Goal: Task Accomplishment & Management: Manage account settings

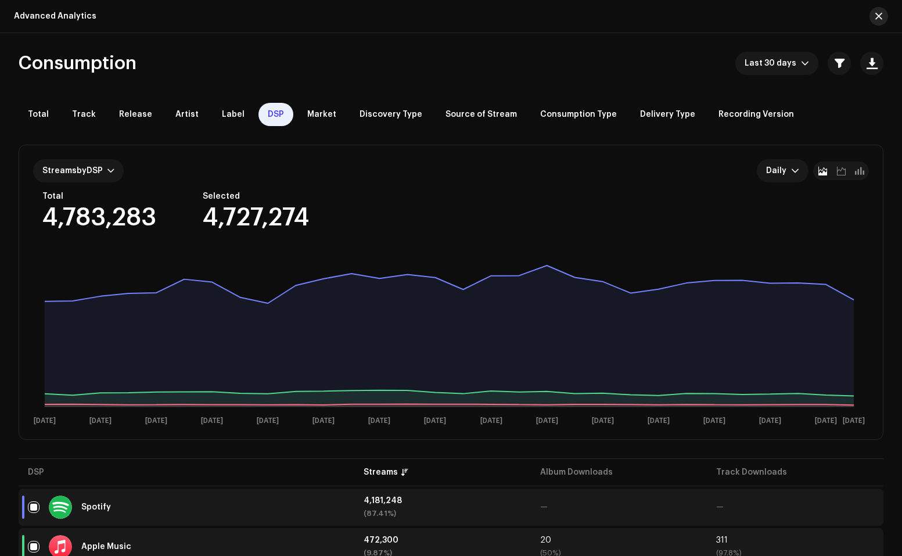
click at [880, 15] on span "button" at bounding box center [878, 16] width 7 height 9
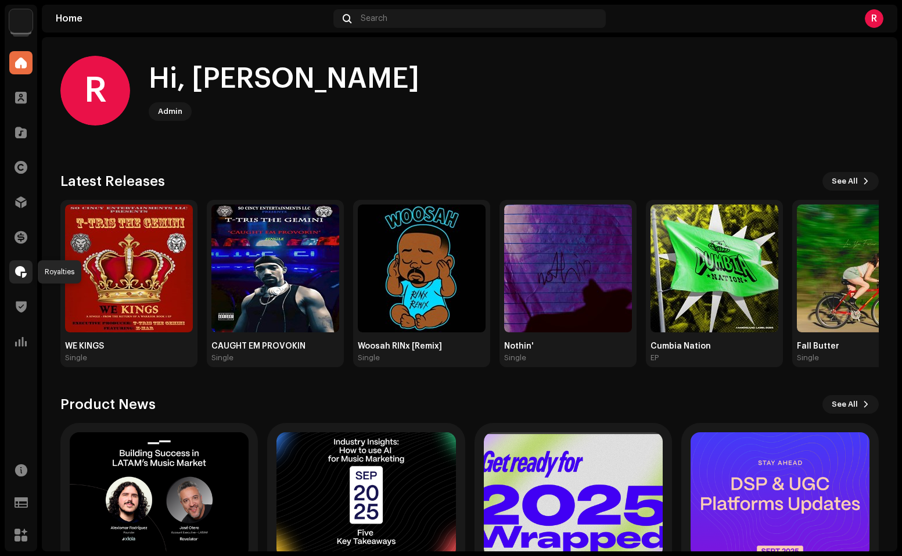
click at [21, 272] on span at bounding box center [21, 271] width 12 height 9
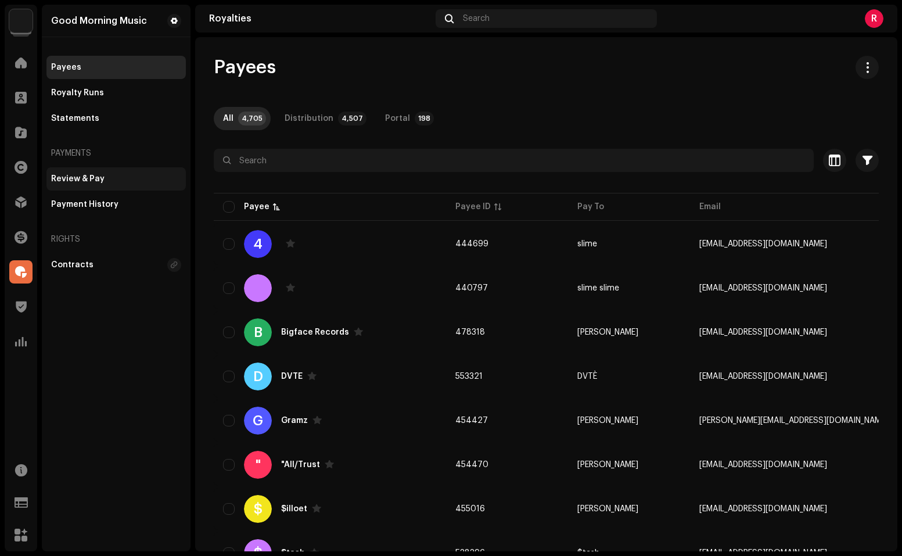
click at [115, 174] on div "Review & Pay" at bounding box center [116, 178] width 130 height 9
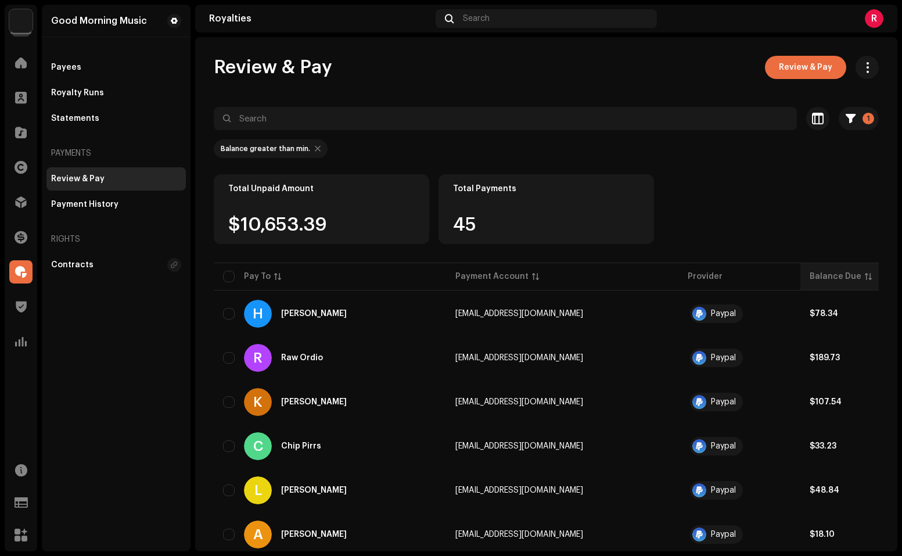
click at [809, 273] on div "Balance Due" at bounding box center [835, 277] width 52 height 12
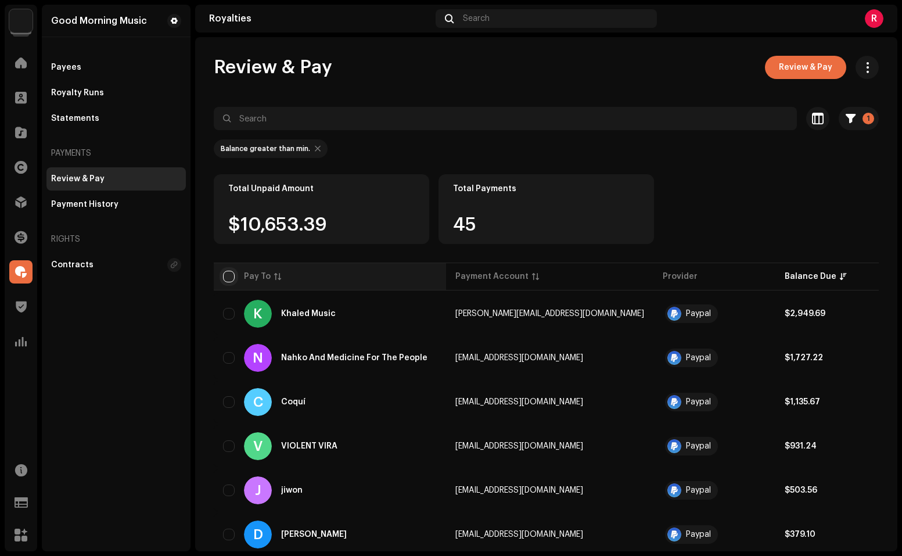
click at [229, 275] on input "checkbox" at bounding box center [229, 277] width 12 height 12
checkbox input "true"
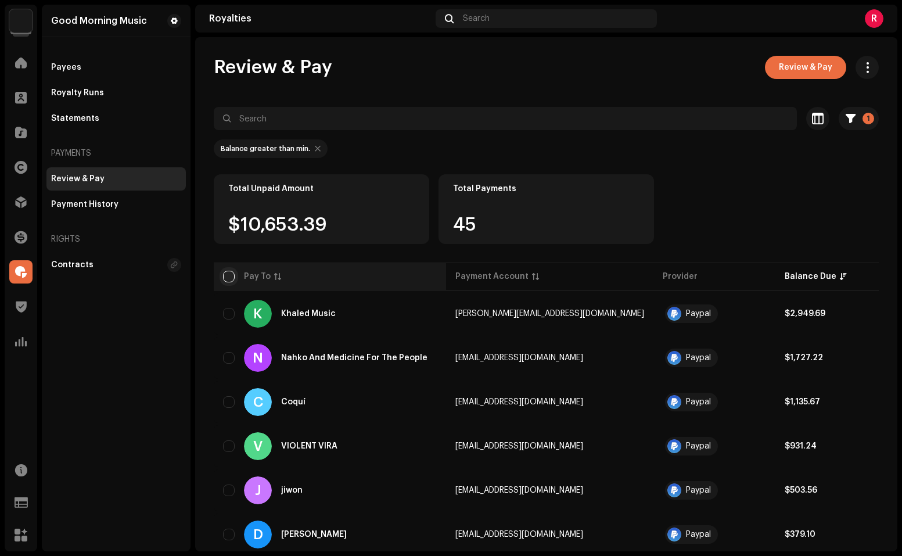
checkbox input "true"
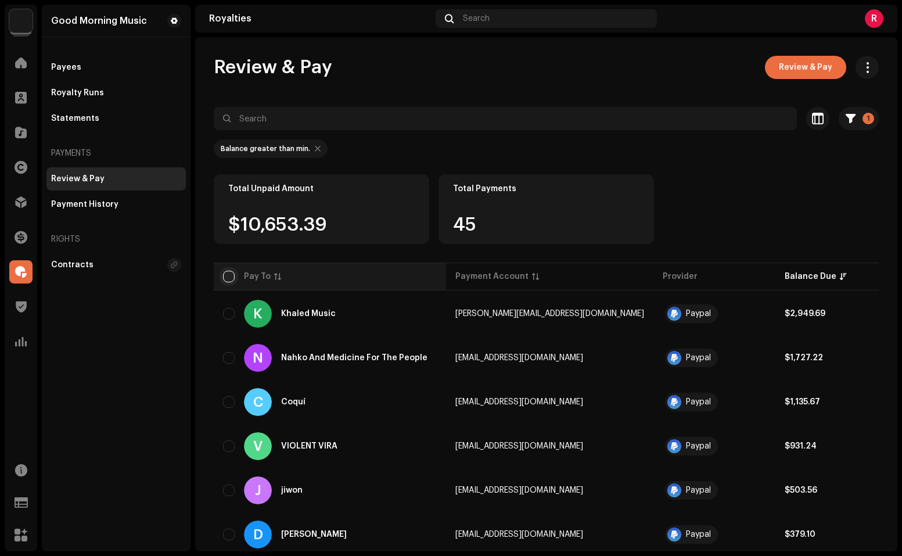
checkbox input "true"
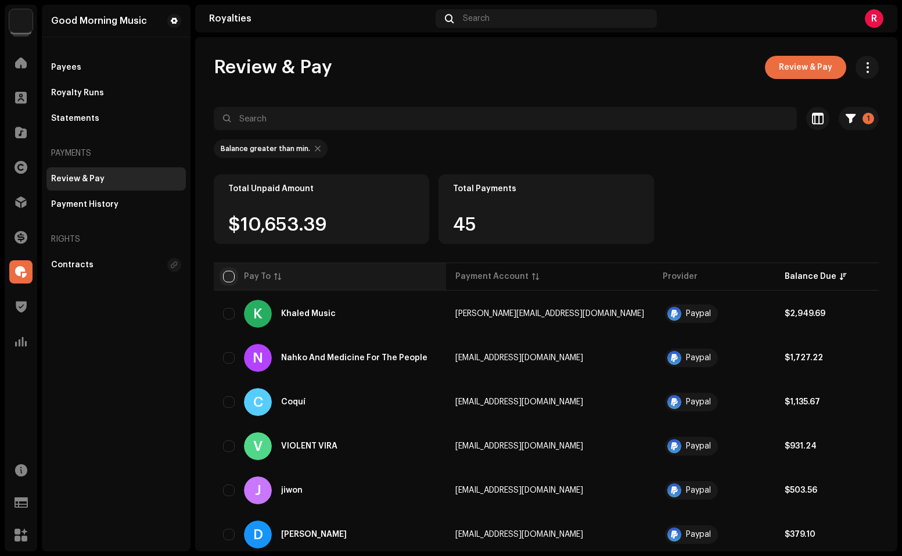
checkbox input "true"
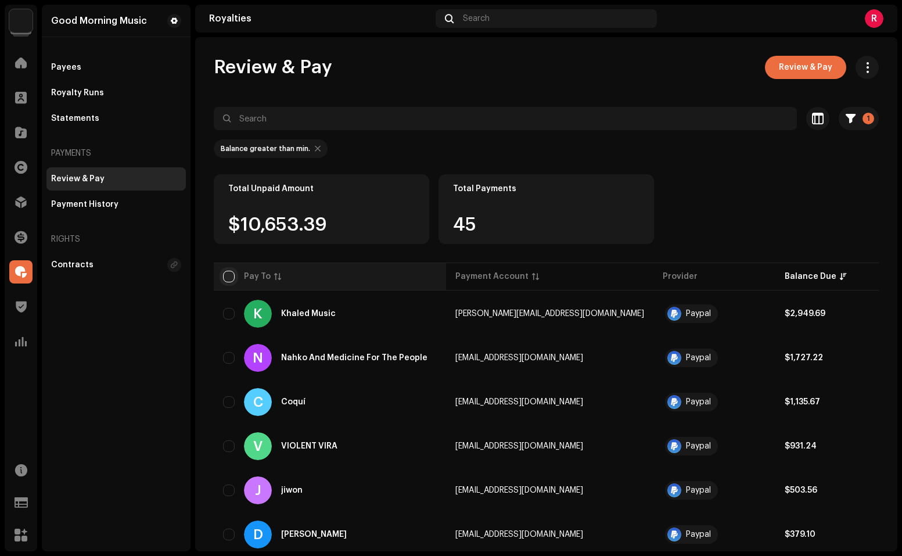
checkbox input "true"
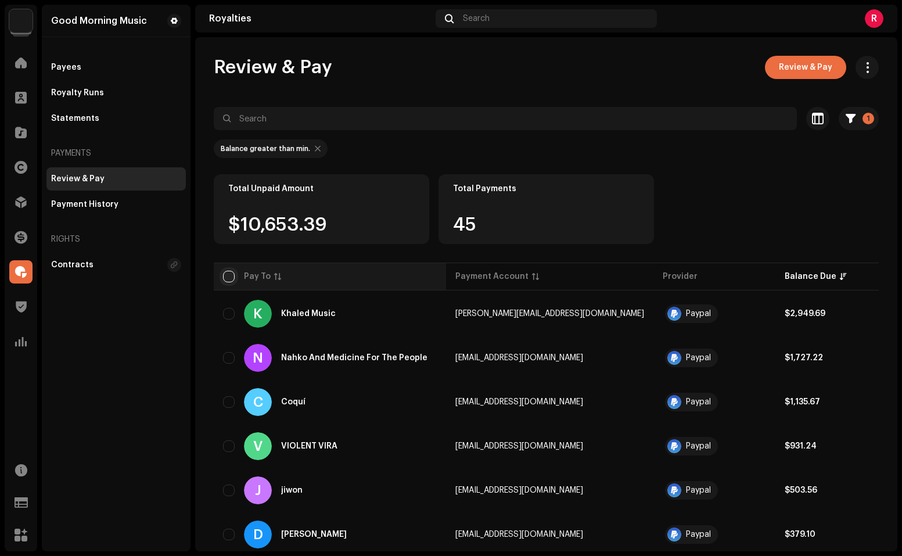
checkbox input "true"
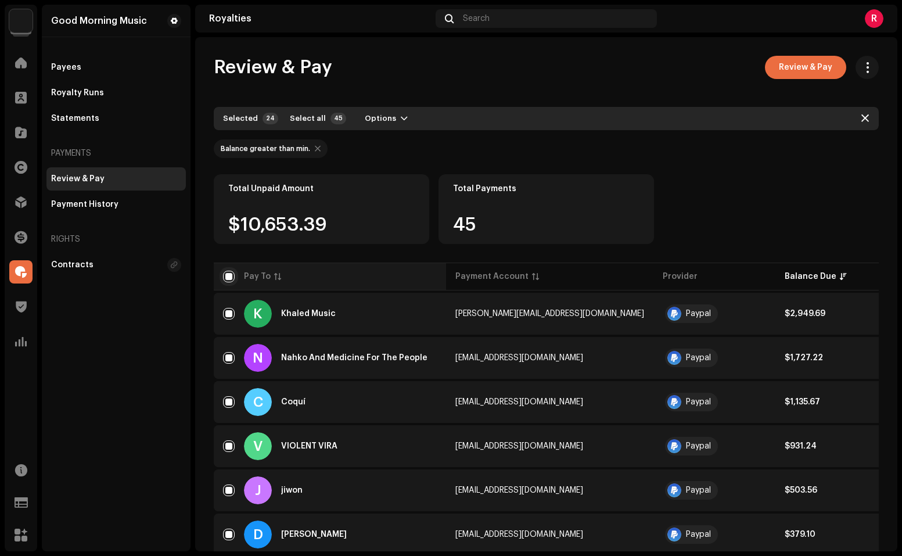
click at [227, 276] on input "checkbox" at bounding box center [229, 277] width 12 height 12
checkbox input "false"
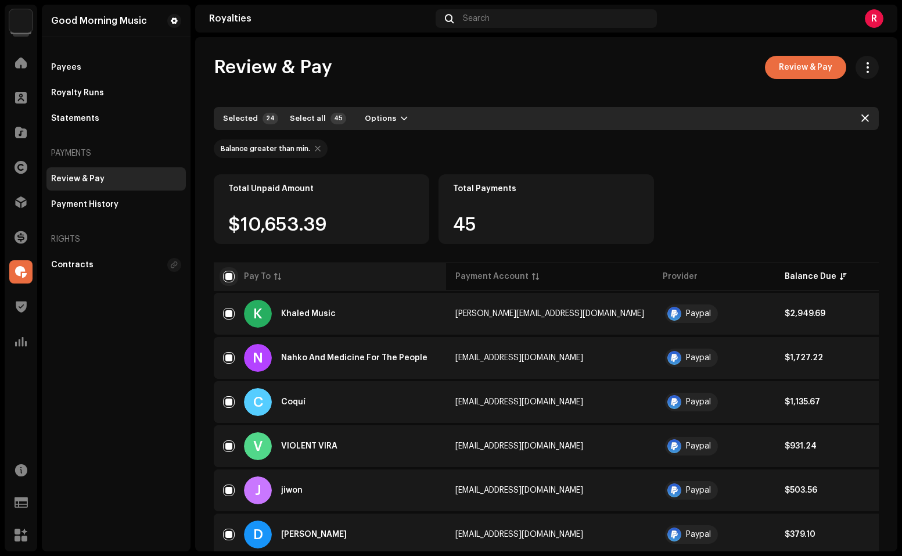
checkbox input "false"
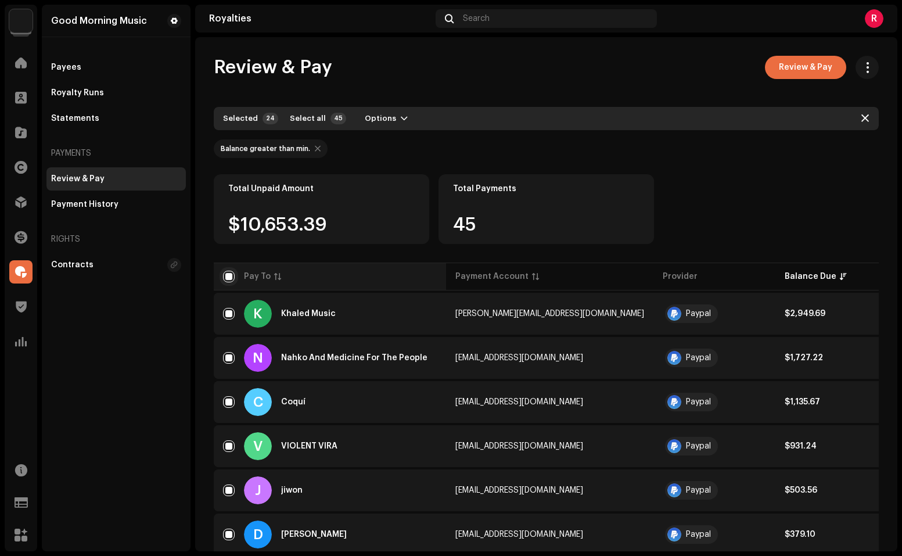
checkbox input "false"
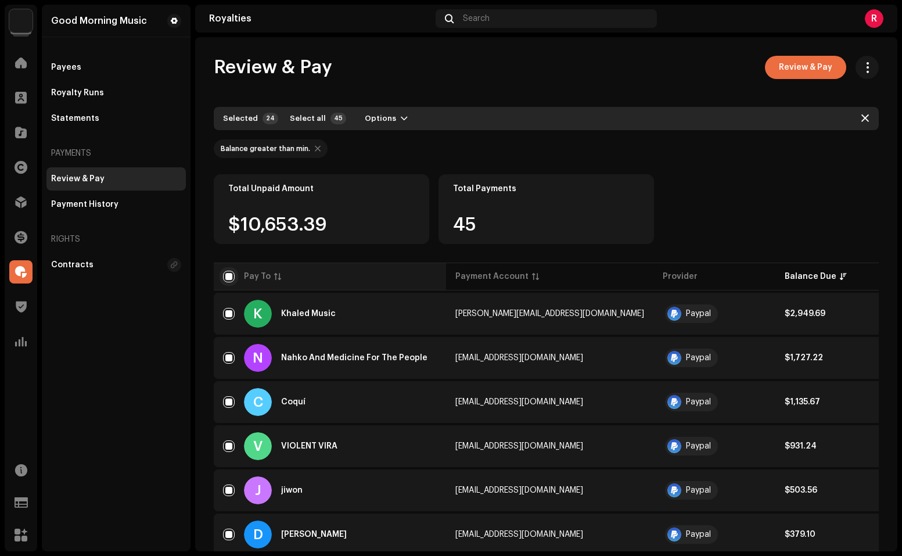
checkbox input "false"
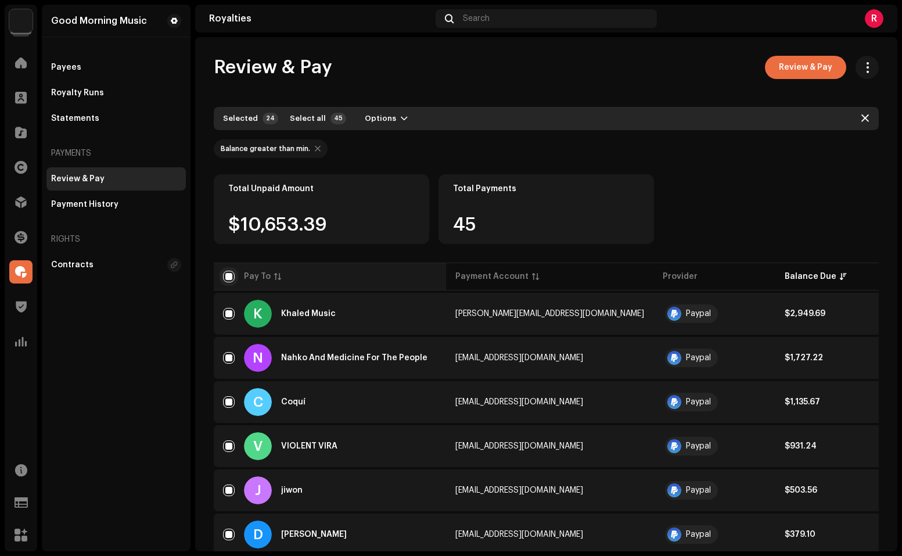
checkbox input "false"
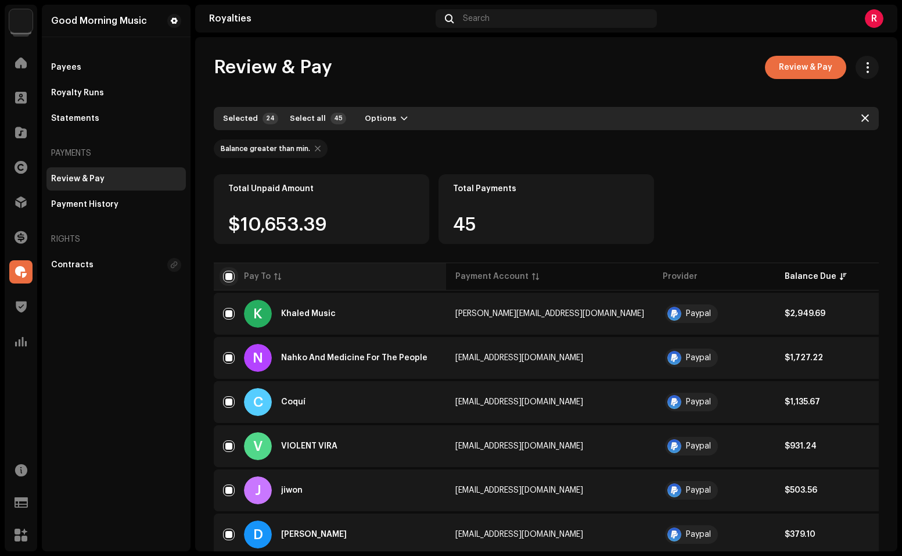
checkbox input "false"
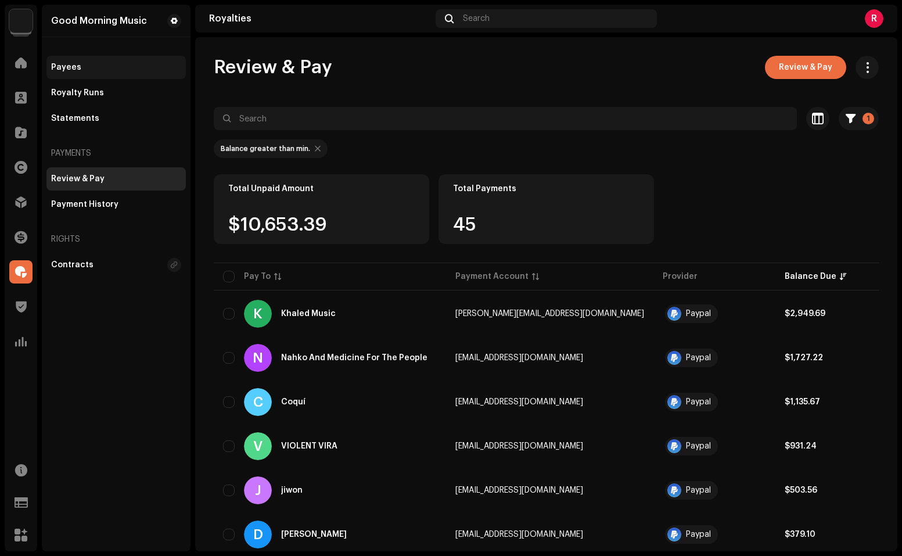
click at [117, 61] on div "Payees" at bounding box center [115, 67] width 139 height 23
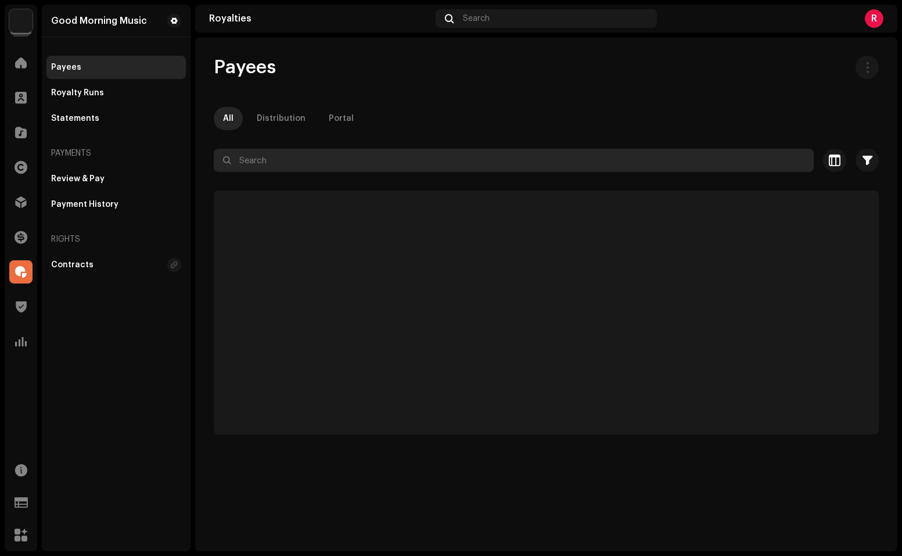
click at [282, 165] on input "text" at bounding box center [514, 160] width 600 height 23
paste input "Furillo"
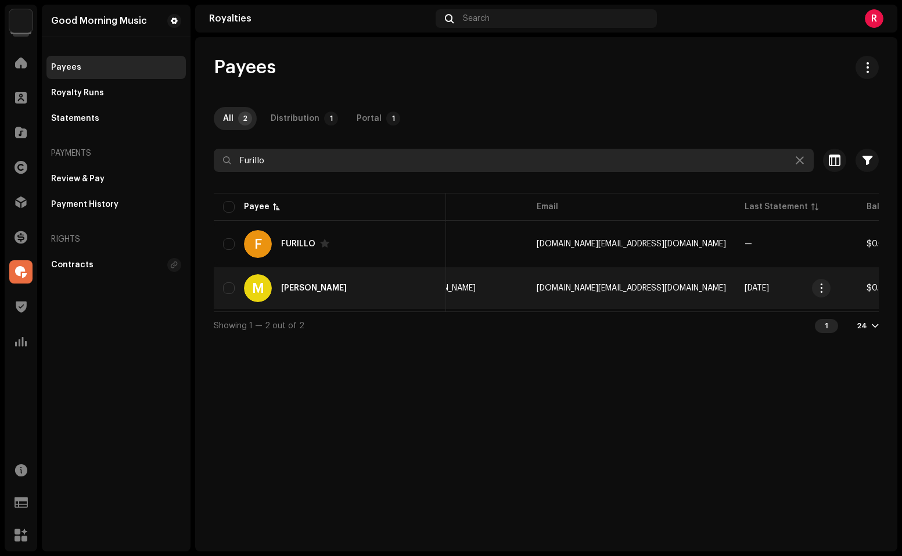
scroll to position [0, 326]
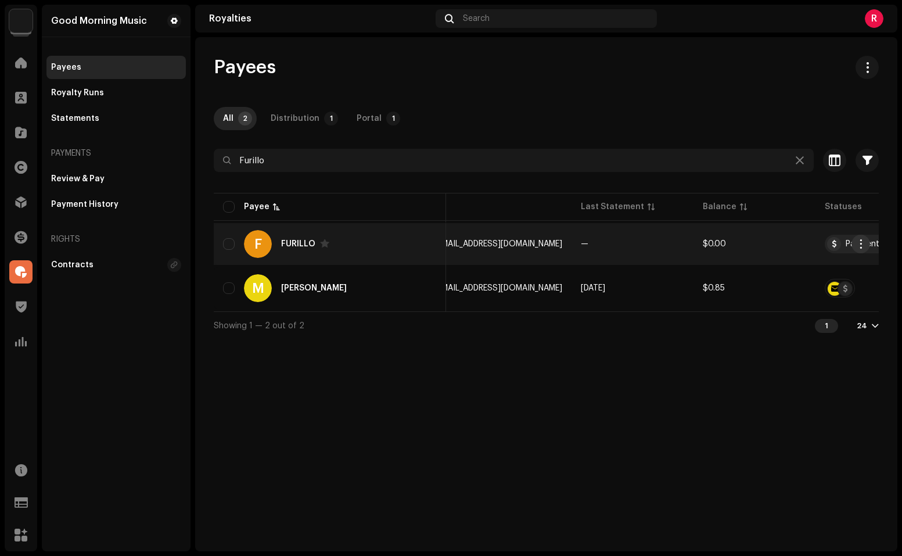
click at [860, 242] on span "button" at bounding box center [860, 243] width 9 height 9
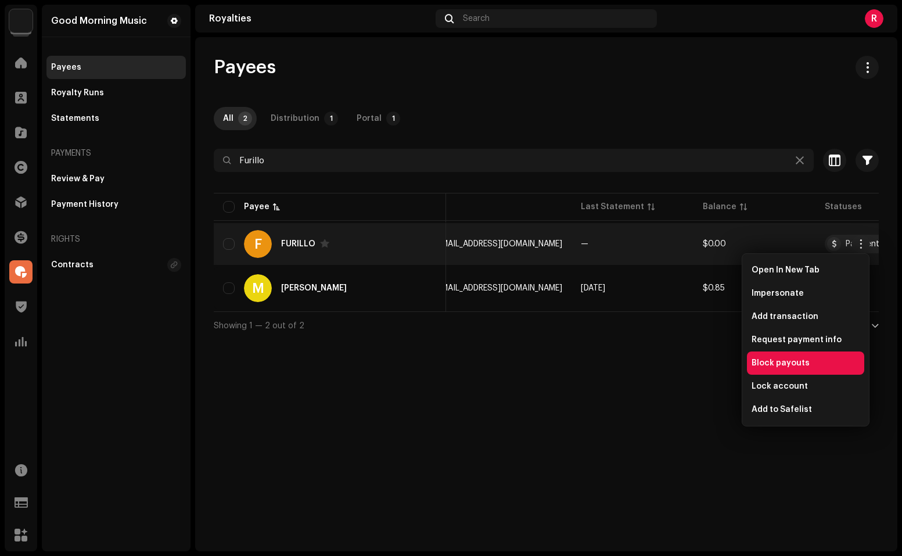
click at [801, 359] on span "Block payouts" at bounding box center [780, 362] width 58 height 9
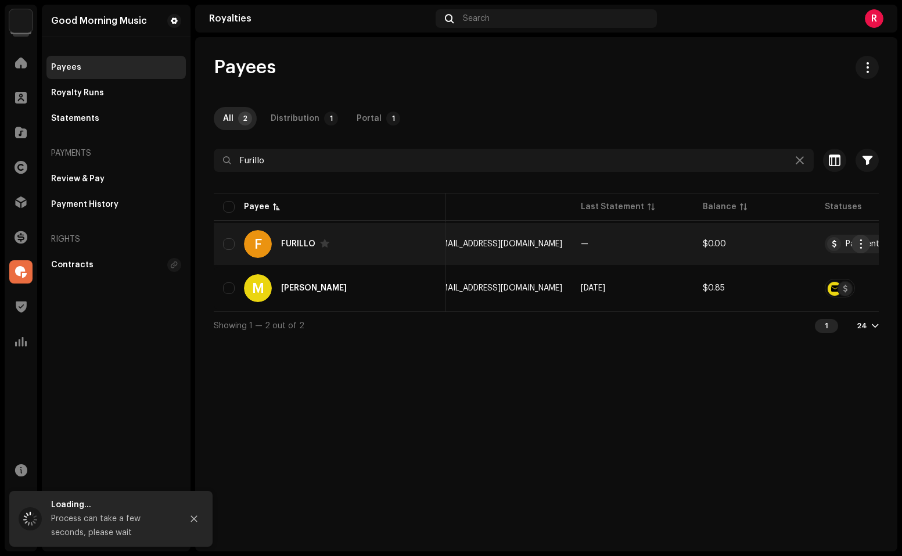
click at [859, 242] on span "button" at bounding box center [860, 243] width 9 height 9
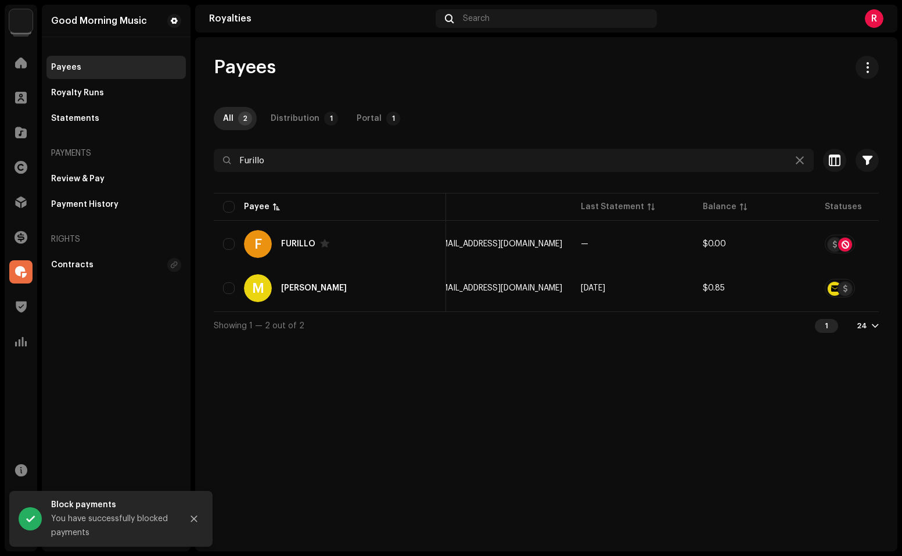
scroll to position [0, 321]
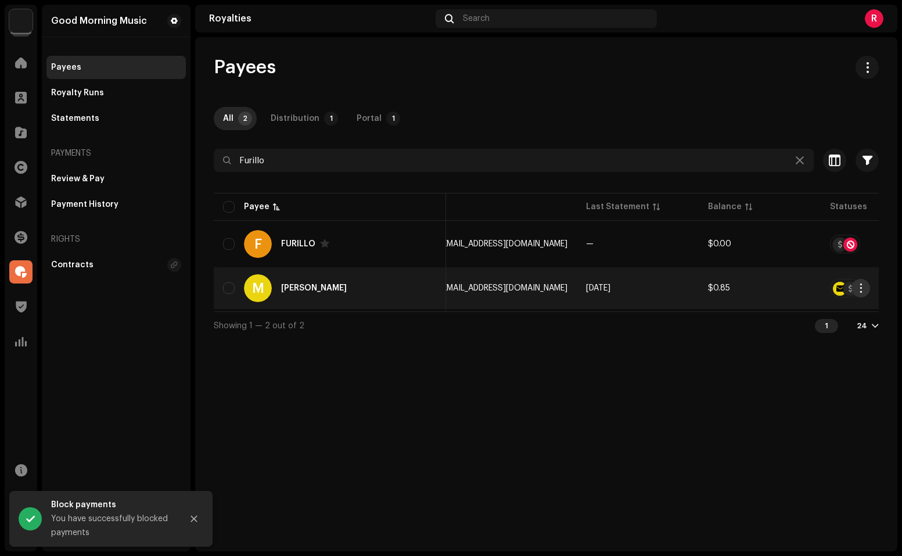
click at [857, 287] on span "button" at bounding box center [860, 287] width 9 height 9
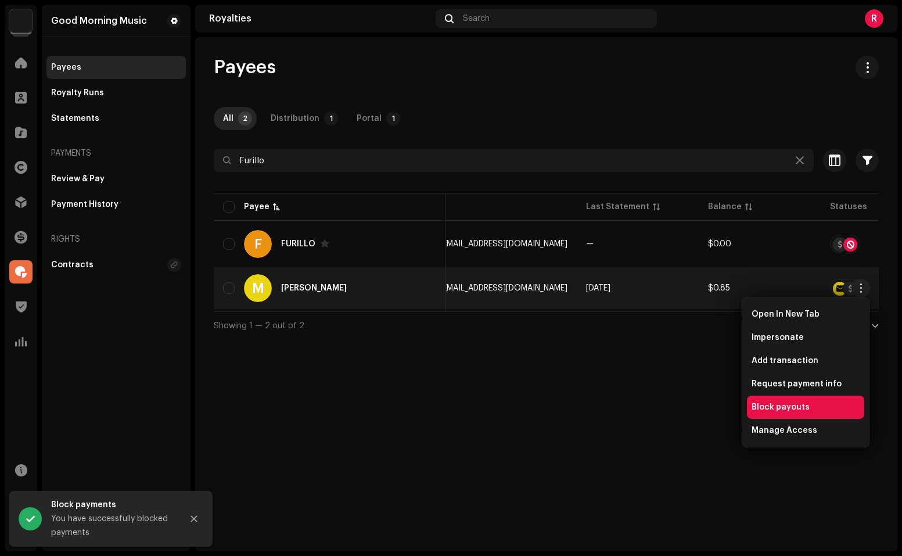
click at [800, 409] on span "Block payouts" at bounding box center [780, 406] width 58 height 9
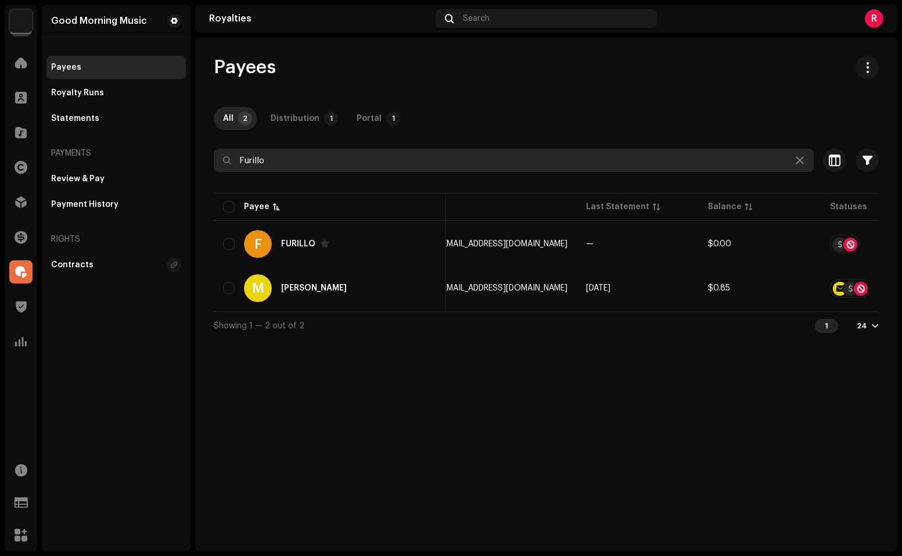
click at [407, 167] on input "Furillo" at bounding box center [514, 160] width 600 height 23
paste input "[PERSON_NAME]"
click at [407, 167] on input "[PERSON_NAME]" at bounding box center [514, 160] width 600 height 23
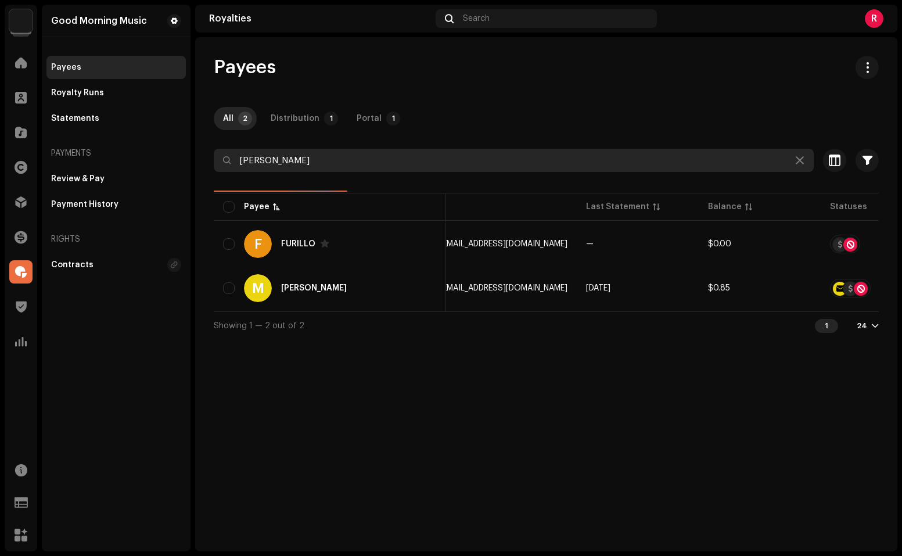
scroll to position [0, 299]
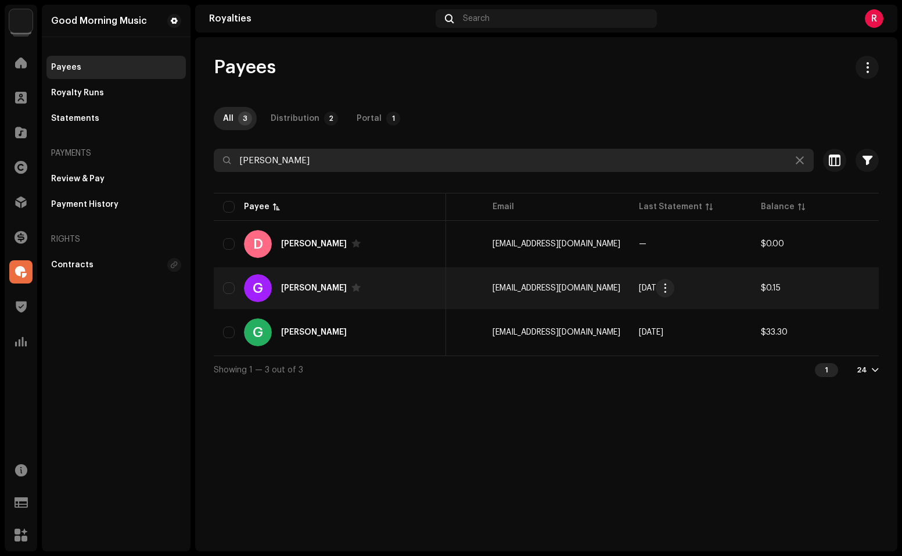
scroll to position [0, 334]
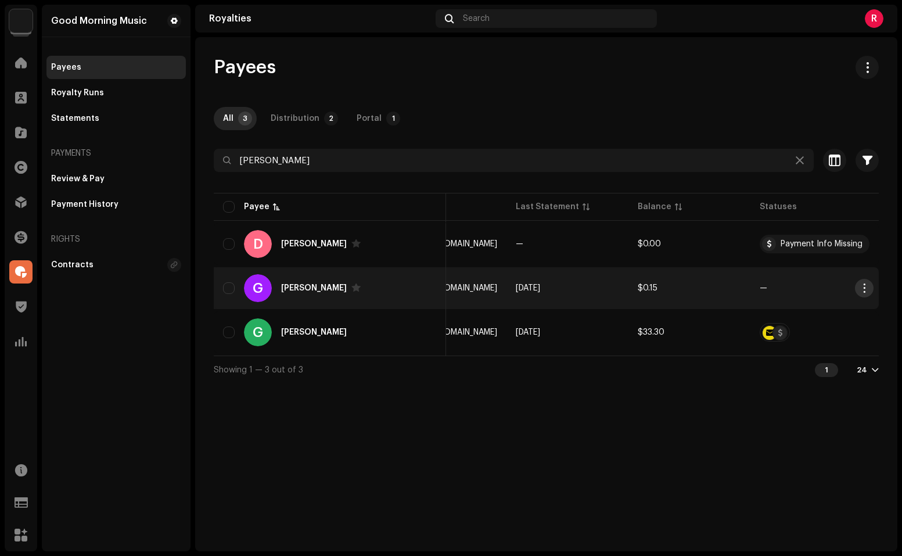
click at [863, 283] on button "button" at bounding box center [864, 288] width 19 height 19
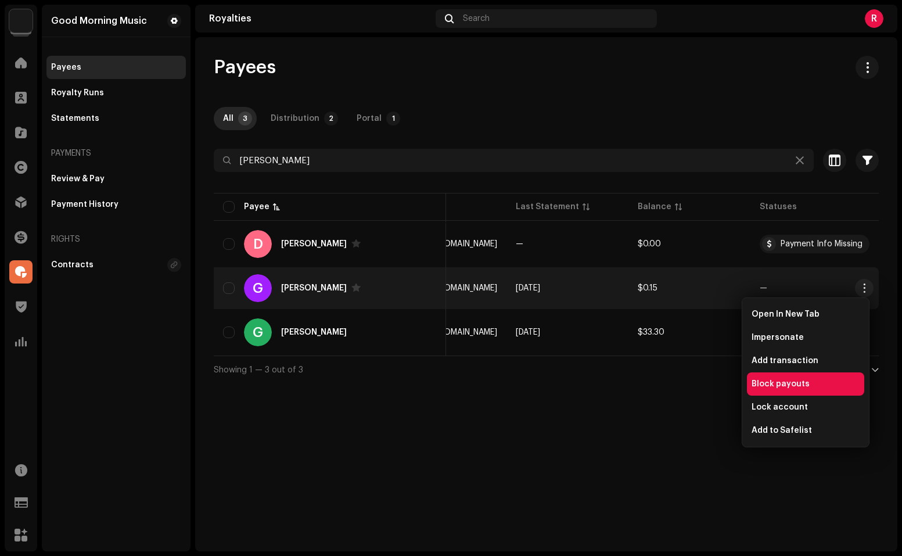
click at [780, 383] on span "Block payouts" at bounding box center [780, 383] width 58 height 9
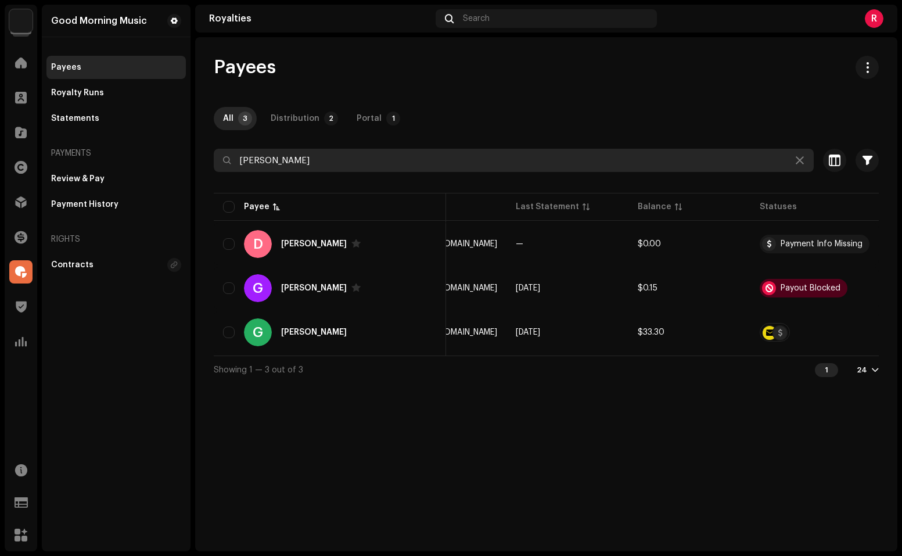
click at [268, 163] on input "[PERSON_NAME]" at bounding box center [514, 160] width 600 height 23
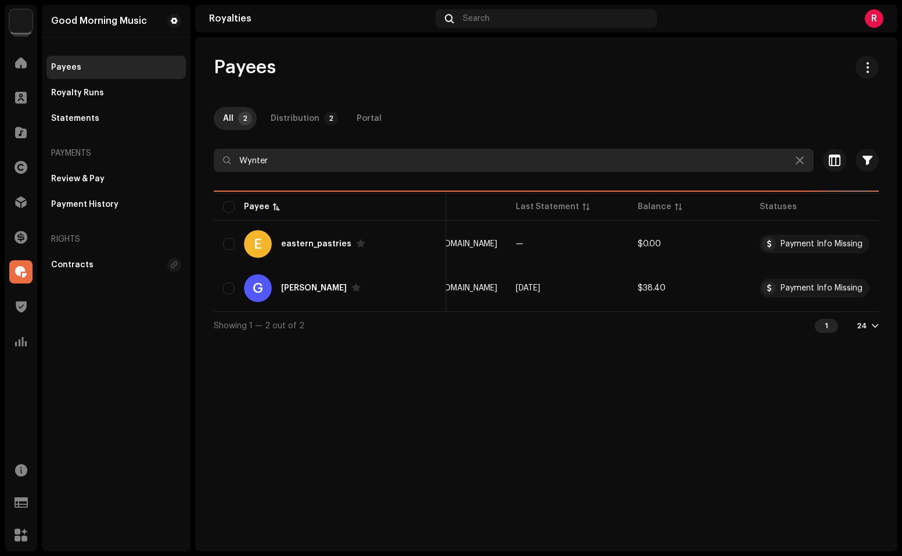
scroll to position [0, 312]
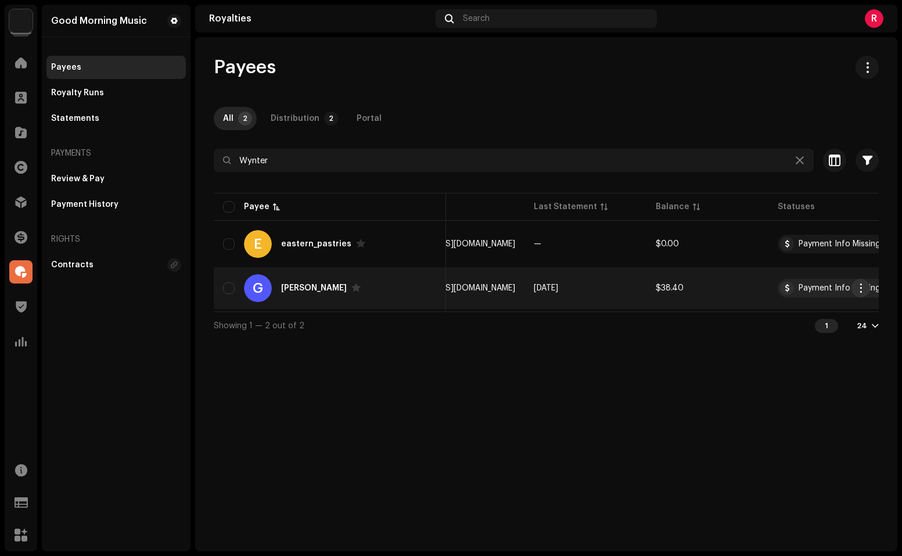
click at [860, 288] on span "button" at bounding box center [860, 287] width 9 height 9
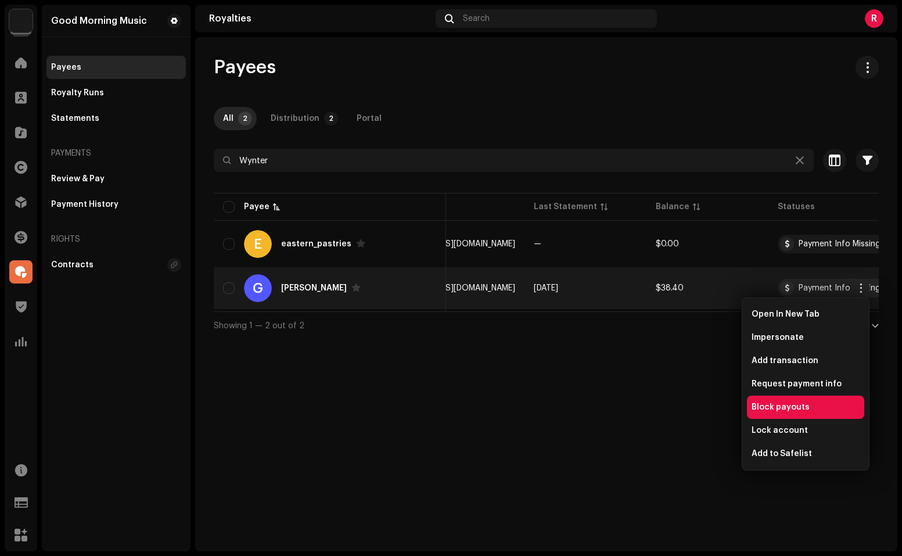
click at [780, 409] on span "Block payouts" at bounding box center [780, 406] width 58 height 9
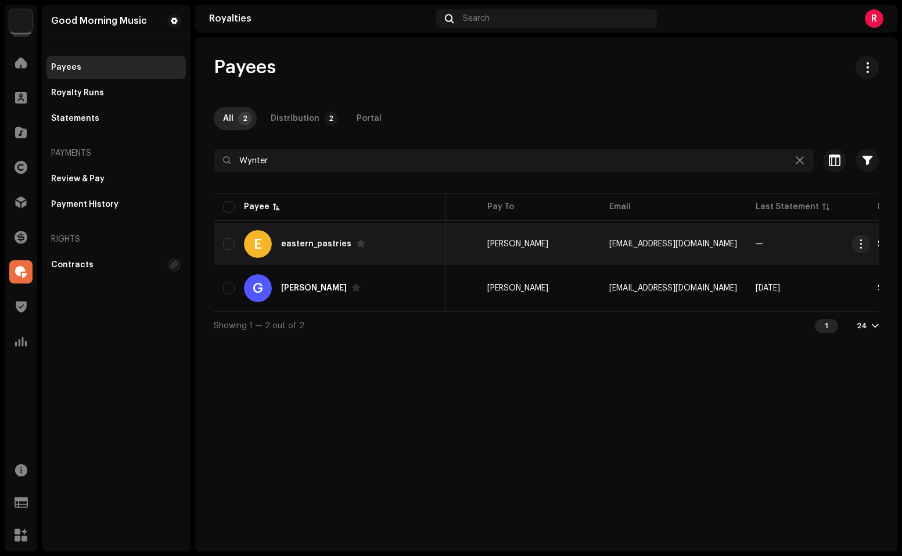
scroll to position [0, 35]
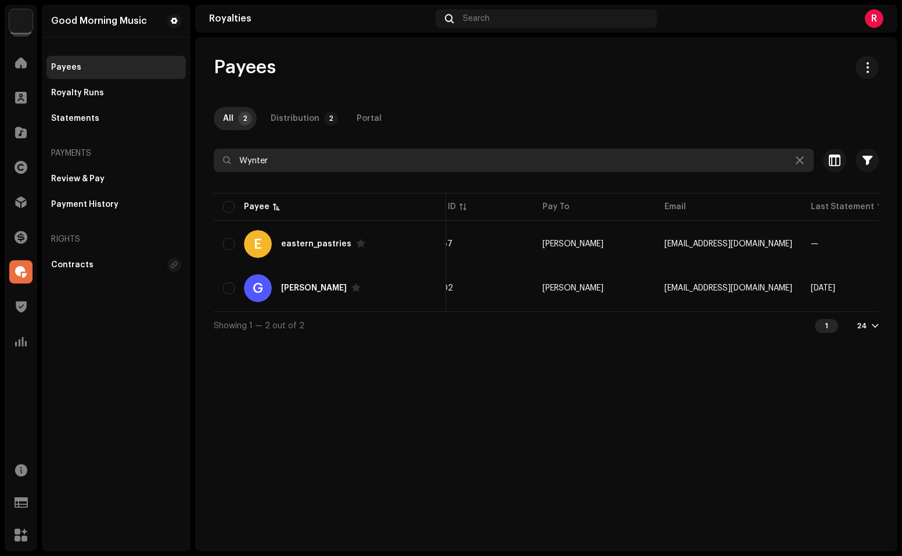
click at [411, 162] on input "Wynter" at bounding box center [514, 160] width 600 height 23
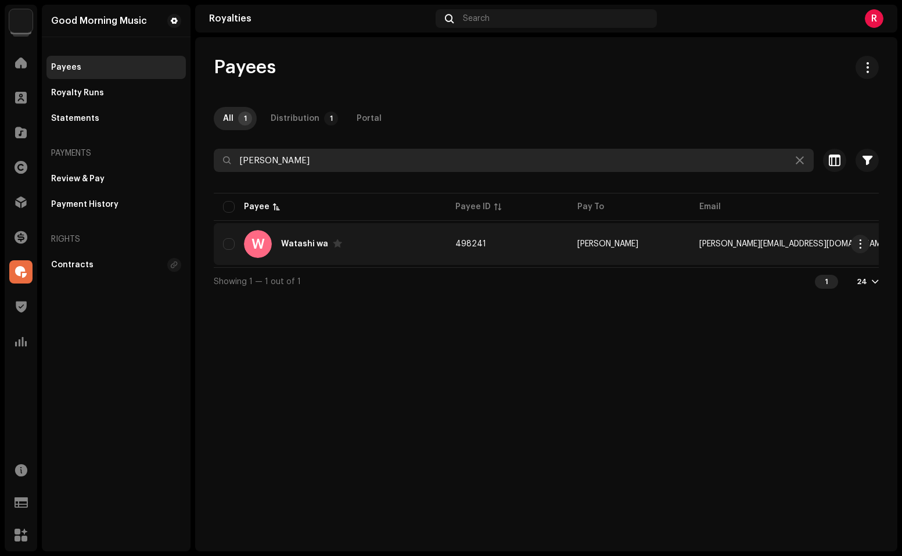
scroll to position [0, 299]
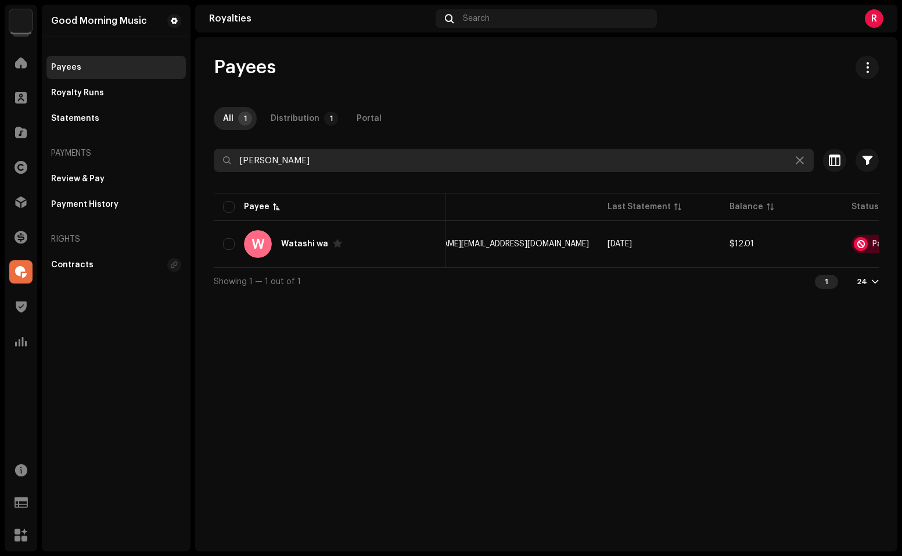
click at [546, 161] on input "[PERSON_NAME]" at bounding box center [514, 160] width 600 height 23
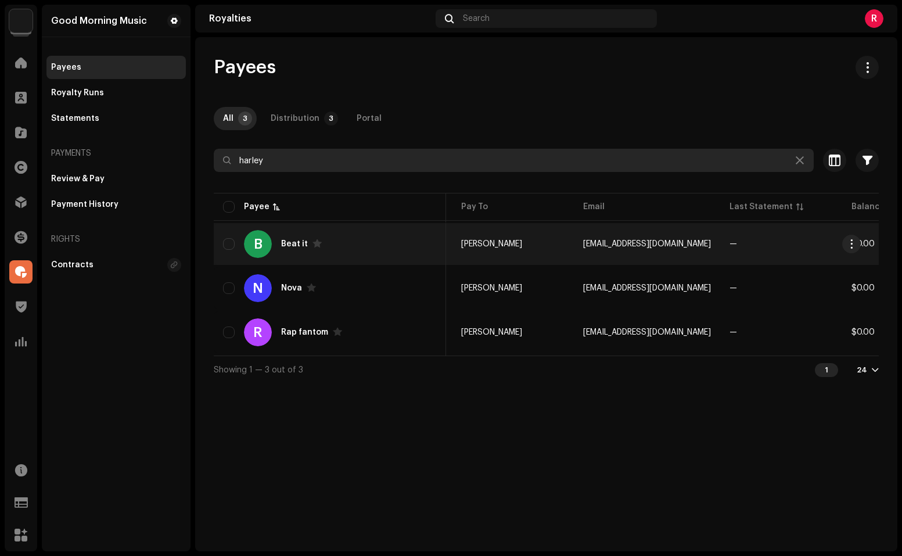
scroll to position [0, 304]
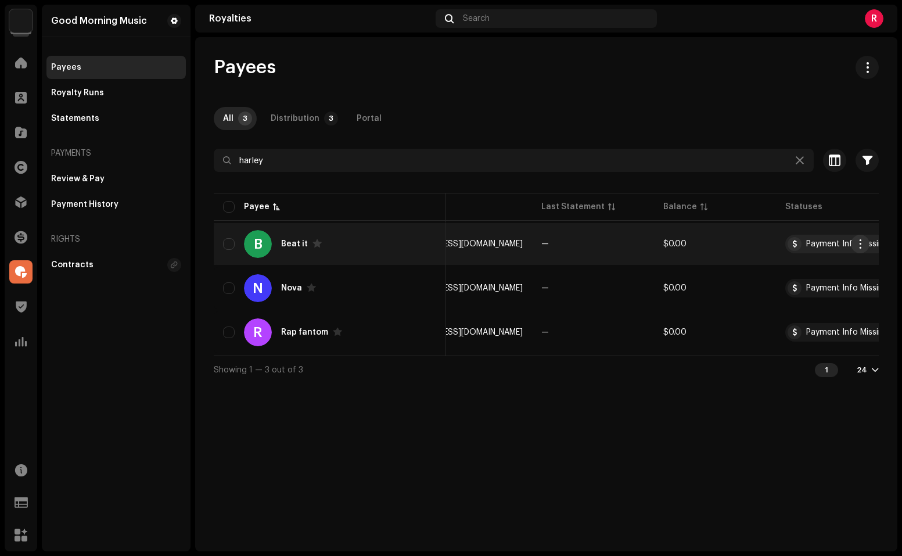
click at [864, 246] on span "button" at bounding box center [860, 243] width 9 height 9
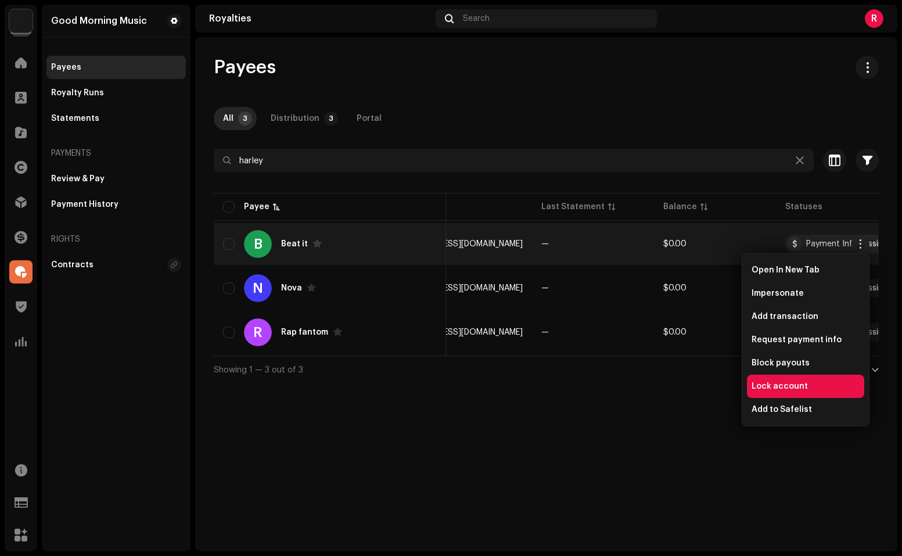
click at [793, 385] on span "Lock account" at bounding box center [779, 385] width 56 height 9
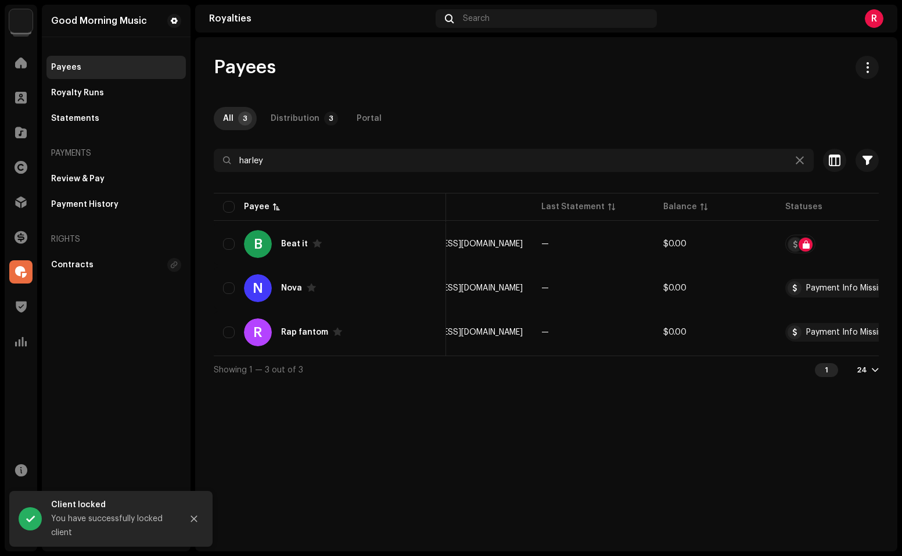
click at [885, 239] on re-m-actions-button at bounding box center [894, 244] width 19 height 19
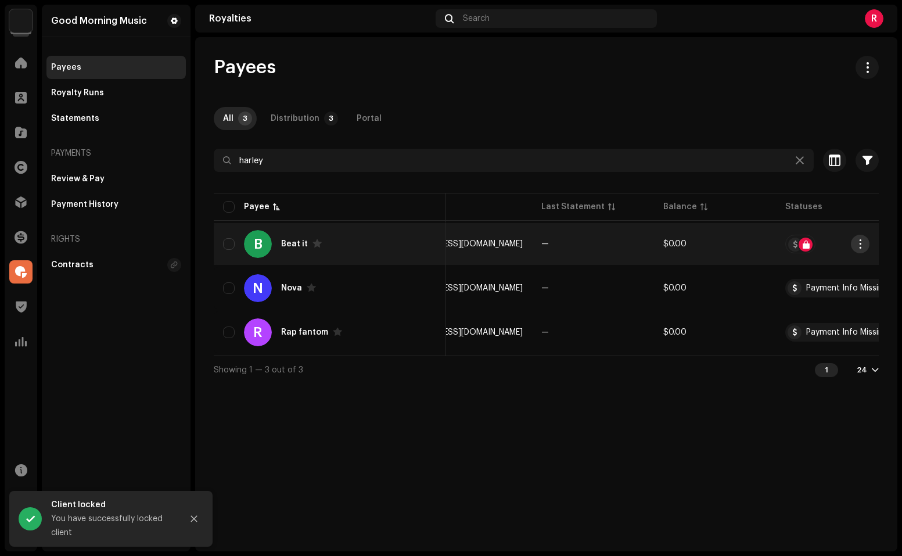
click at [861, 241] on span "button" at bounding box center [860, 243] width 9 height 9
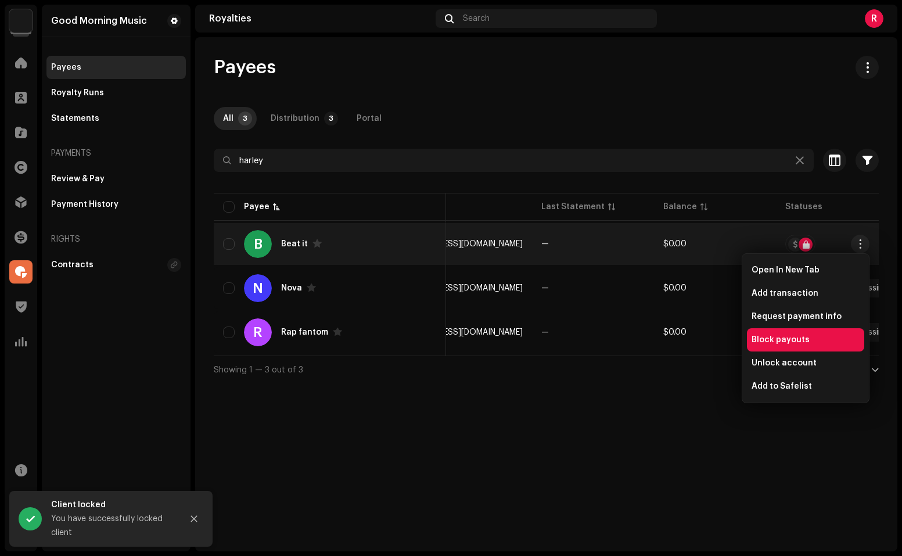
click at [813, 343] on div "Block payouts" at bounding box center [805, 339] width 108 height 9
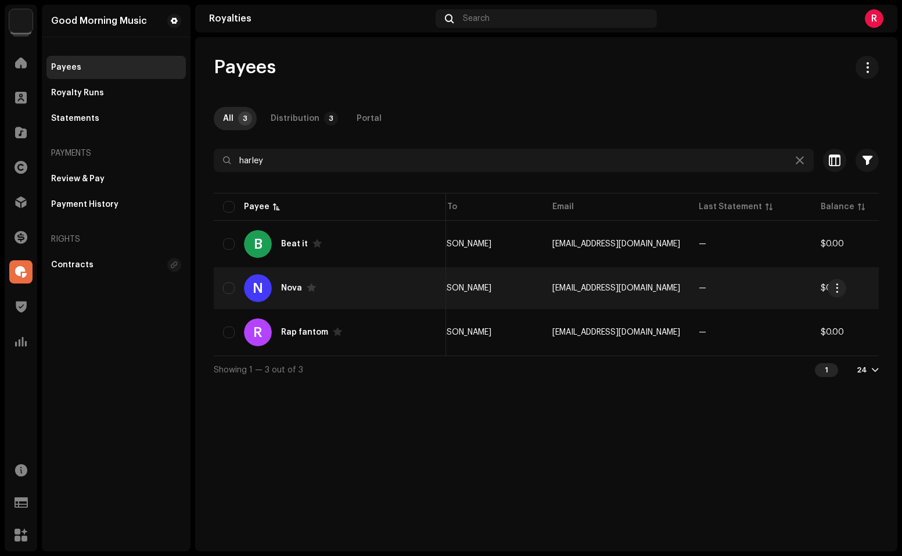
scroll to position [0, 0]
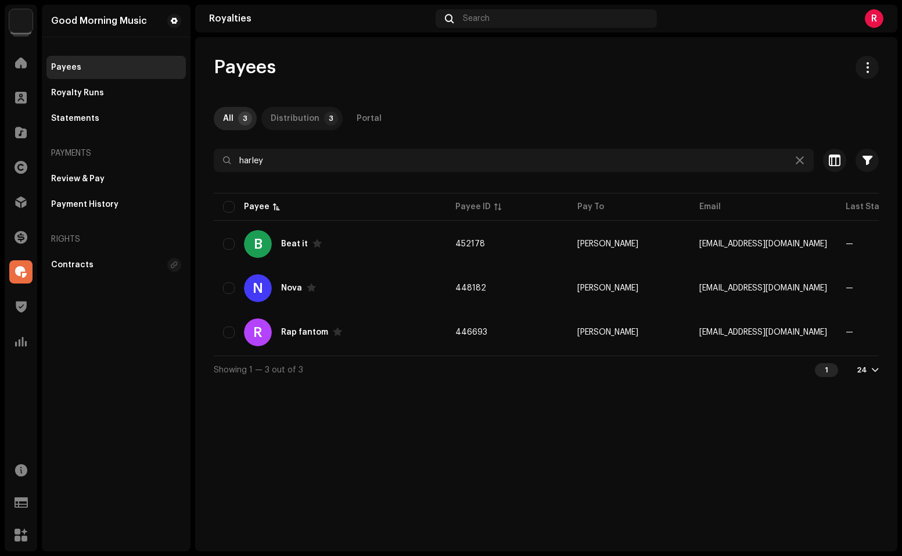
click at [296, 114] on div "Distribution" at bounding box center [295, 118] width 49 height 23
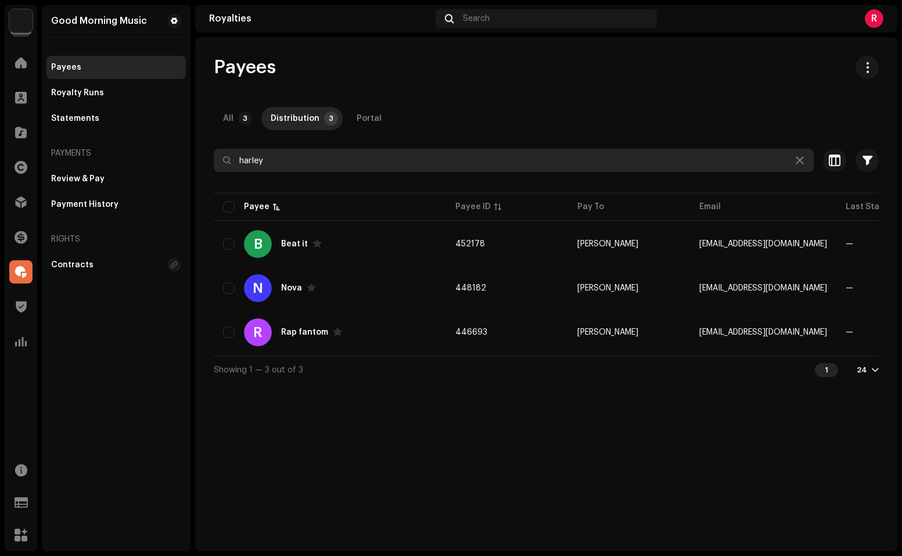
click at [273, 163] on input "harley" at bounding box center [514, 160] width 600 height 23
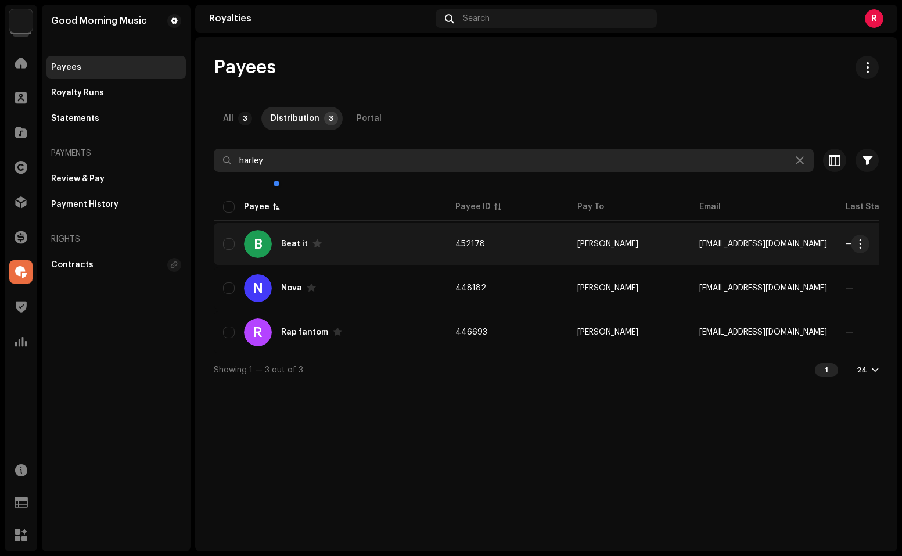
scroll to position [0, 28]
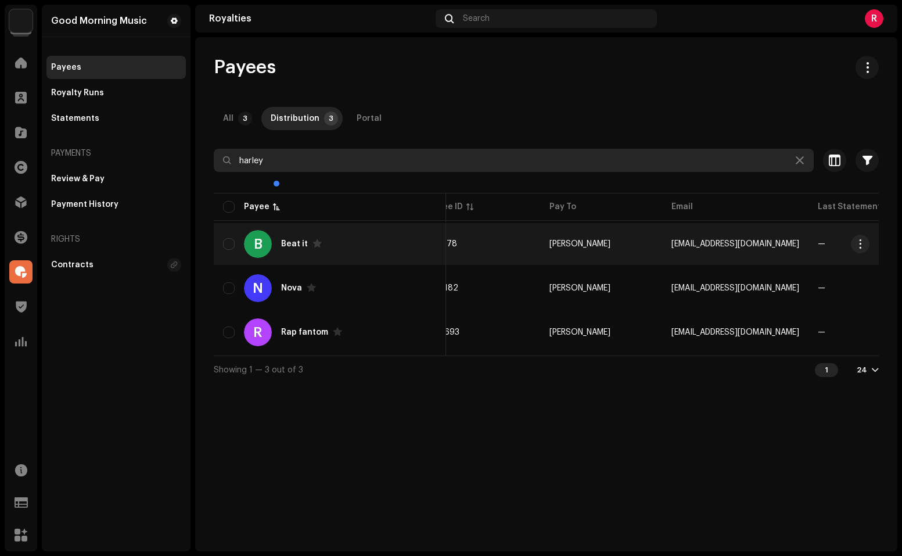
type input "e"
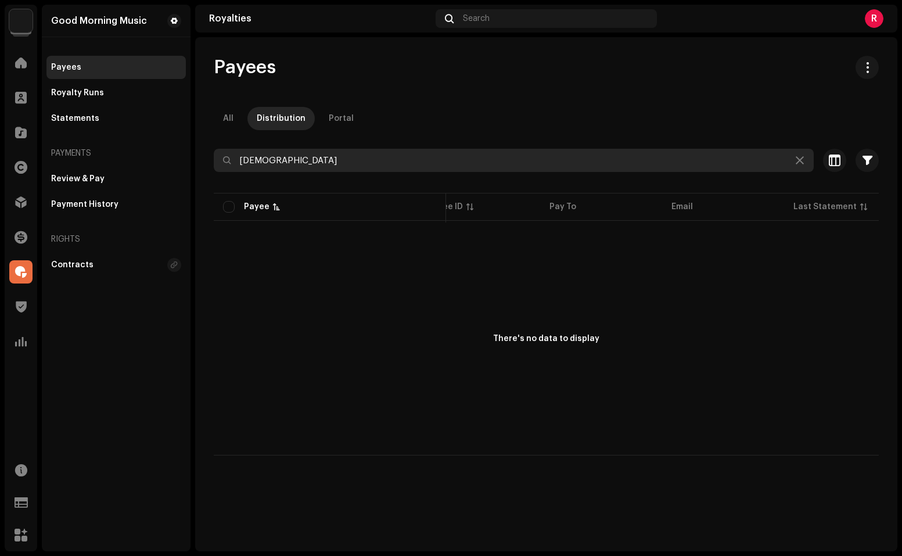
click at [477, 156] on input "[DEMOGRAPHIC_DATA]" at bounding box center [514, 160] width 600 height 23
paste input "[EMAIL_ADDRESS][DOMAIN_NAME]"
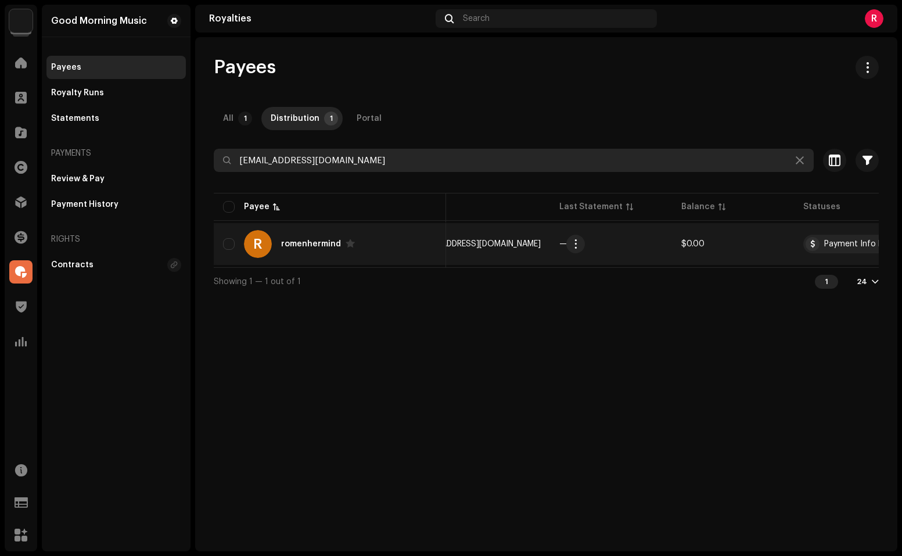
scroll to position [0, 305]
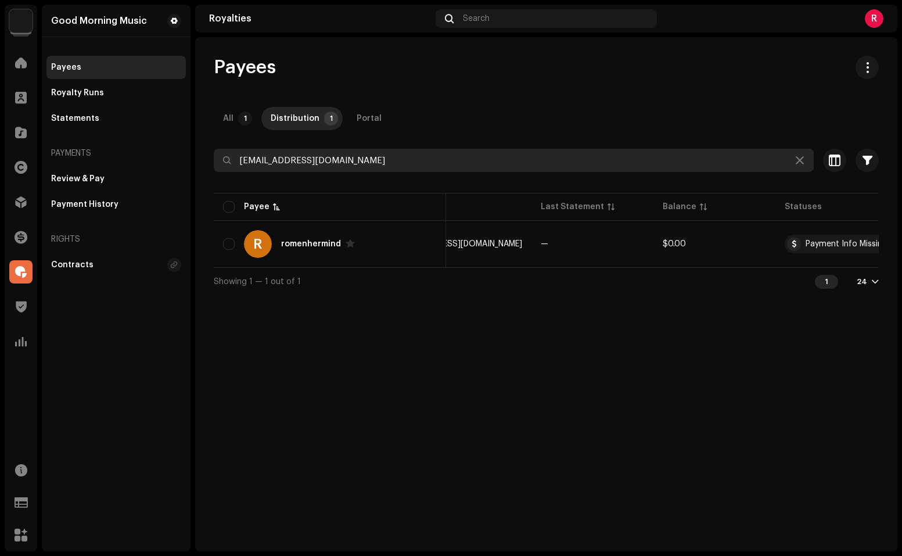
click at [246, 157] on input "[EMAIL_ADDRESS][DOMAIN_NAME]" at bounding box center [514, 160] width 600 height 23
paste input "[EMAIL_ADDRESS][DOMAIN_NAME]"
click at [247, 156] on input "[EMAIL_ADDRESS][DOMAIN_NAME]@[DOMAIN_NAME]" at bounding box center [514, 160] width 600 height 23
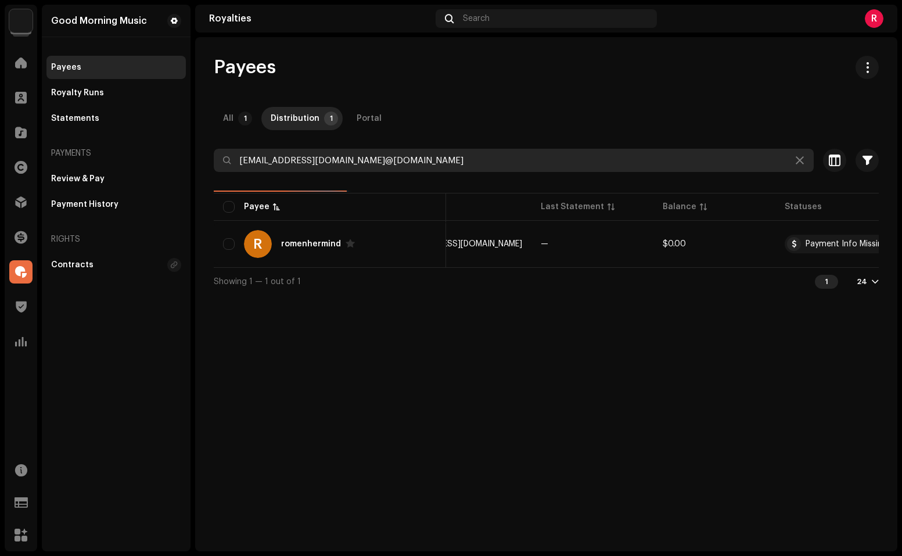
click at [247, 156] on input "[EMAIL_ADDRESS][DOMAIN_NAME]@[DOMAIN_NAME]" at bounding box center [514, 160] width 600 height 23
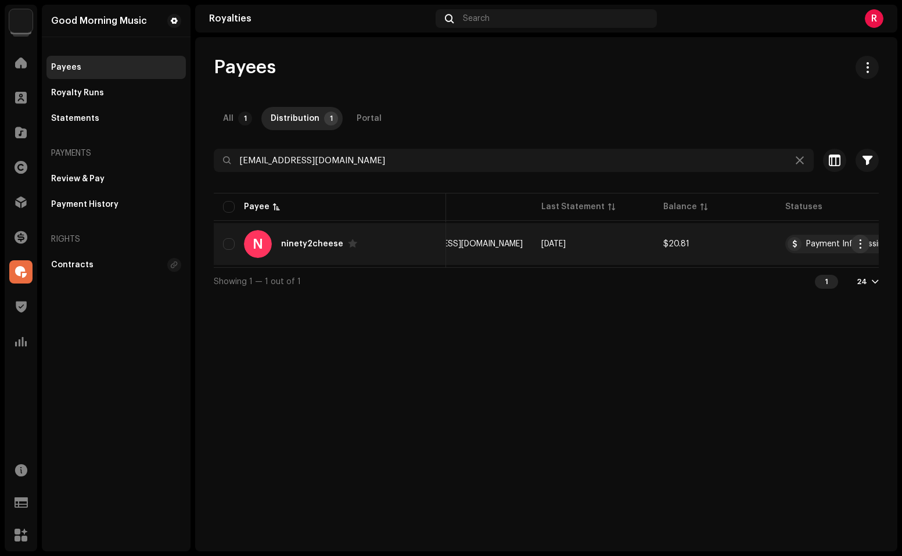
click at [858, 244] on span "button" at bounding box center [860, 243] width 9 height 9
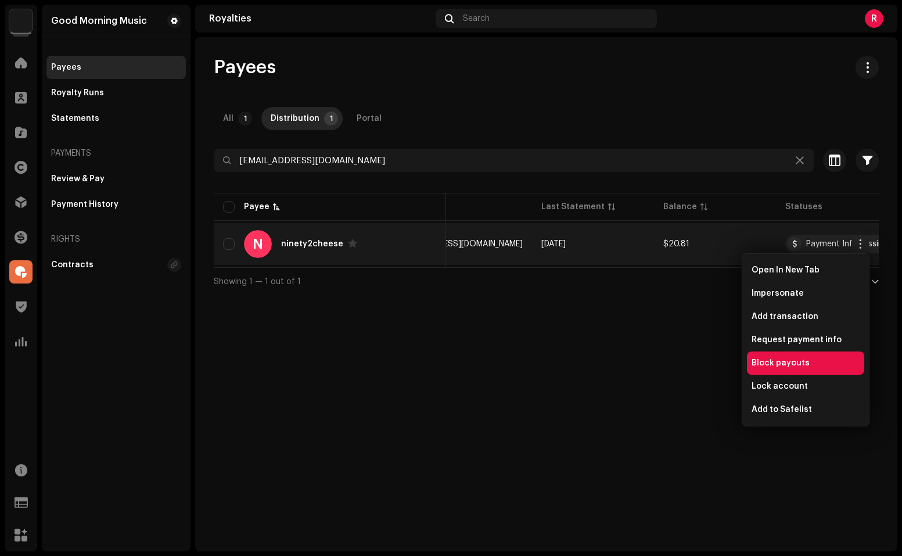
click at [800, 358] on span "Block payouts" at bounding box center [780, 362] width 58 height 9
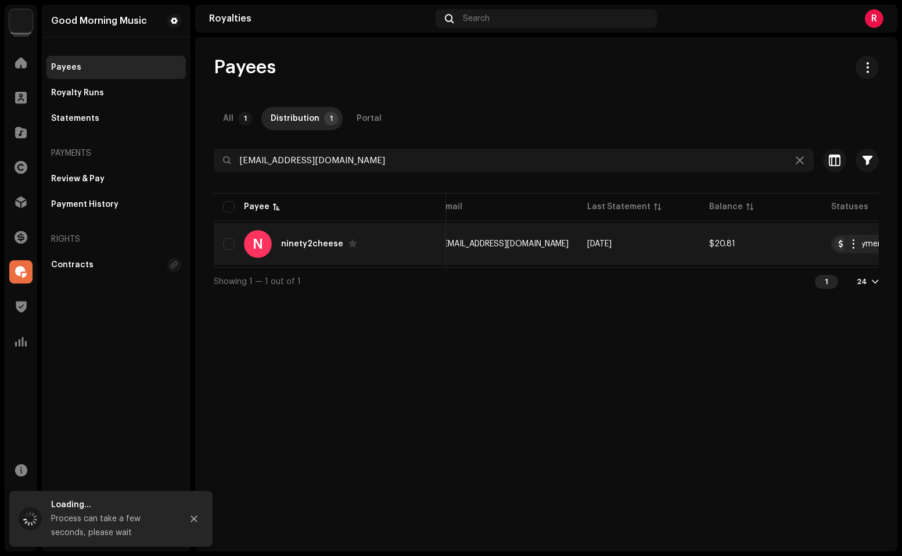
scroll to position [0, 238]
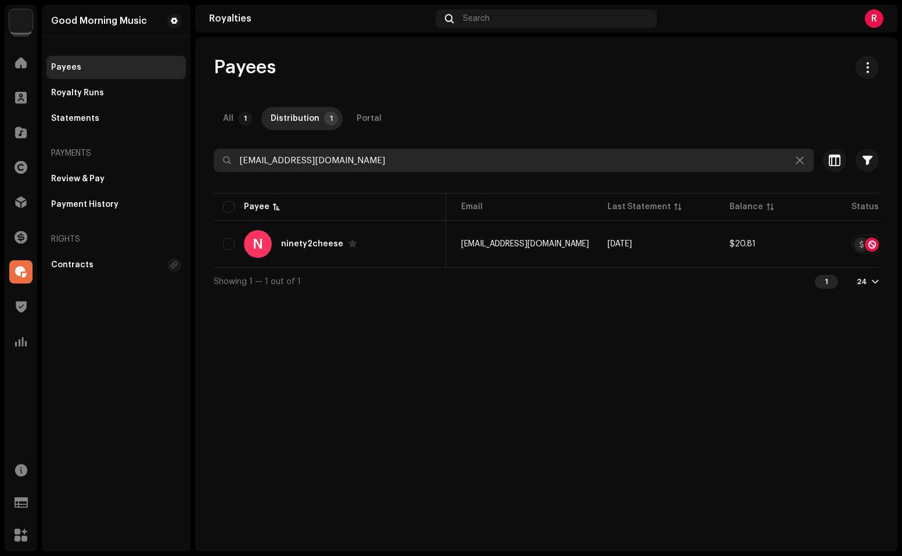
click at [341, 158] on input "[EMAIL_ADDRESS][DOMAIN_NAME]" at bounding box center [514, 160] width 600 height 23
paste input "shiftyops13"
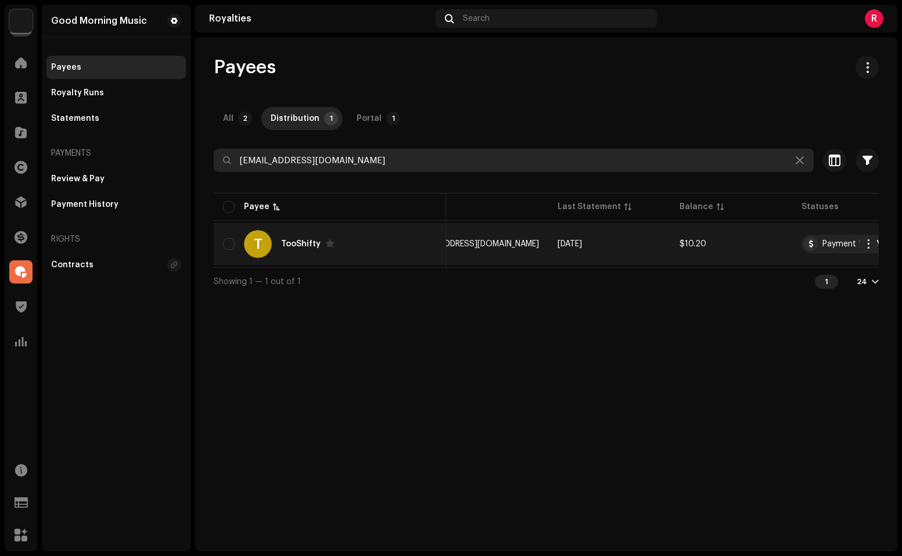
scroll to position [0, 304]
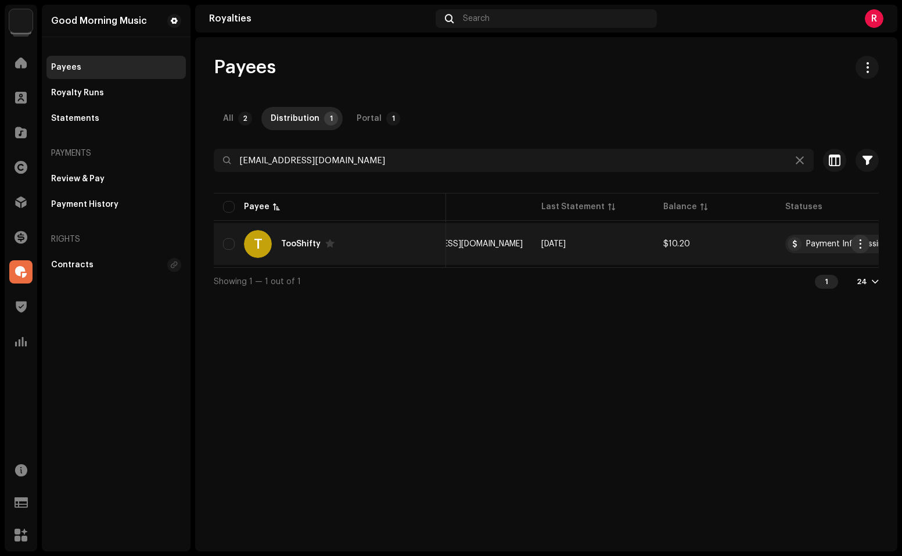
click at [862, 240] on span "button" at bounding box center [860, 243] width 9 height 9
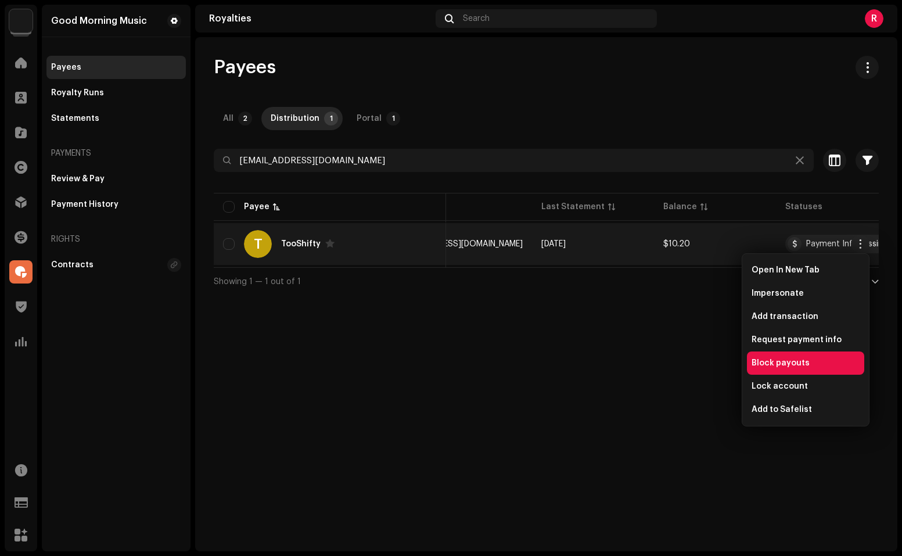
click at [804, 361] on span "Block payouts" at bounding box center [780, 362] width 58 height 9
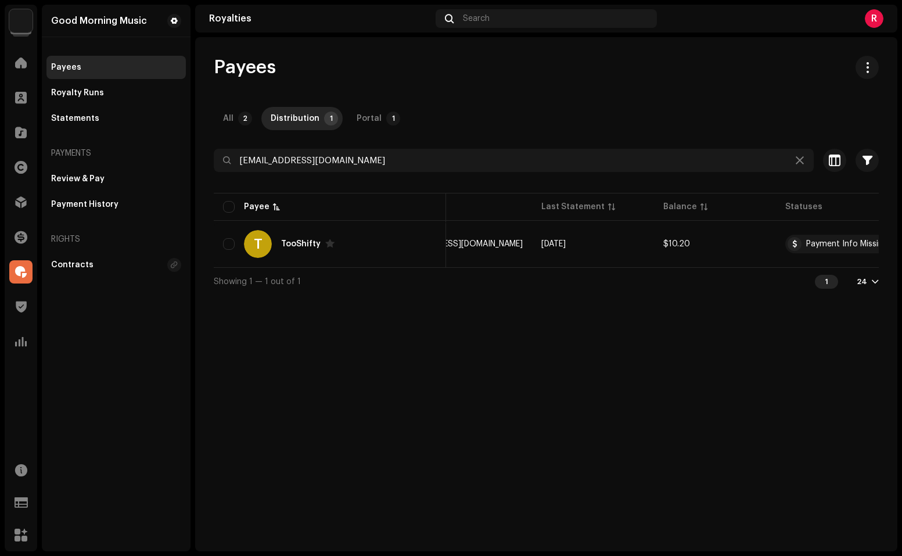
scroll to position [0, 299]
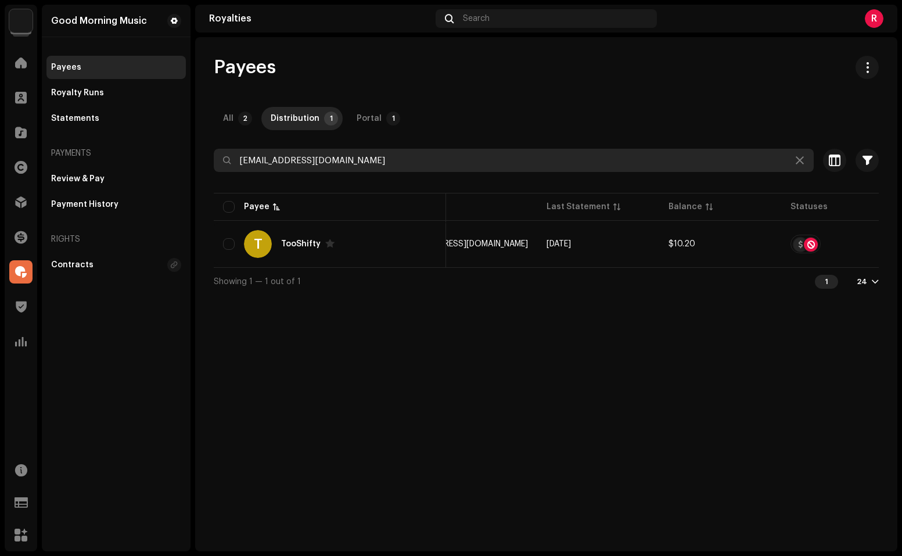
click at [341, 164] on input "[EMAIL_ADDRESS][DOMAIN_NAME]" at bounding box center [514, 160] width 600 height 23
paste input "biancacioccamusic"
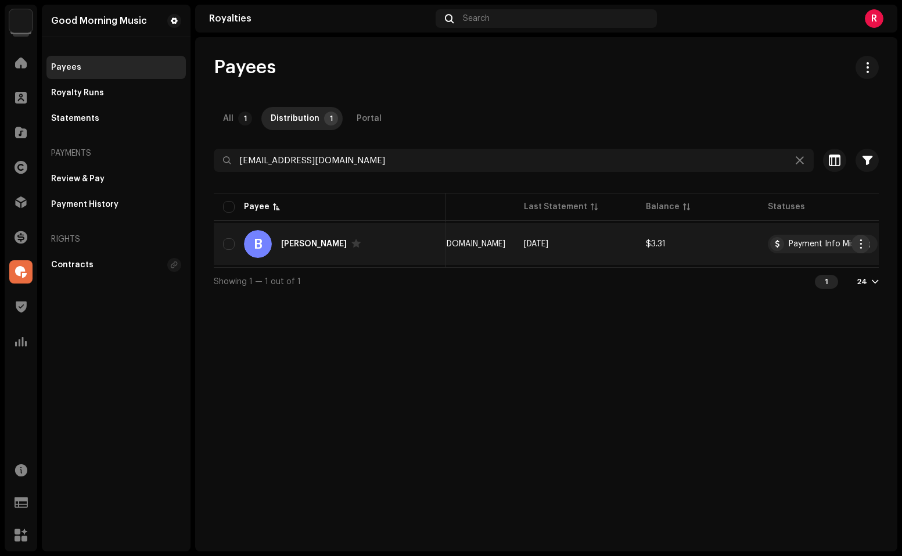
click at [861, 242] on span "button" at bounding box center [860, 243] width 9 height 9
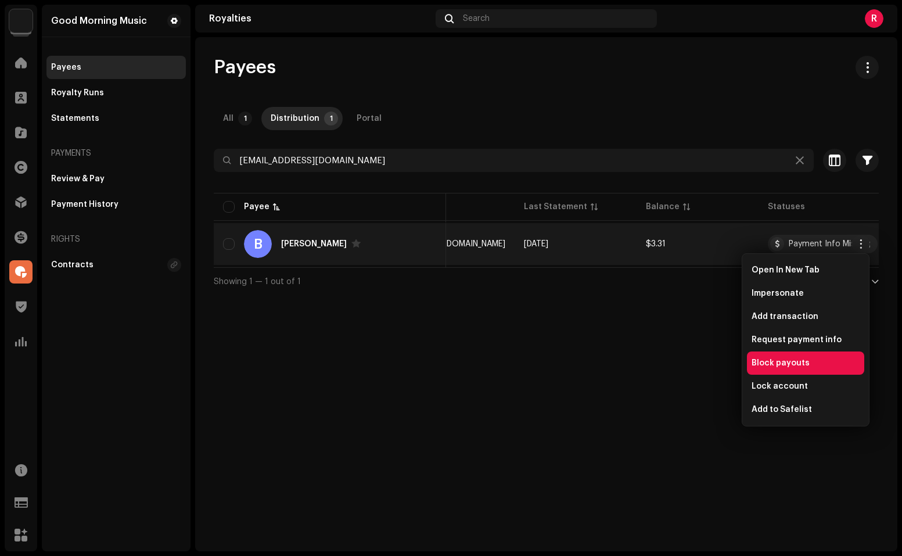
click at [795, 365] on span "Block payouts" at bounding box center [780, 362] width 58 height 9
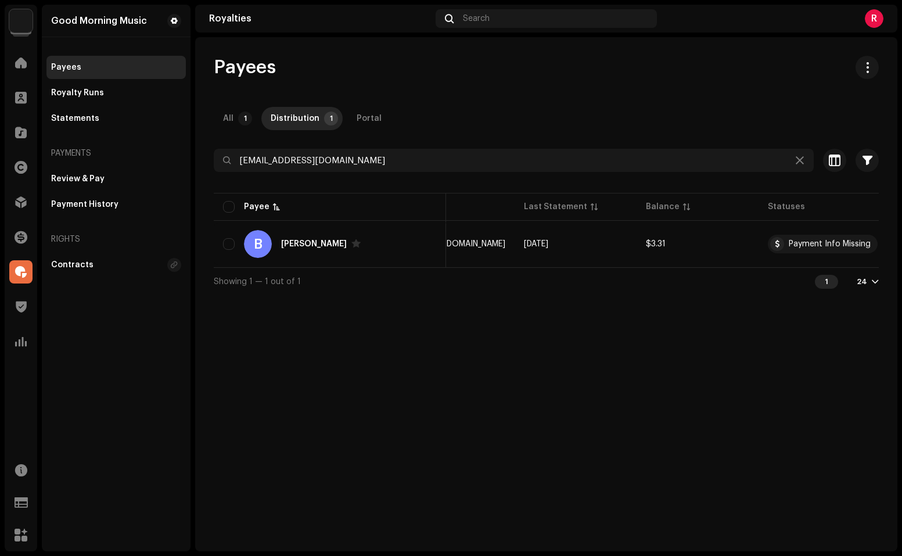
scroll to position [0, 316]
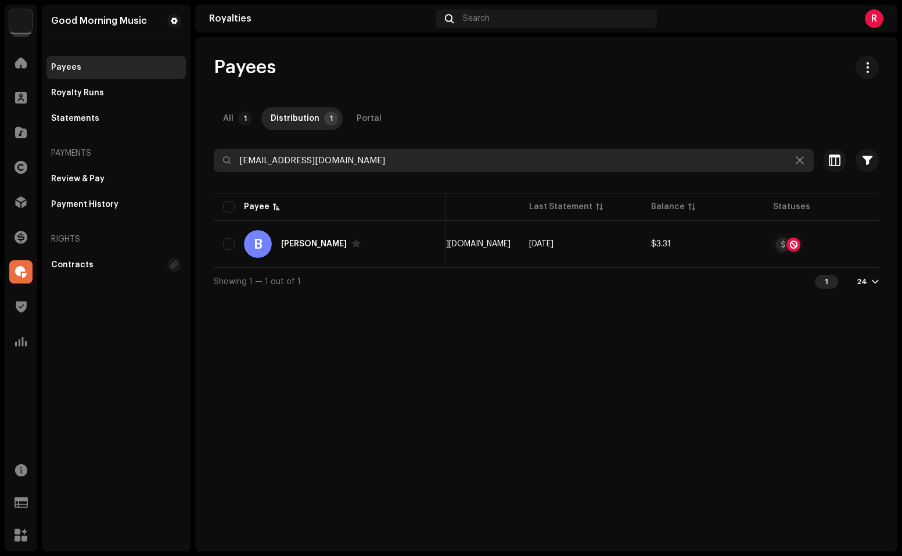
click at [291, 156] on input "[EMAIL_ADDRESS][DOMAIN_NAME]" at bounding box center [514, 160] width 600 height 23
paste input "cherylannbooking"
type input "[EMAIL_ADDRESS][DOMAIN_NAME]"
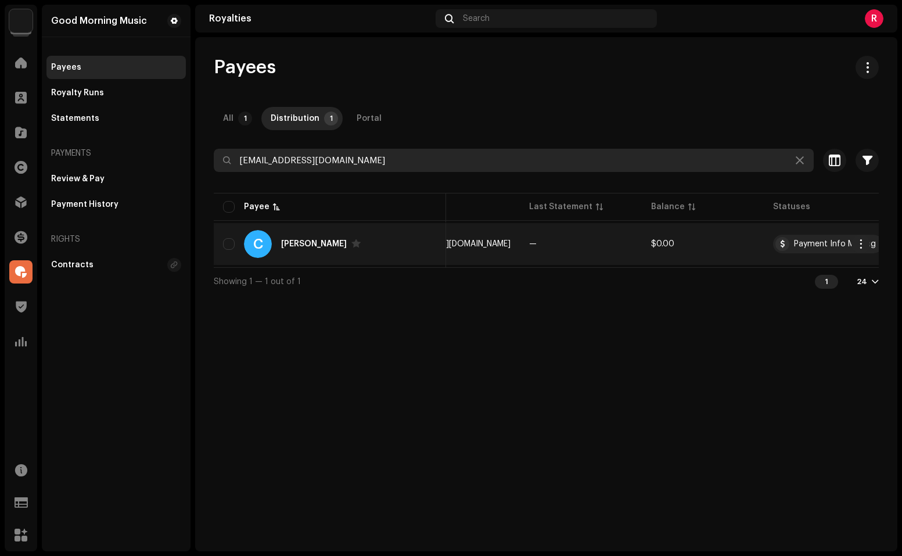
scroll to position [0, 317]
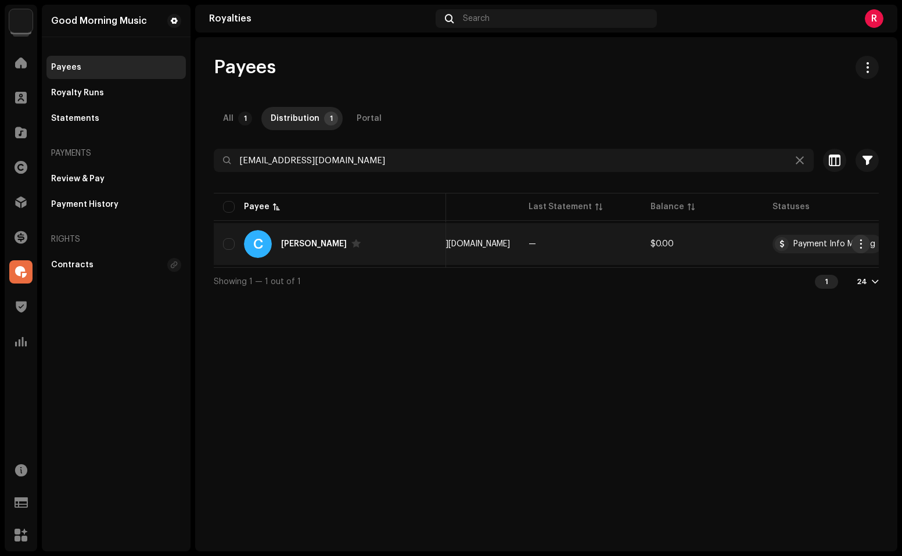
click at [856, 244] on span "button" at bounding box center [860, 243] width 9 height 9
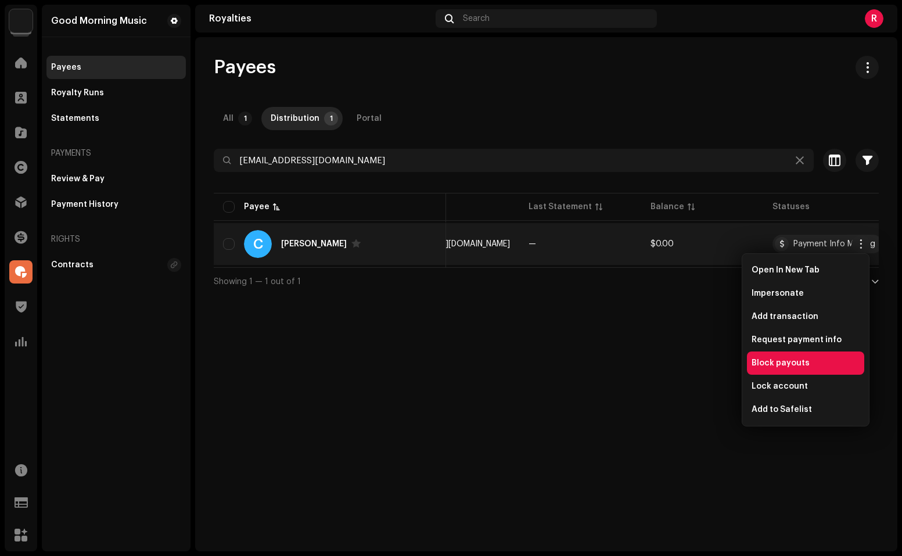
click at [792, 356] on div "Block payouts" at bounding box center [805, 362] width 117 height 23
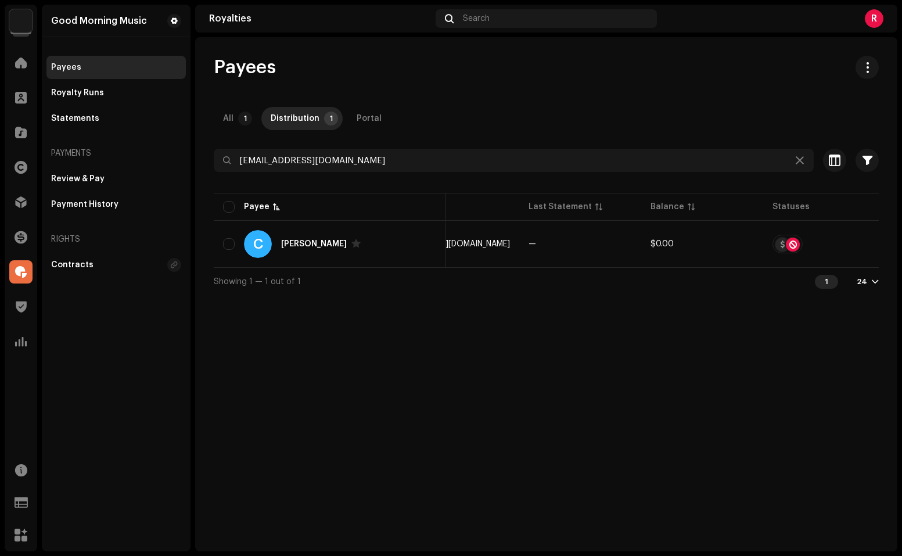
scroll to position [0, 312]
click at [112, 174] on div "Review & Pay" at bounding box center [115, 178] width 139 height 23
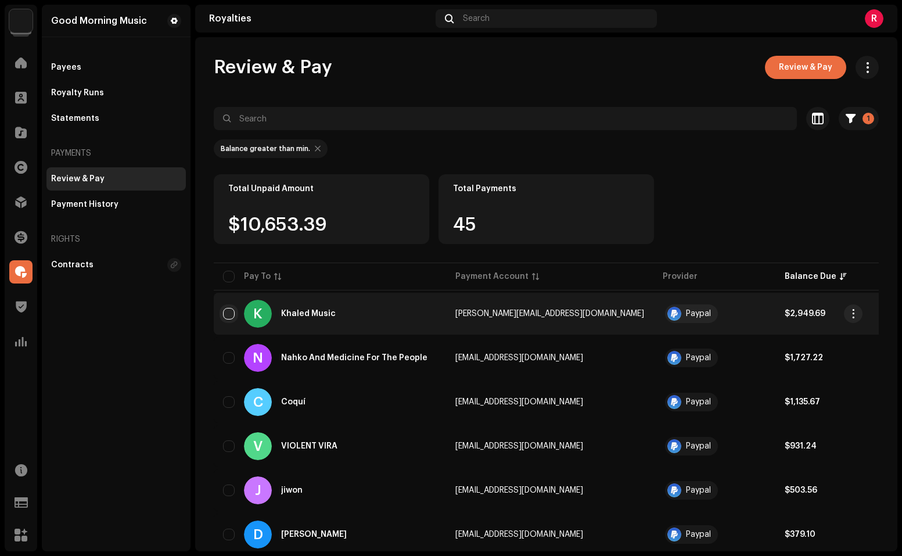
click at [229, 308] on input "checkbox" at bounding box center [229, 314] width 12 height 12
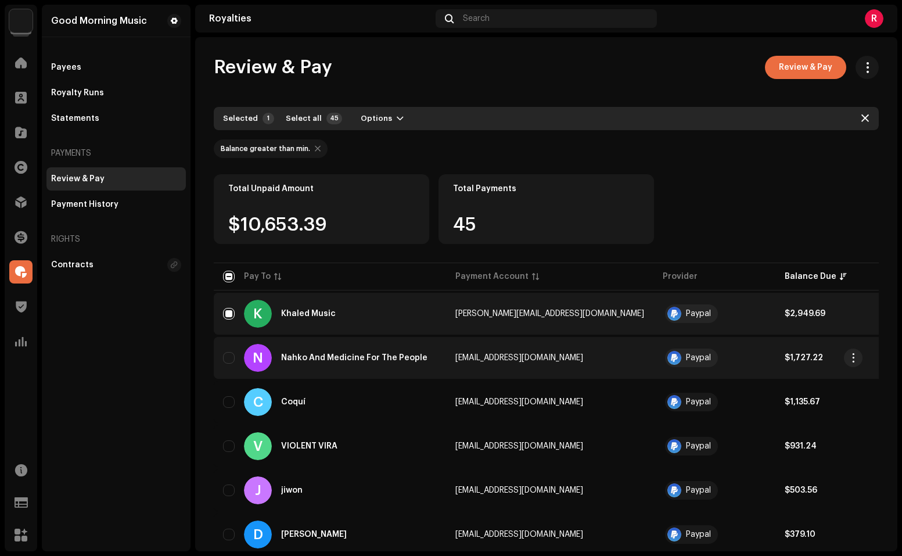
click at [226, 351] on div "N Nahko And Medicine For The People" at bounding box center [330, 358] width 214 height 28
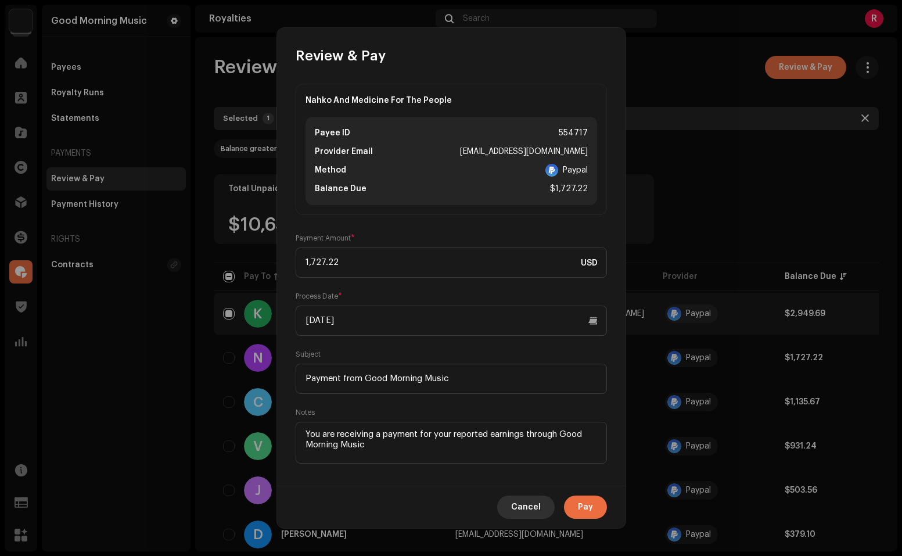
click at [540, 514] on span "Cancel" at bounding box center [526, 506] width 30 height 23
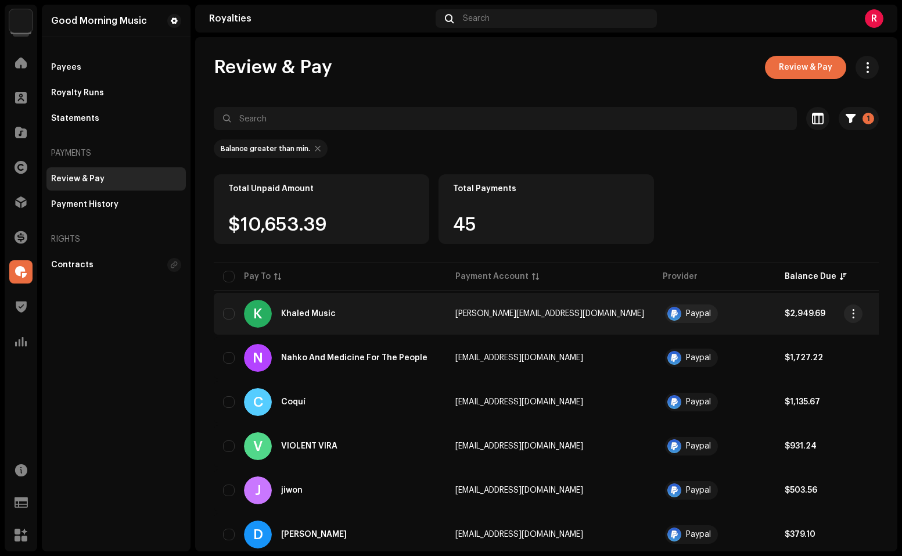
click at [225, 320] on div "K Khaled Music" at bounding box center [330, 314] width 214 height 28
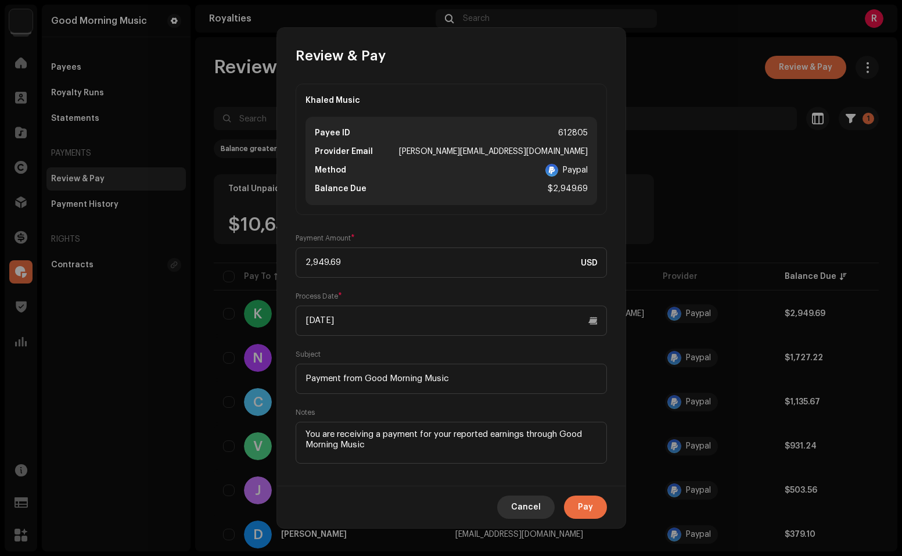
click at [514, 497] on span "Cancel" at bounding box center [526, 506] width 30 height 23
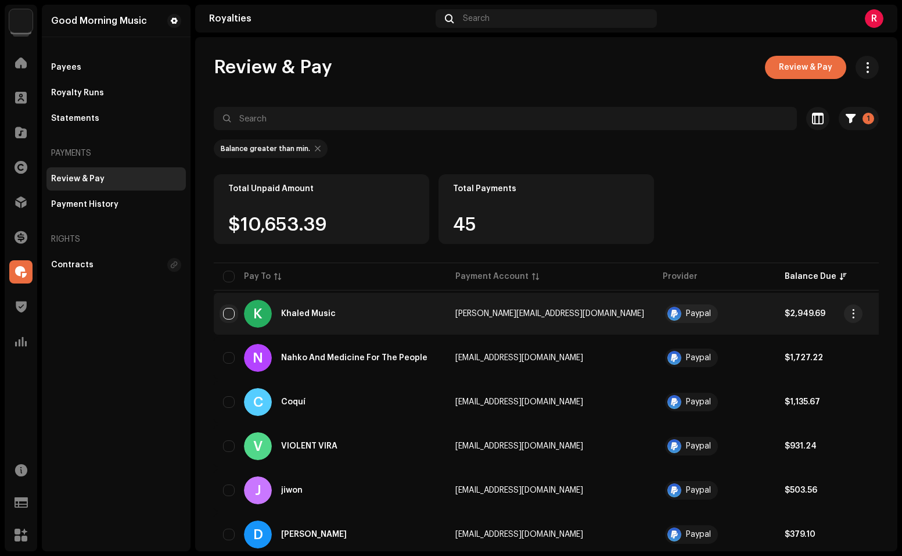
click at [229, 315] on input "Row Unselected" at bounding box center [229, 314] width 12 height 12
checkbox input "true"
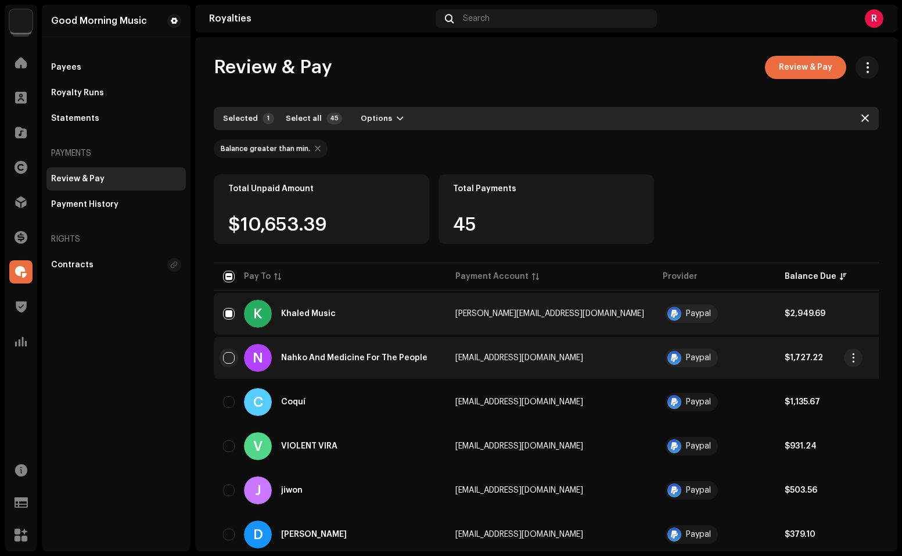
click at [230, 356] on input "Row Unselected" at bounding box center [229, 358] width 12 height 12
checkbox input "true"
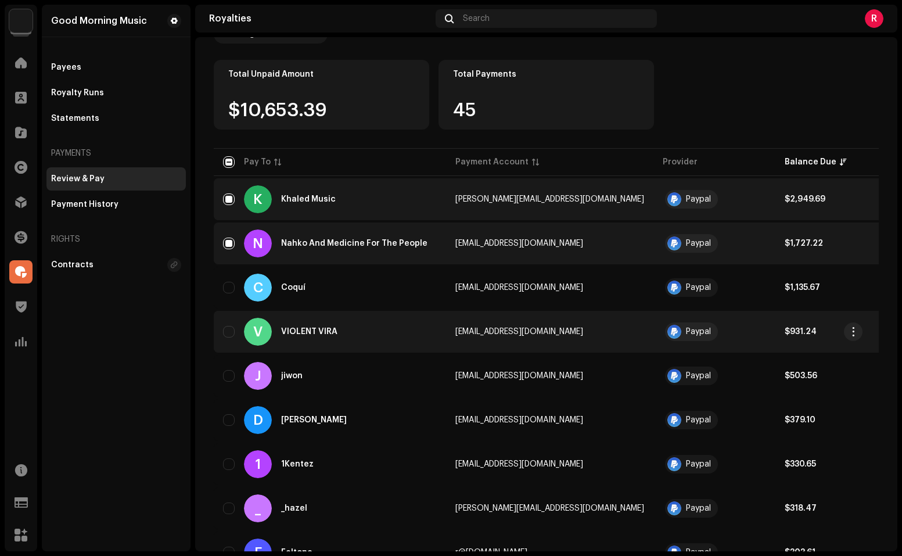
scroll to position [121, 0]
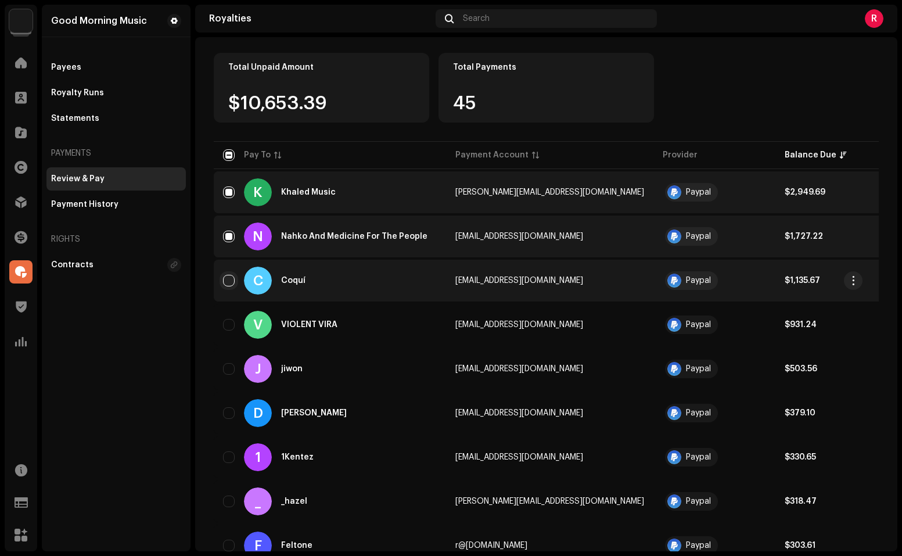
click at [229, 280] on input "Row Unselected" at bounding box center [229, 281] width 12 height 12
checkbox input "true"
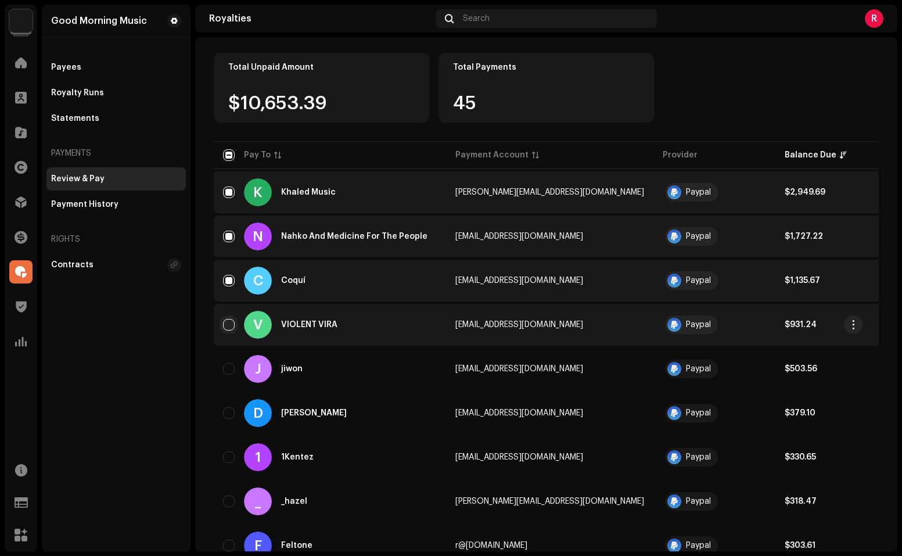
click at [232, 324] on input "Row Unselected" at bounding box center [229, 325] width 12 height 12
checkbox input "true"
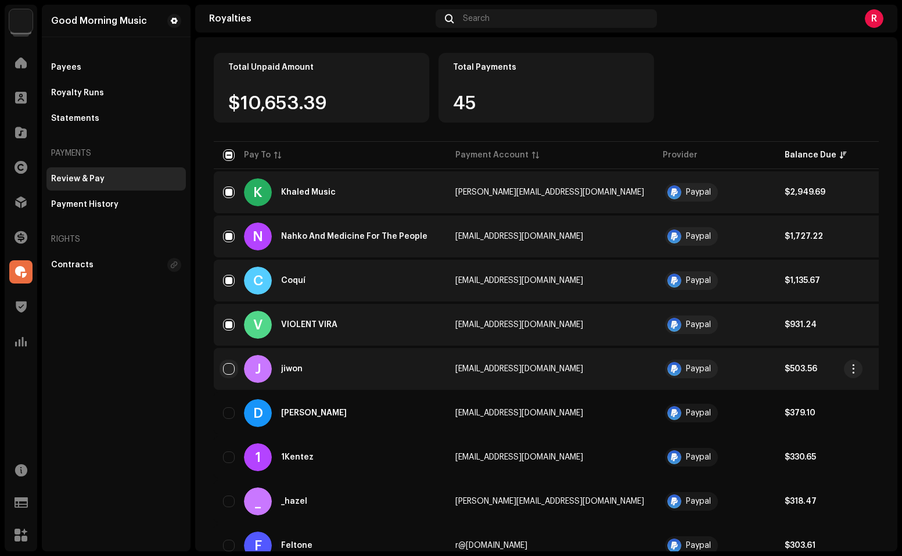
click at [231, 369] on input "Row Unselected" at bounding box center [229, 369] width 12 height 12
checkbox input "true"
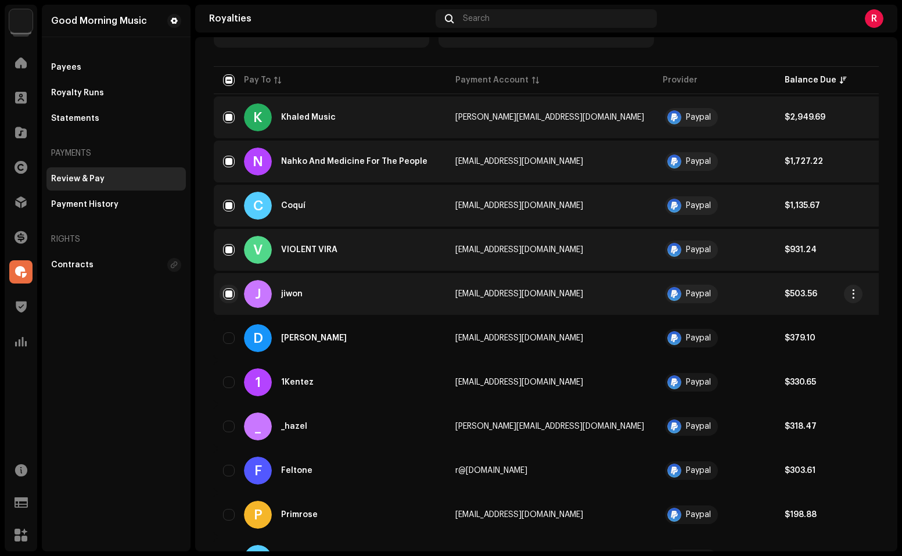
scroll to position [275, 0]
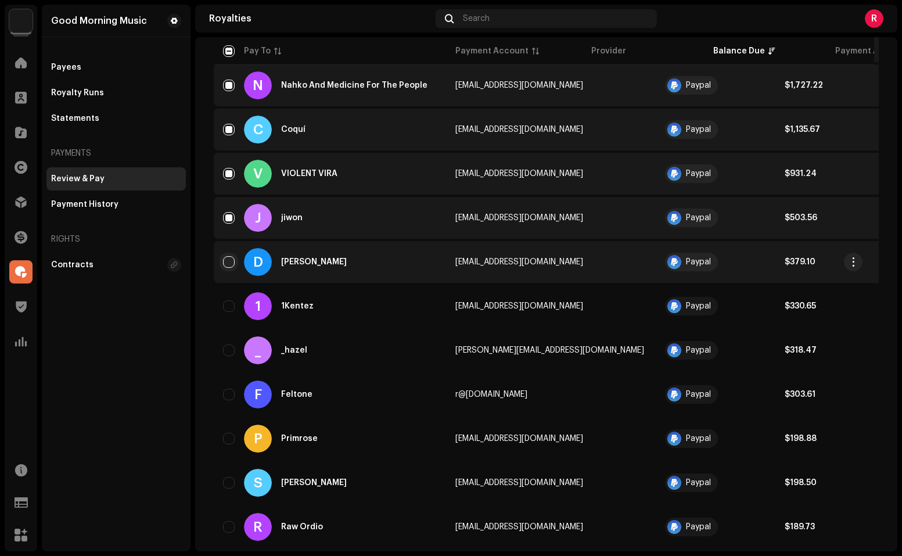
click at [229, 258] on input "Row Unselected" at bounding box center [229, 262] width 12 height 12
checkbox input "true"
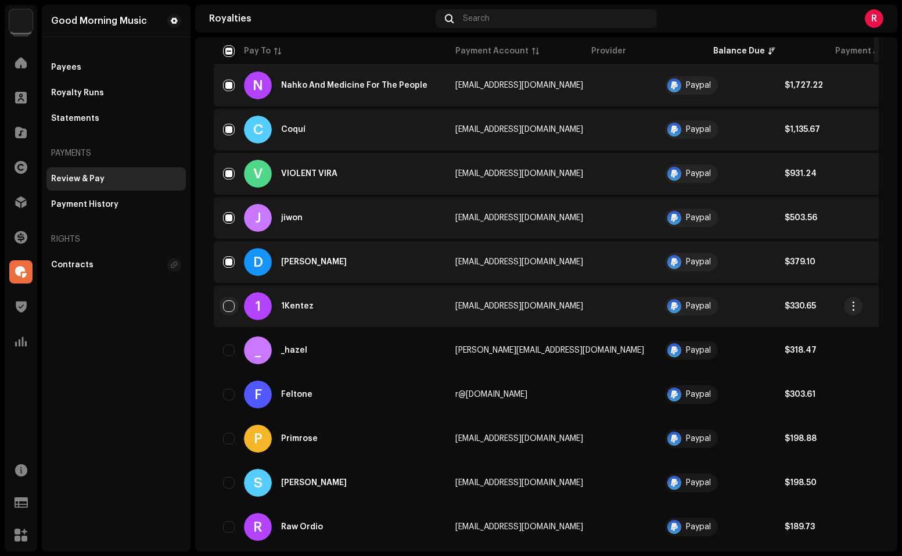
click at [229, 309] on input "Row Unselected" at bounding box center [229, 306] width 12 height 12
checkbox input "true"
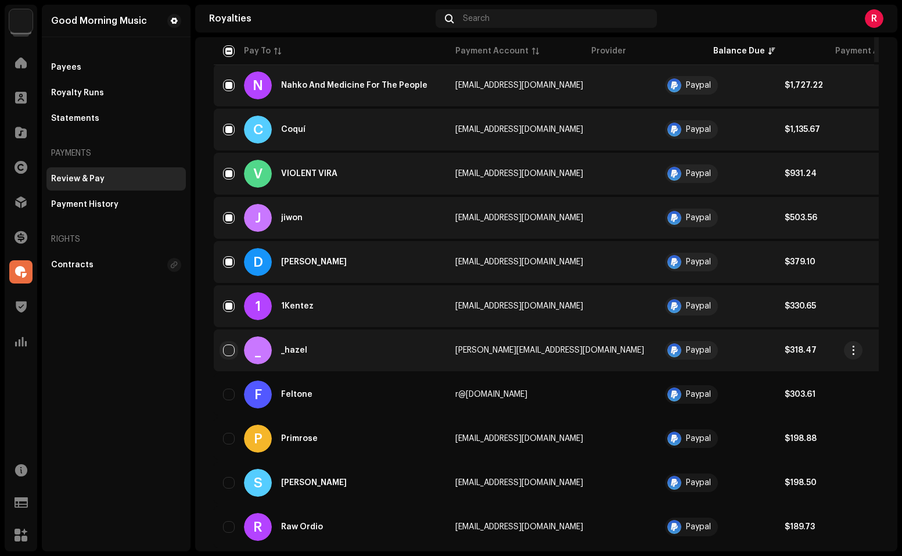
click at [228, 349] on input "Row Unselected" at bounding box center [229, 350] width 12 height 12
checkbox input "true"
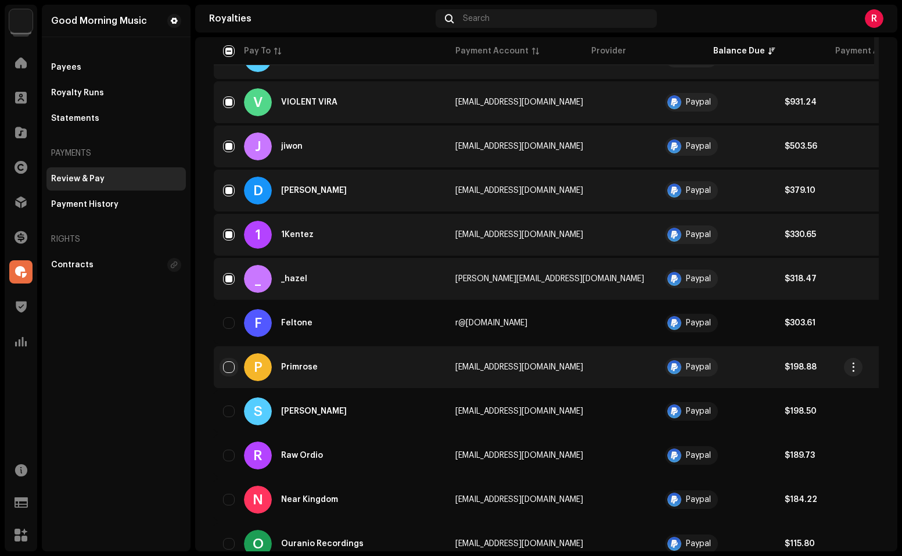
scroll to position [382, 0]
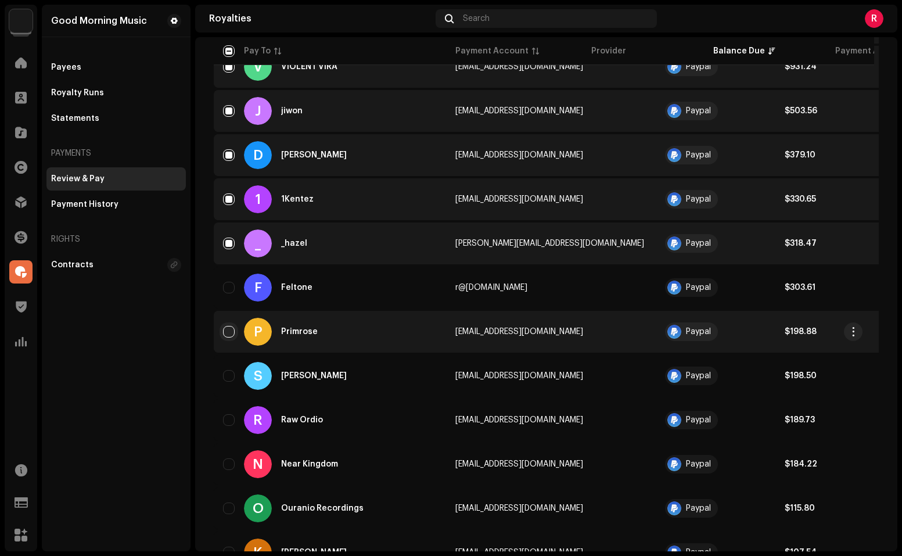
click at [229, 329] on input "Row Unselected" at bounding box center [229, 332] width 12 height 12
checkbox input "true"
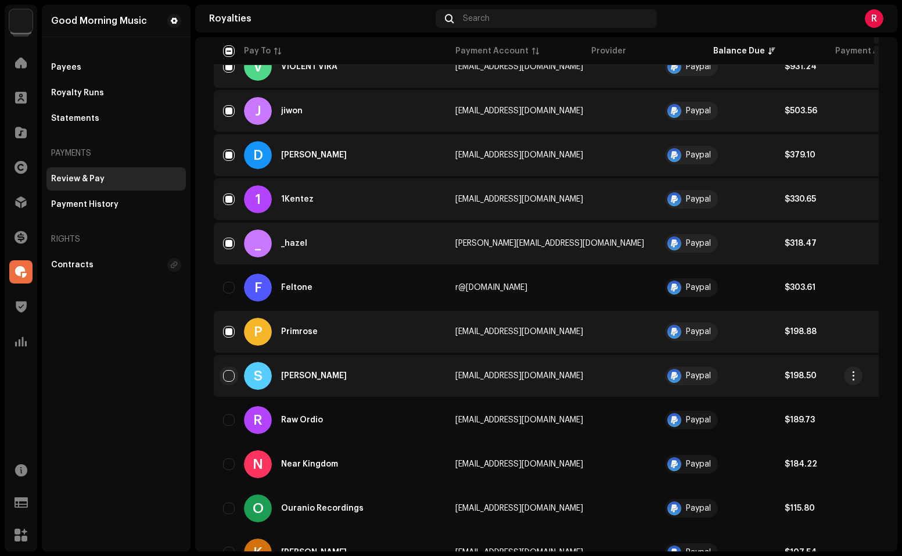
click at [230, 380] on input "Row Unselected" at bounding box center [229, 376] width 12 height 12
checkbox input "true"
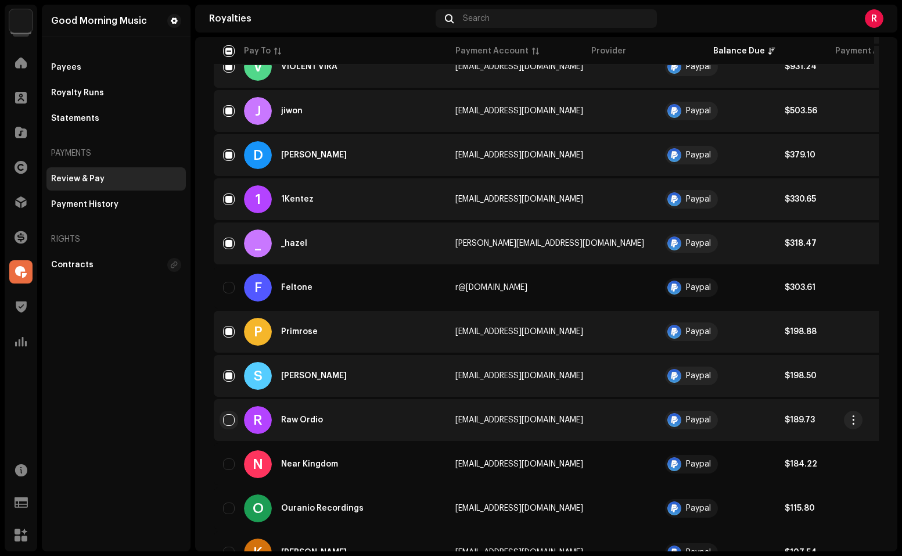
click at [228, 416] on input "Row Unselected" at bounding box center [229, 420] width 12 height 12
checkbox input "true"
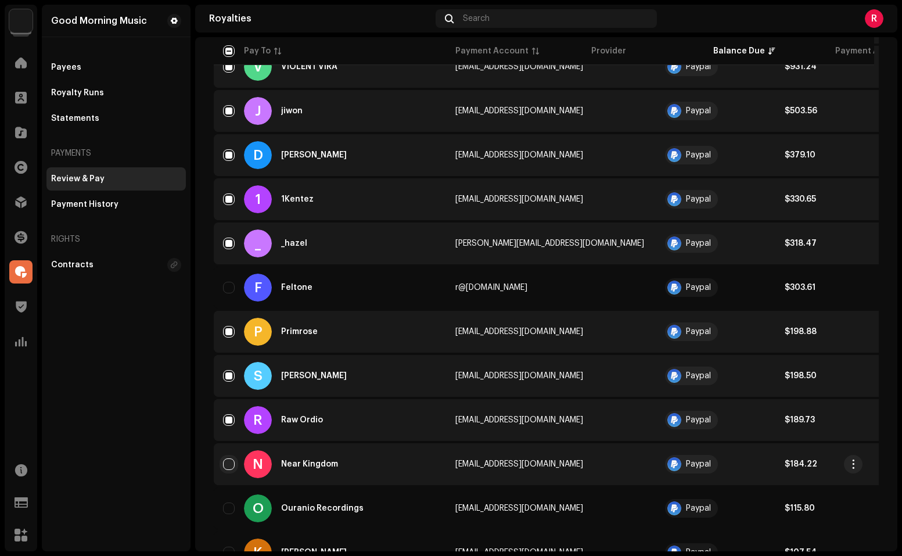
click at [226, 464] on input "Row Unselected" at bounding box center [229, 464] width 12 height 12
checkbox input "true"
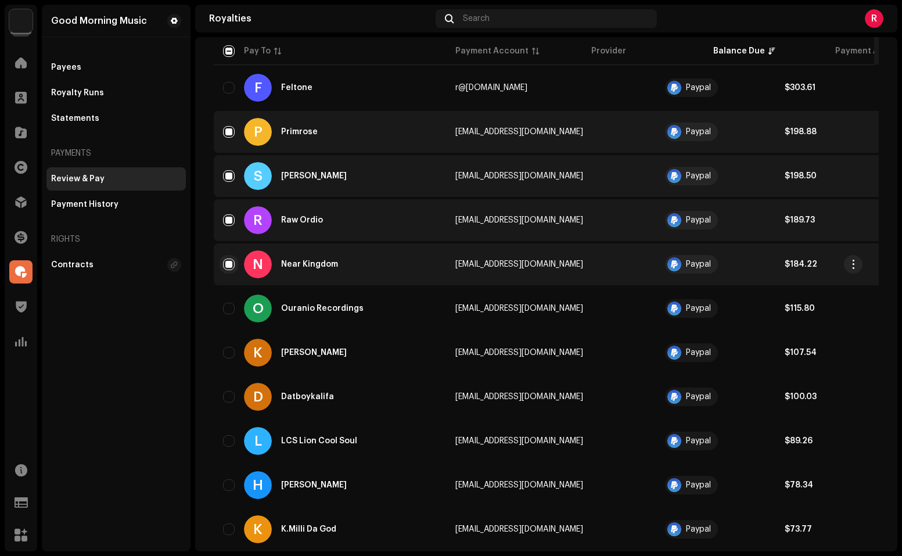
scroll to position [596, 0]
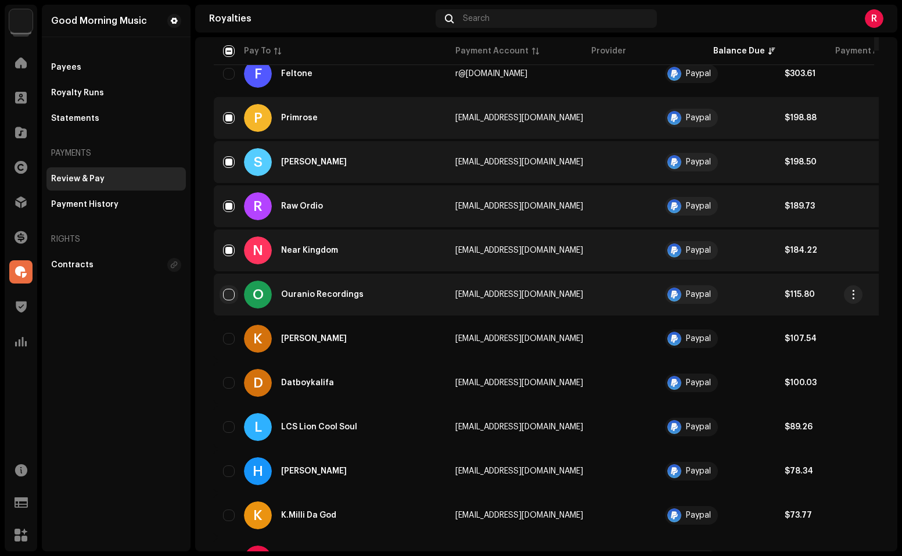
click at [226, 294] on input "Row Unselected" at bounding box center [229, 295] width 12 height 12
checkbox input "true"
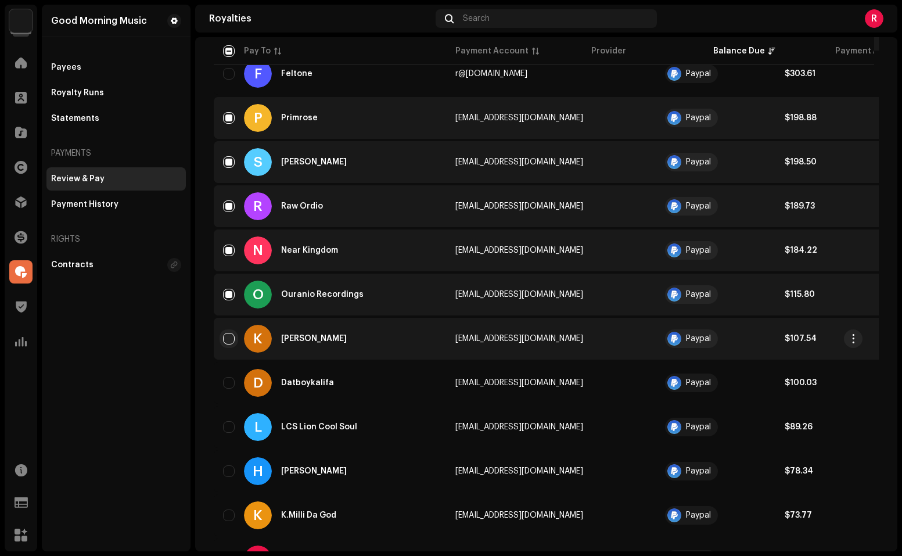
click at [232, 337] on input "Row Unselected" at bounding box center [229, 339] width 12 height 12
checkbox input "true"
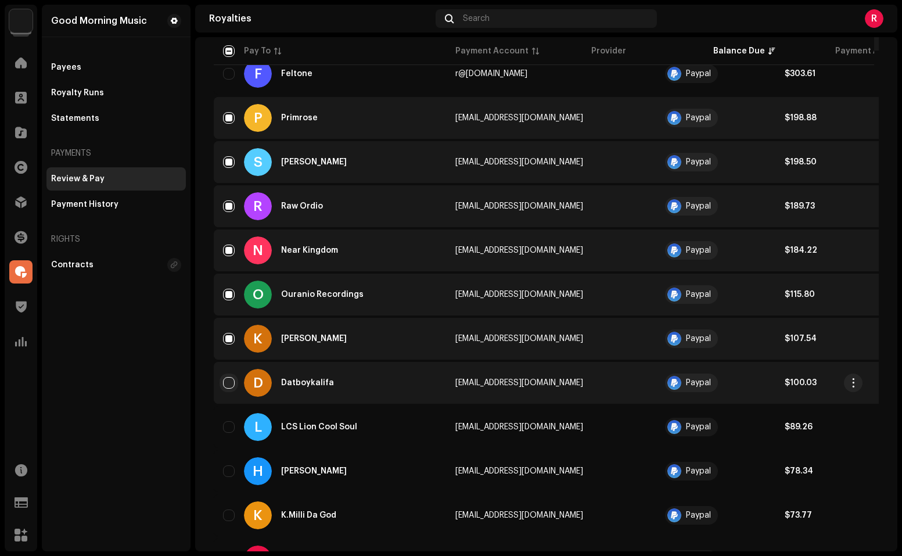
click at [231, 380] on input "Row Unselected" at bounding box center [229, 383] width 12 height 12
checkbox input "true"
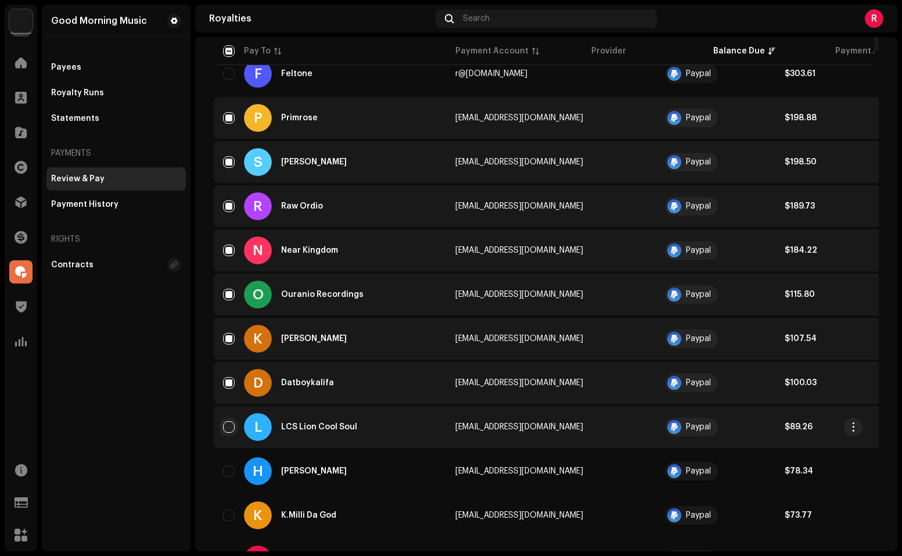
click at [230, 426] on input "Row Unselected" at bounding box center [229, 427] width 12 height 12
checkbox input "true"
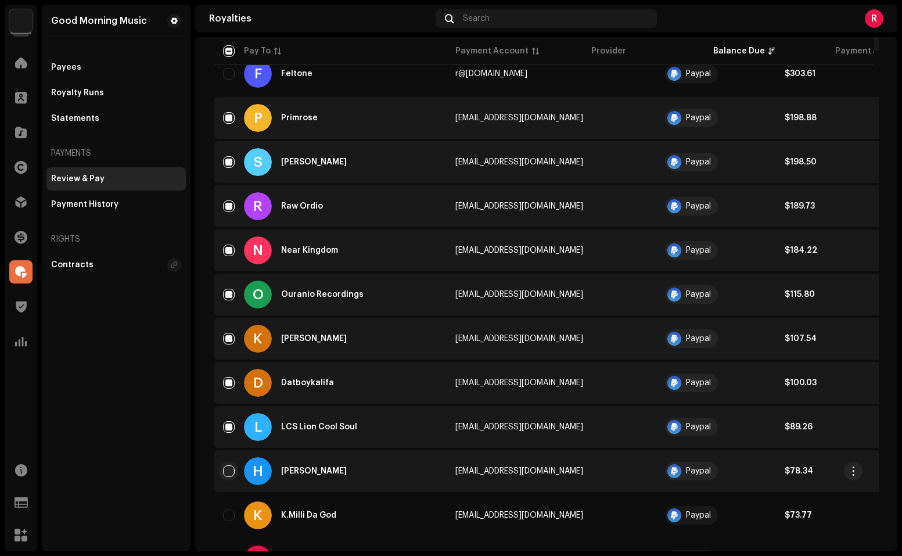
click at [231, 475] on input "Row Unselected" at bounding box center [229, 471] width 12 height 12
checkbox input "true"
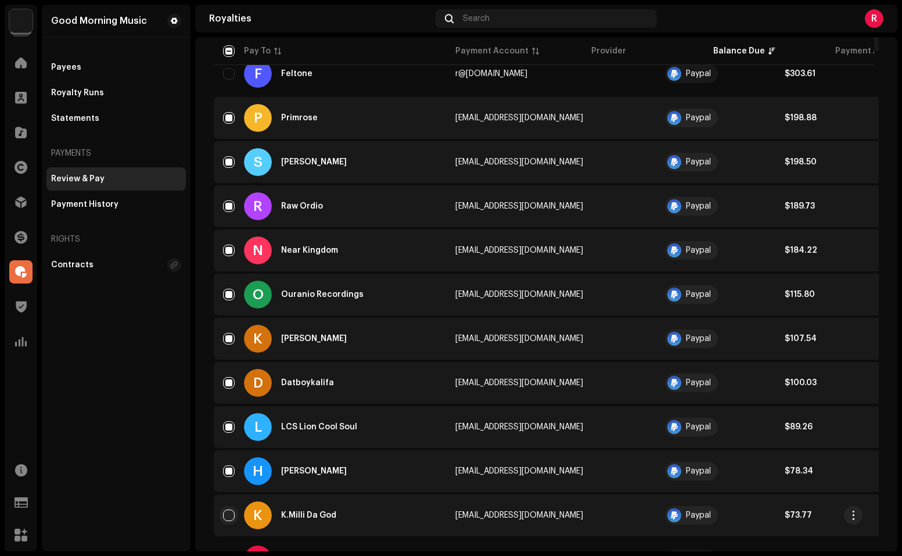
click at [230, 511] on input "Row Unselected" at bounding box center [229, 515] width 12 height 12
checkbox input "true"
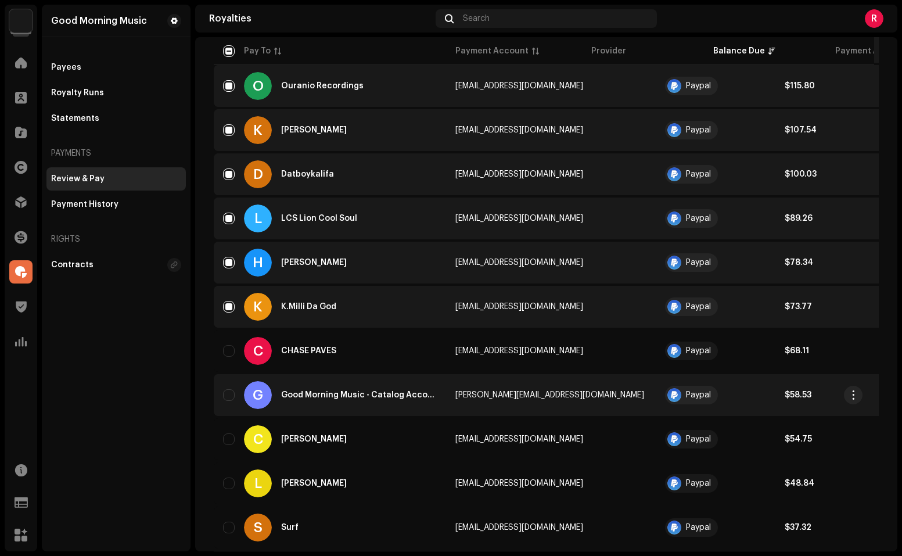
scroll to position [817, 0]
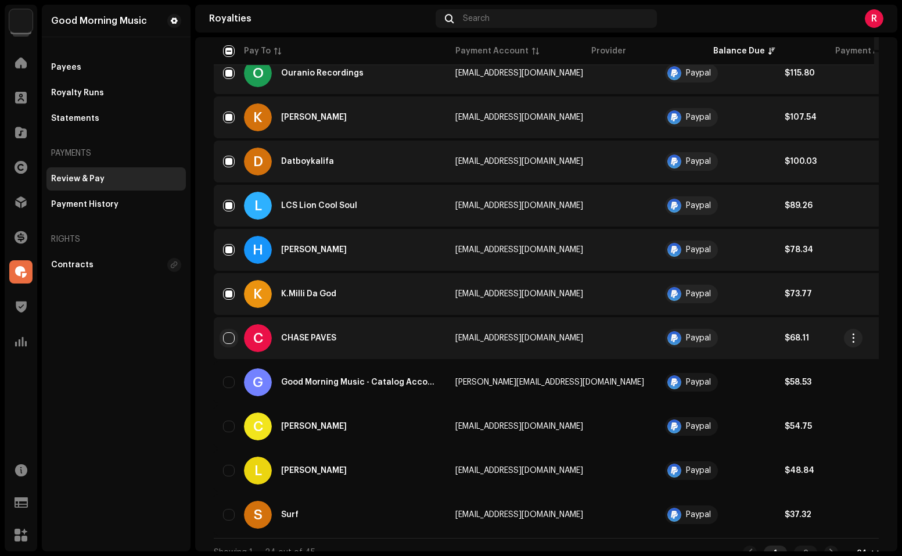
click at [228, 339] on input "Row Unselected" at bounding box center [229, 338] width 12 height 12
checkbox input "true"
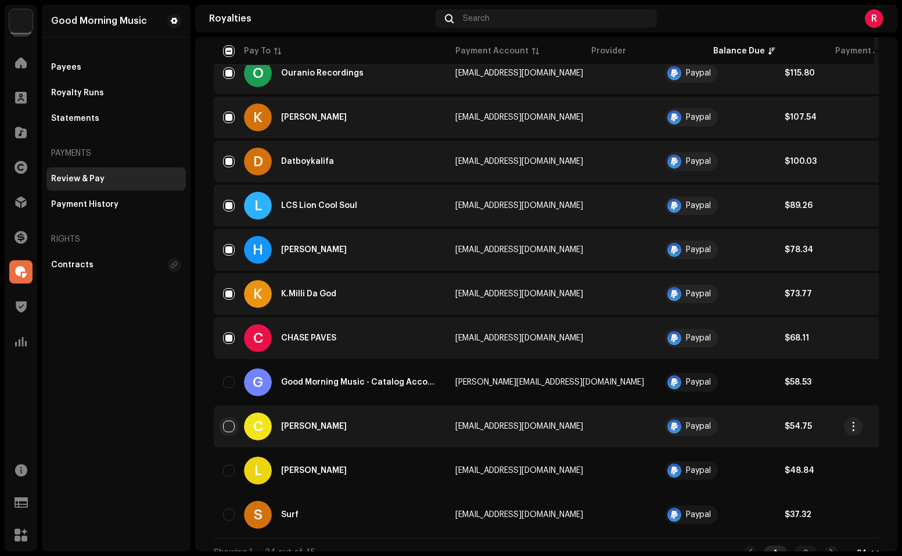
click at [228, 428] on input "Row Unselected" at bounding box center [229, 426] width 12 height 12
checkbox input "true"
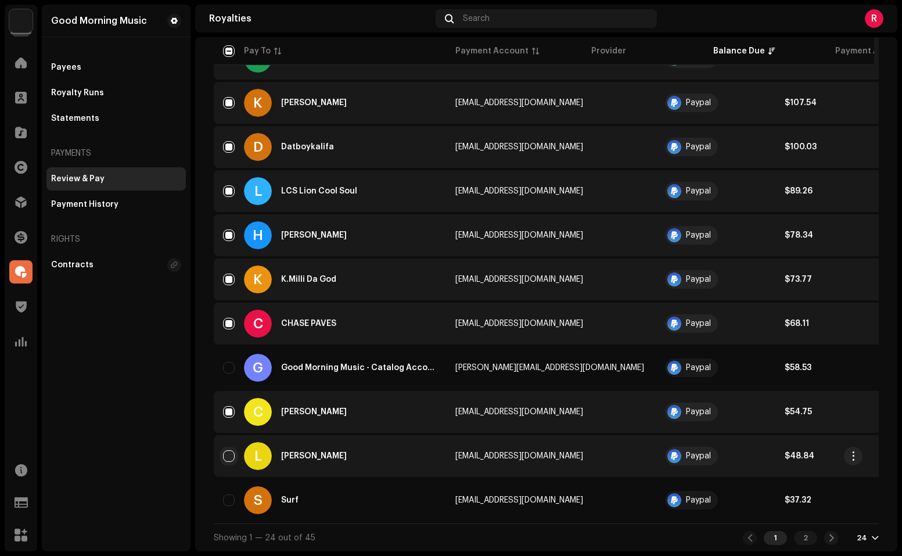
click at [226, 453] on input "Row Unselected" at bounding box center [229, 456] width 12 height 12
checkbox input "true"
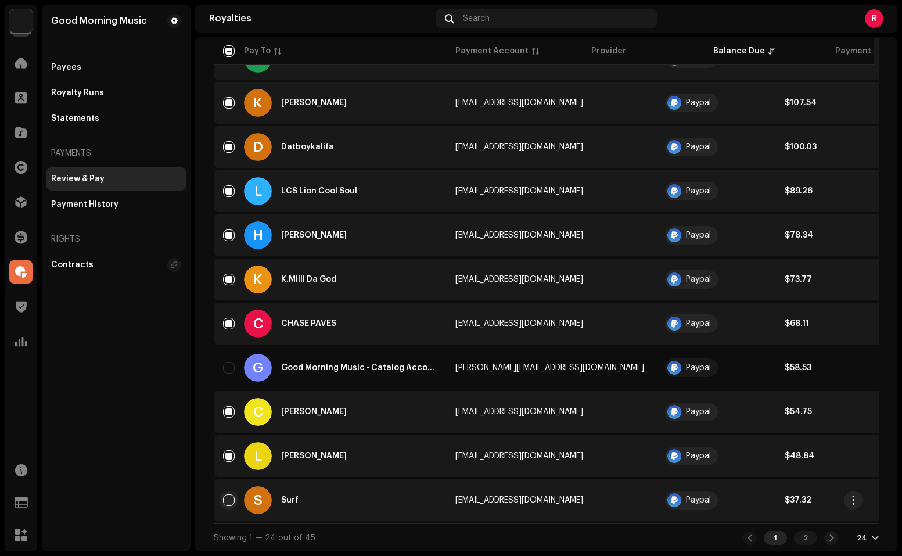
click at [226, 495] on input "Row Unselected" at bounding box center [229, 500] width 12 height 12
checkbox input "true"
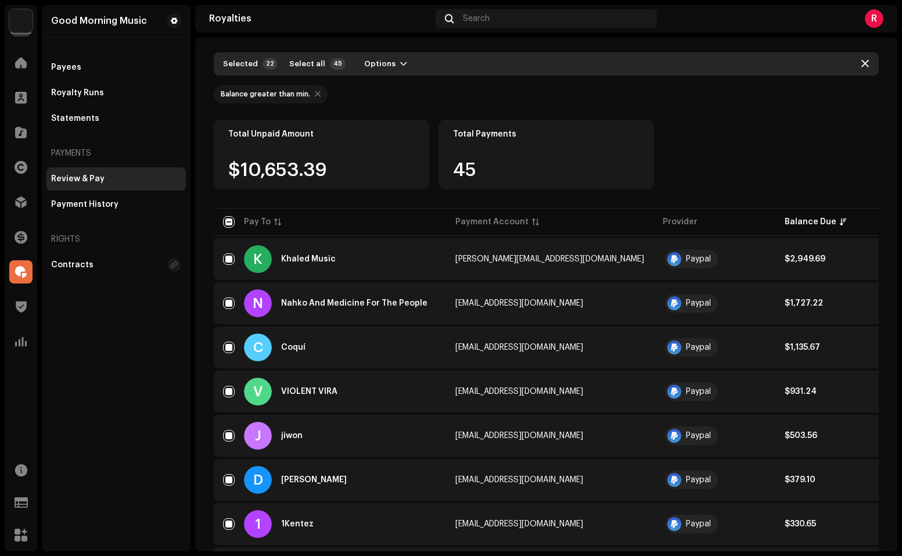
scroll to position [0, 0]
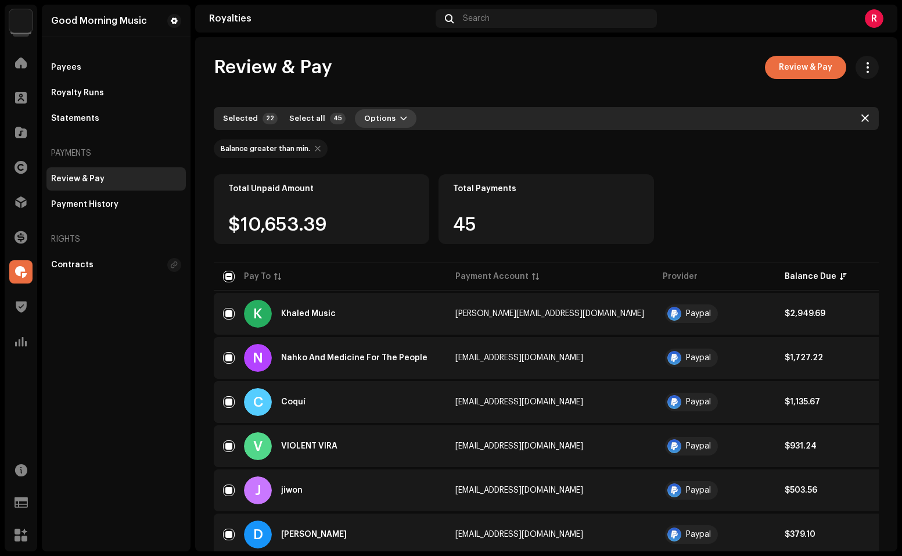
click at [381, 117] on span "Options" at bounding box center [379, 118] width 31 height 23
click at [388, 148] on span "Review & Pay" at bounding box center [383, 144] width 53 height 9
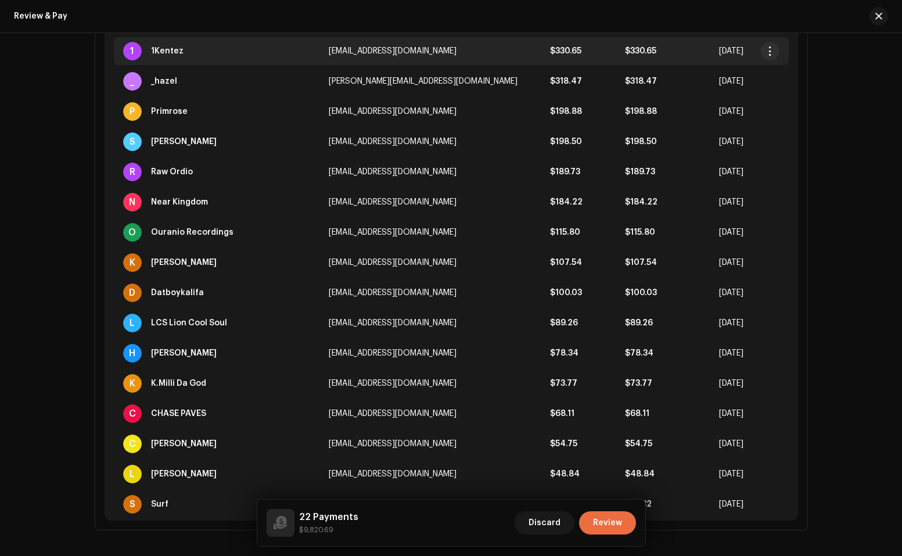
scroll to position [529, 0]
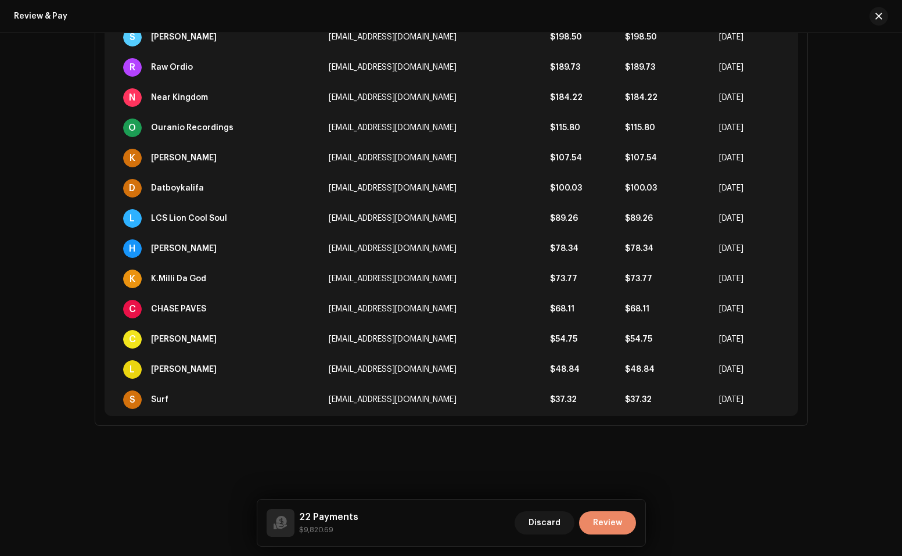
click at [611, 530] on span "Review" at bounding box center [607, 522] width 29 height 23
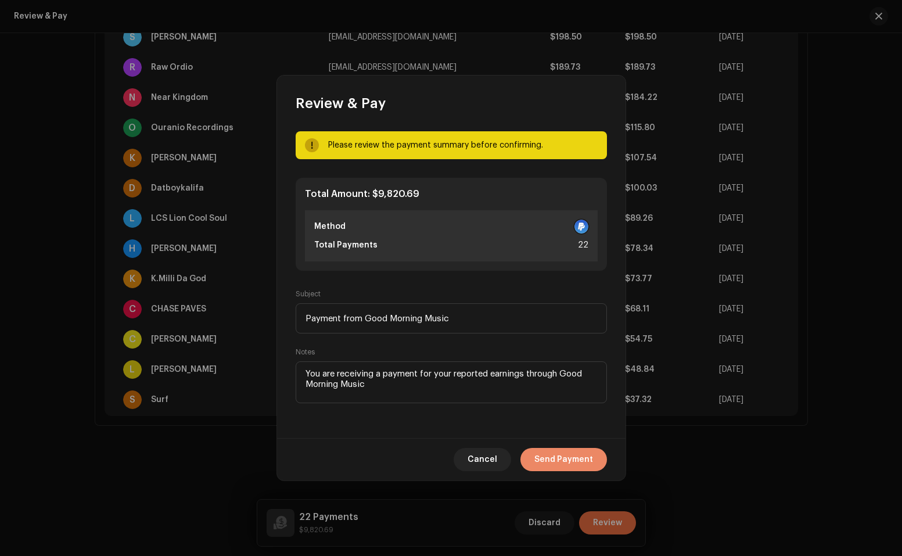
click at [585, 461] on span "Send Payment" at bounding box center [563, 459] width 59 height 23
checkbox input "false"
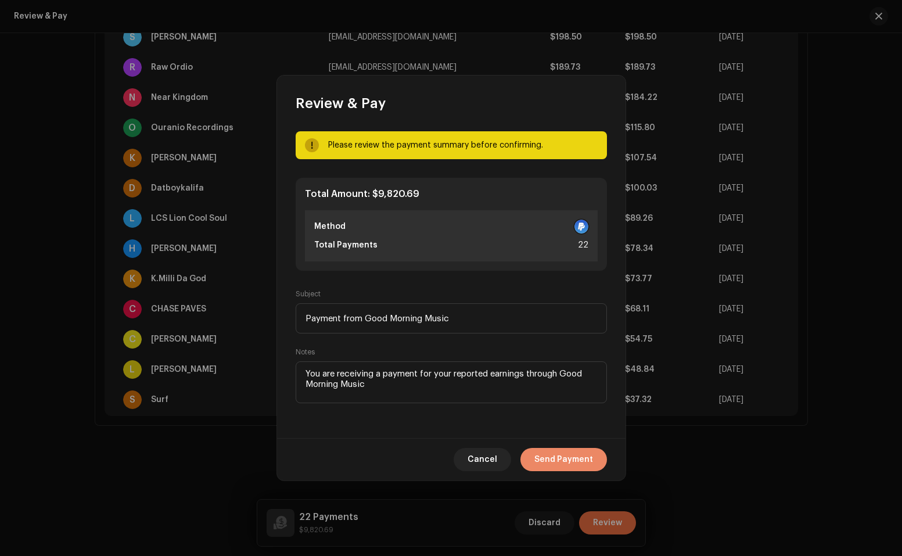
checkbox input "false"
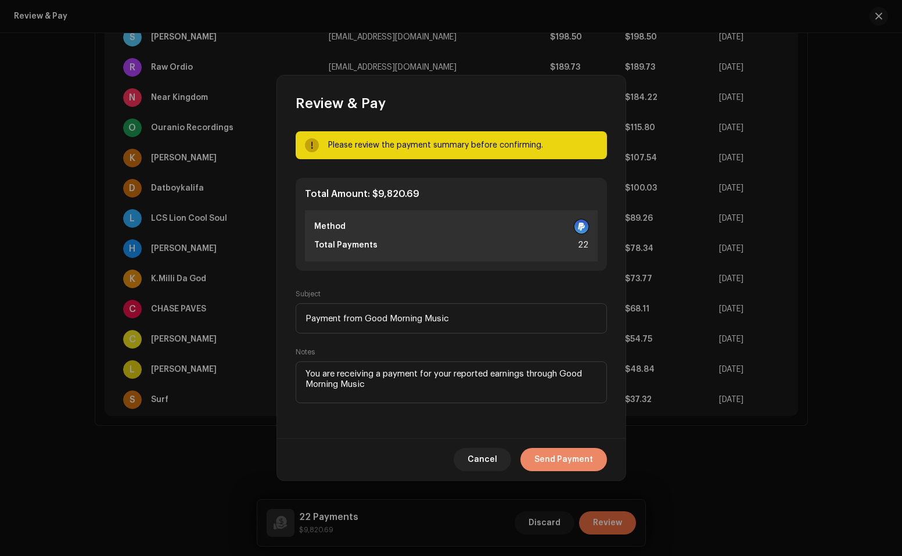
checkbox input "false"
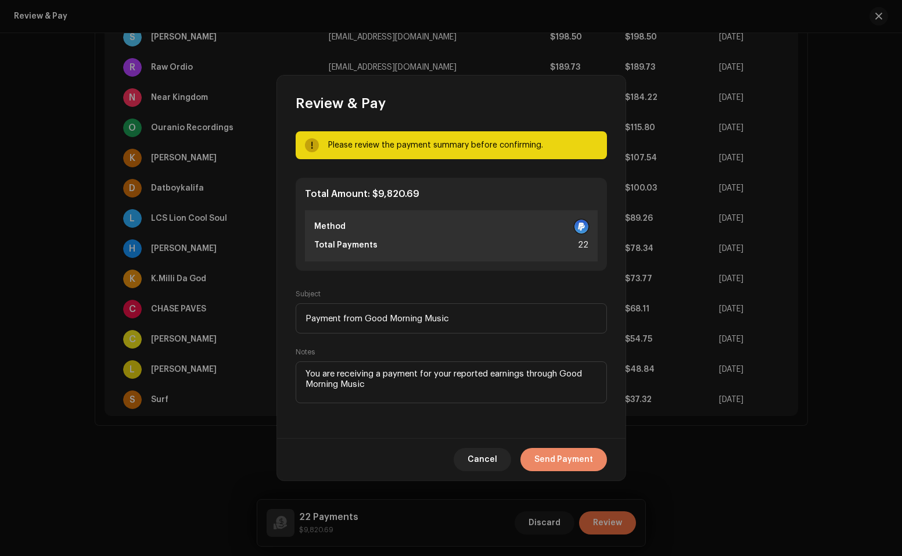
checkbox input "false"
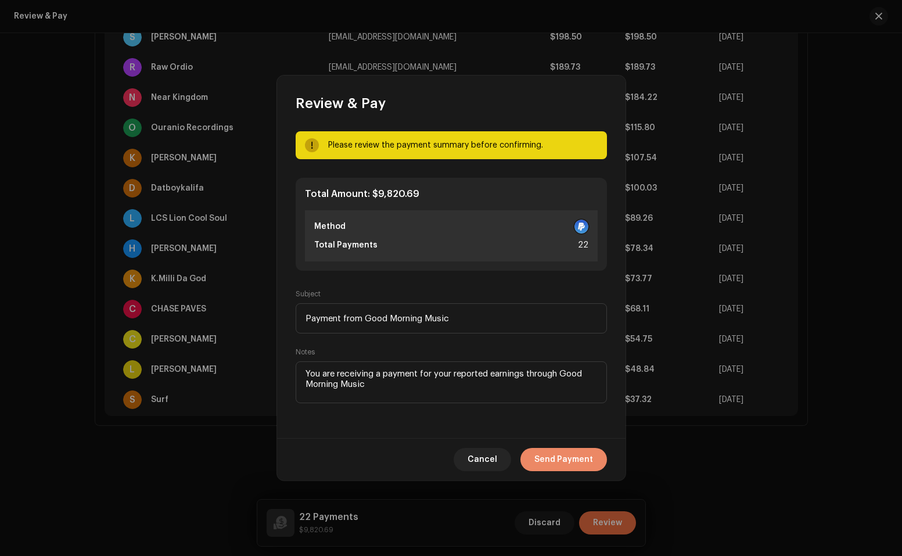
checkbox input "false"
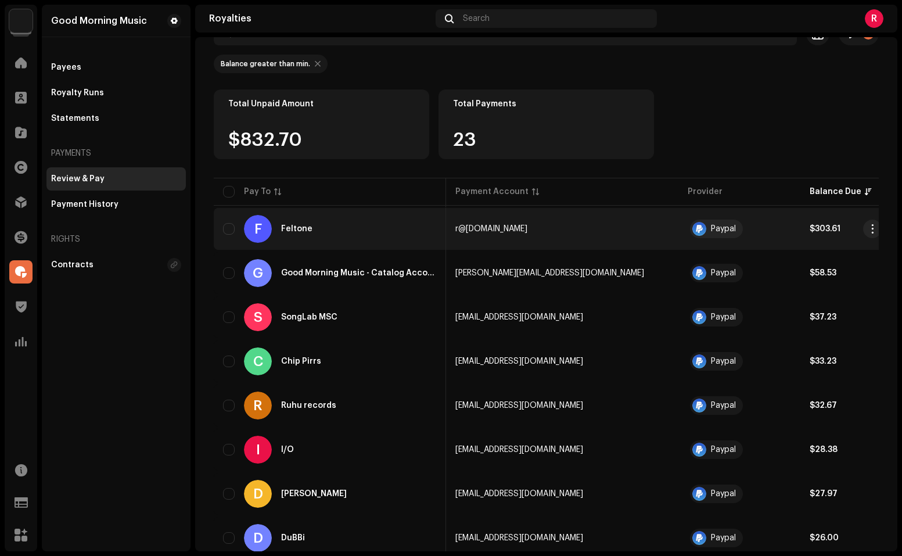
scroll to position [0, 205]
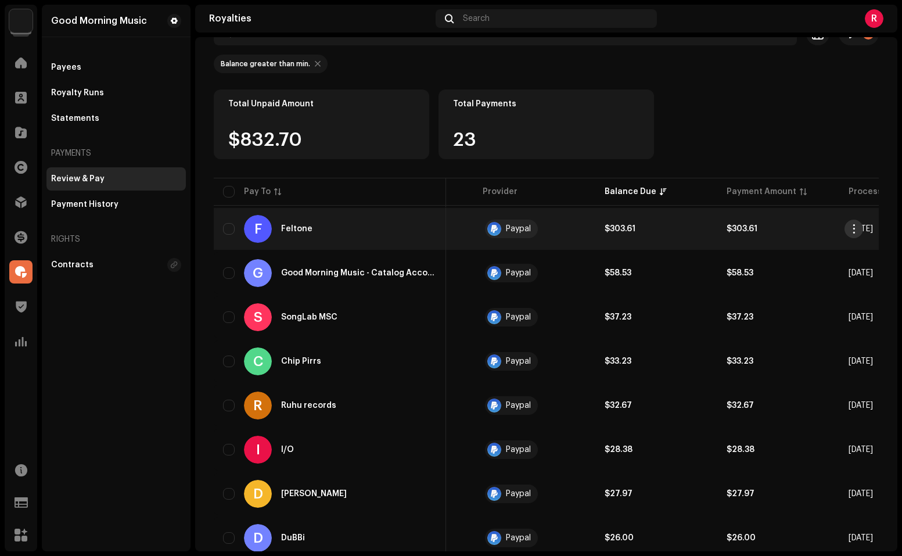
click at [846, 225] on button "button" at bounding box center [853, 228] width 19 height 19
click at [801, 255] on div "View Payee" at bounding box center [798, 254] width 108 height 9
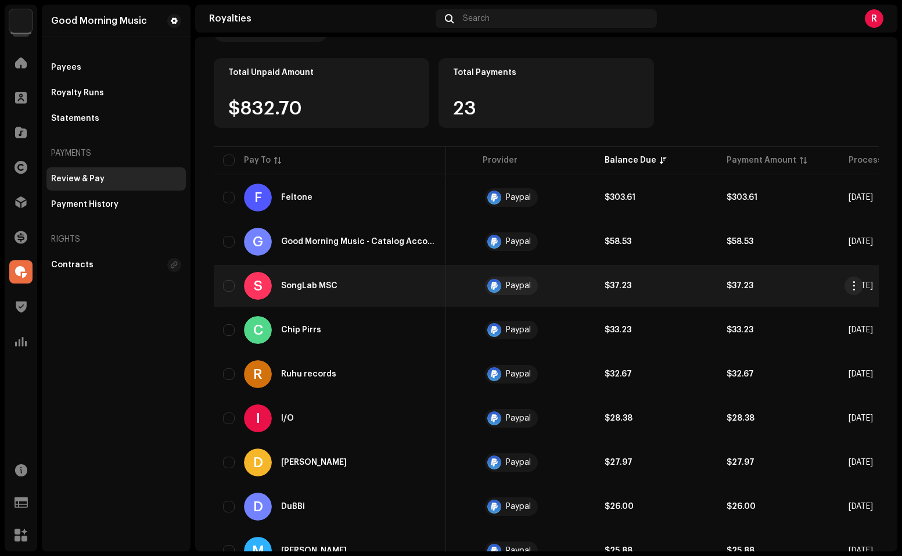
scroll to position [127, 0]
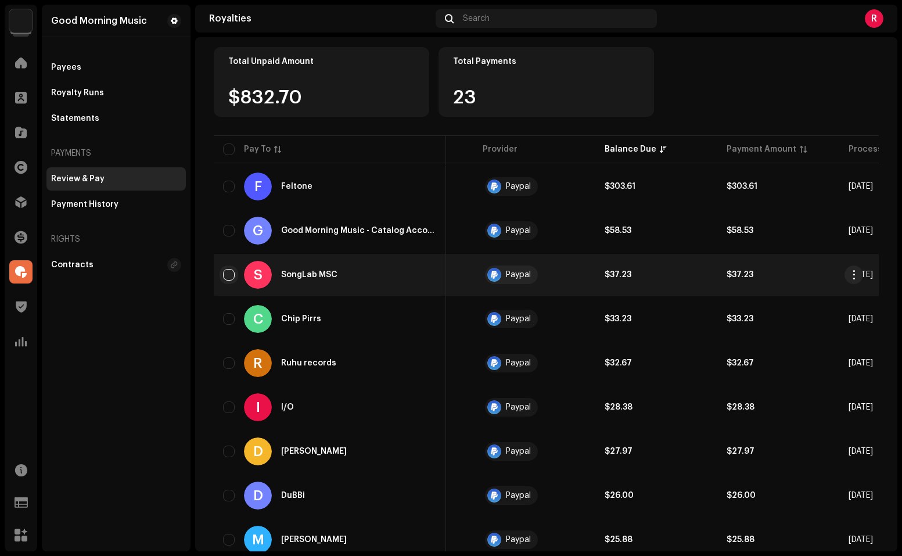
click at [225, 272] on input "checkbox" at bounding box center [229, 275] width 12 height 12
checkbox input "true"
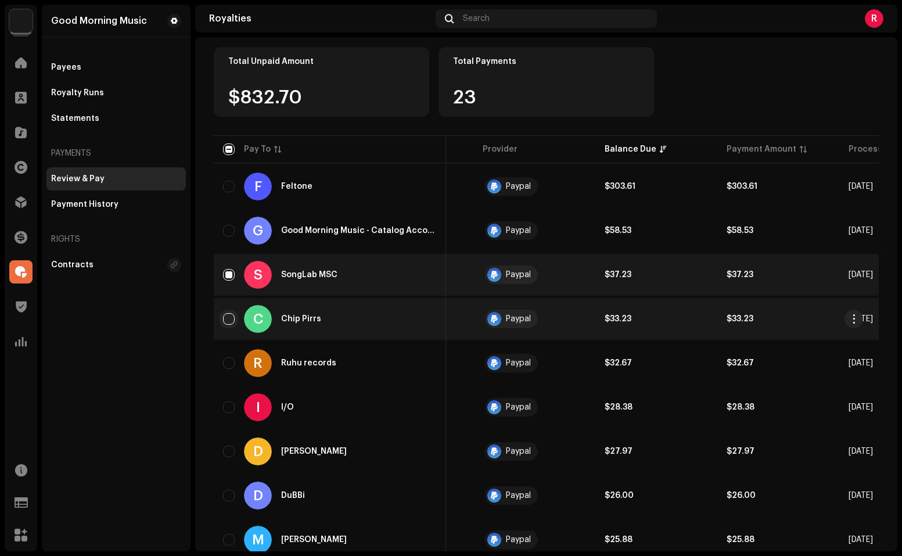
click at [228, 317] on input "Row Unselected" at bounding box center [229, 319] width 12 height 12
checkbox input "true"
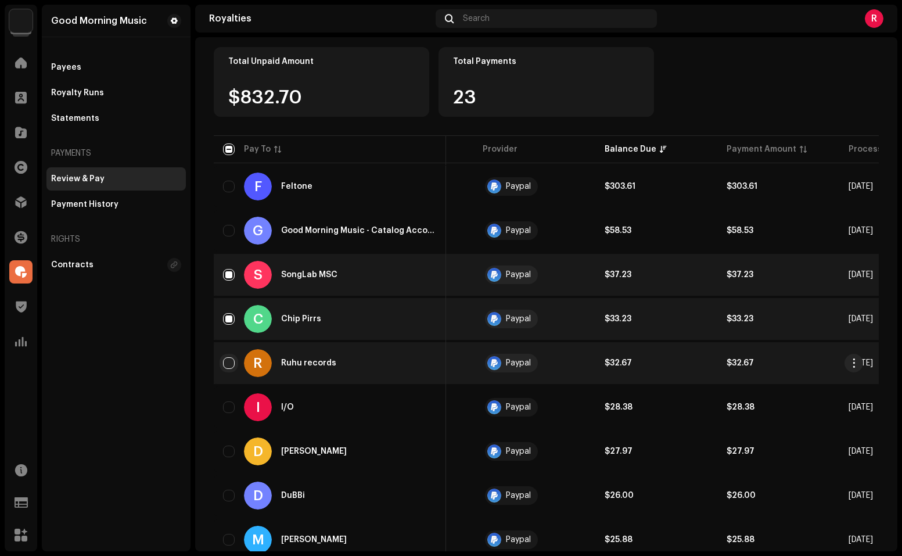
click at [228, 359] on input "Row Unselected" at bounding box center [229, 363] width 12 height 12
checkbox input "true"
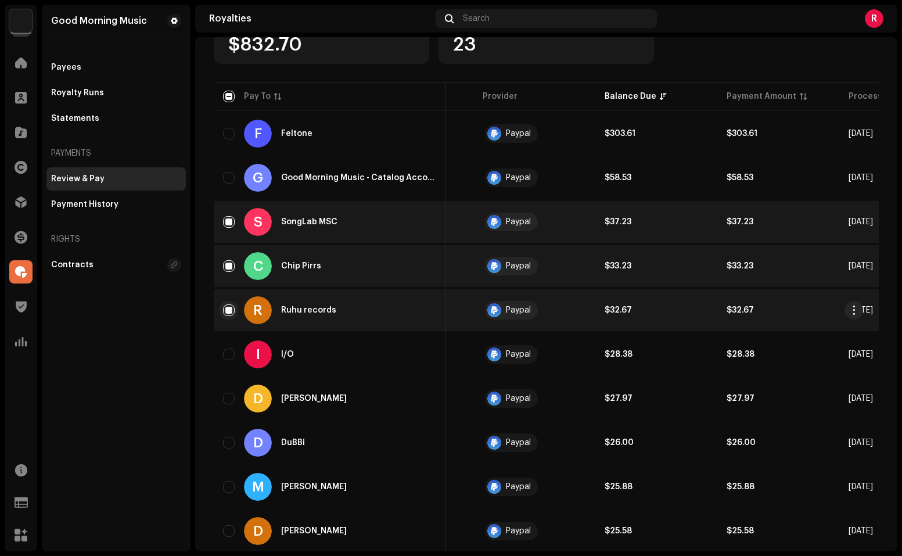
scroll to position [204, 0]
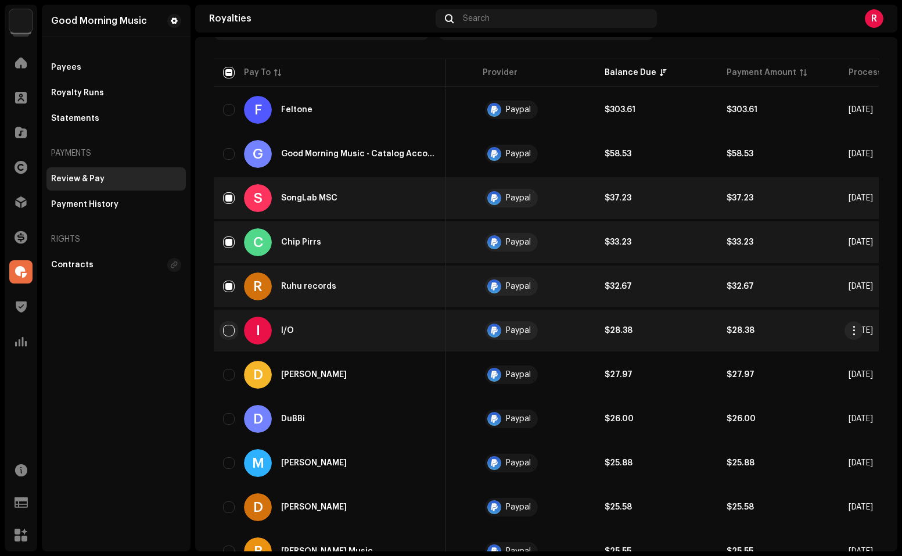
click at [229, 330] on input "Row Unselected" at bounding box center [229, 331] width 12 height 12
checkbox input "true"
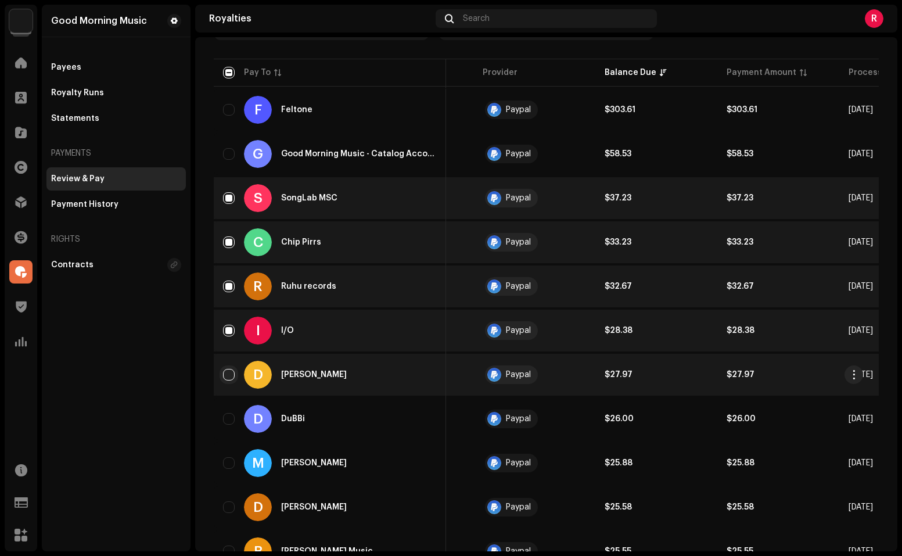
click at [229, 376] on input "Row Unselected" at bounding box center [229, 375] width 12 height 12
checkbox input "true"
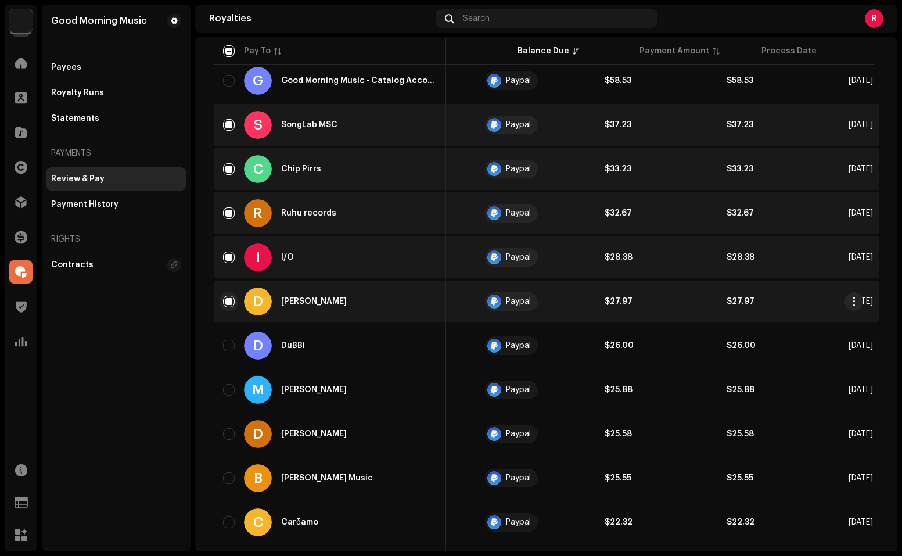
scroll to position [300, 0]
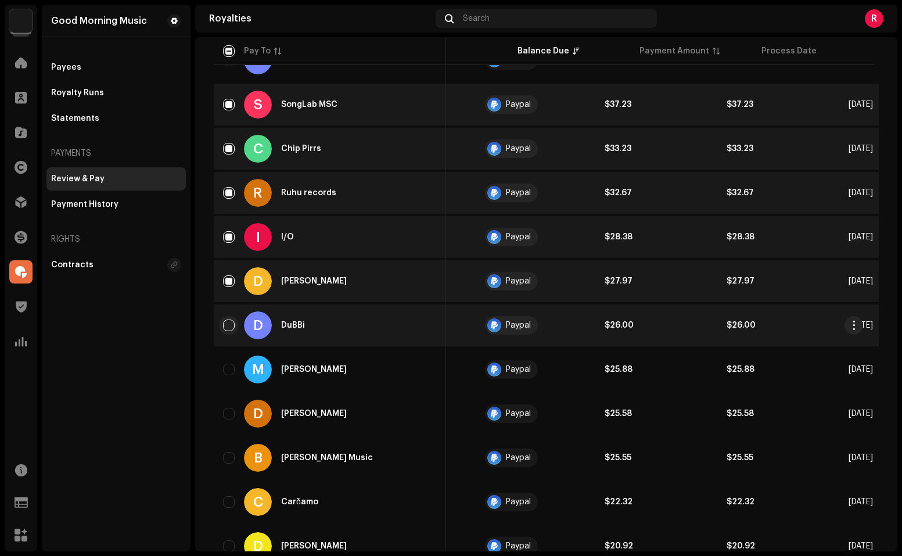
click at [228, 323] on input "Row Unselected" at bounding box center [229, 325] width 12 height 12
checkbox input "true"
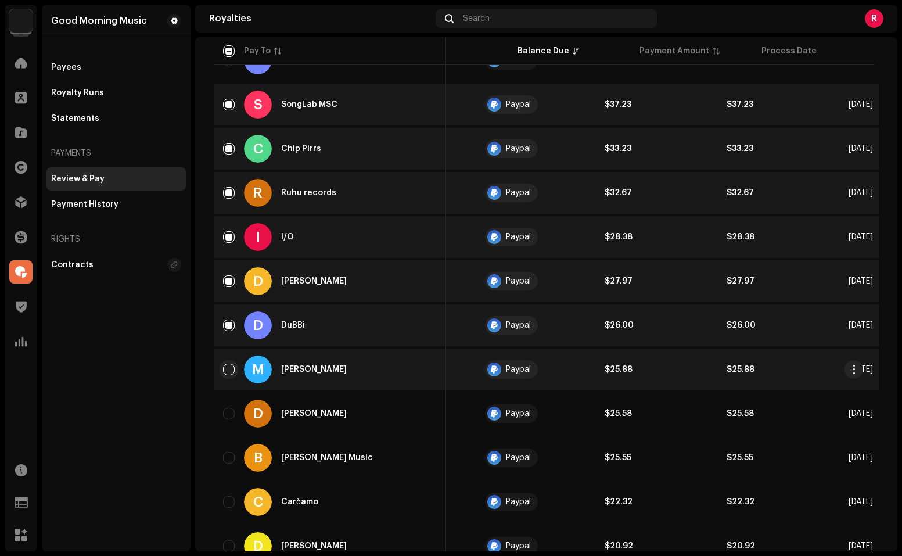
click at [227, 363] on input "Row Unselected" at bounding box center [229, 369] width 12 height 12
checkbox input "true"
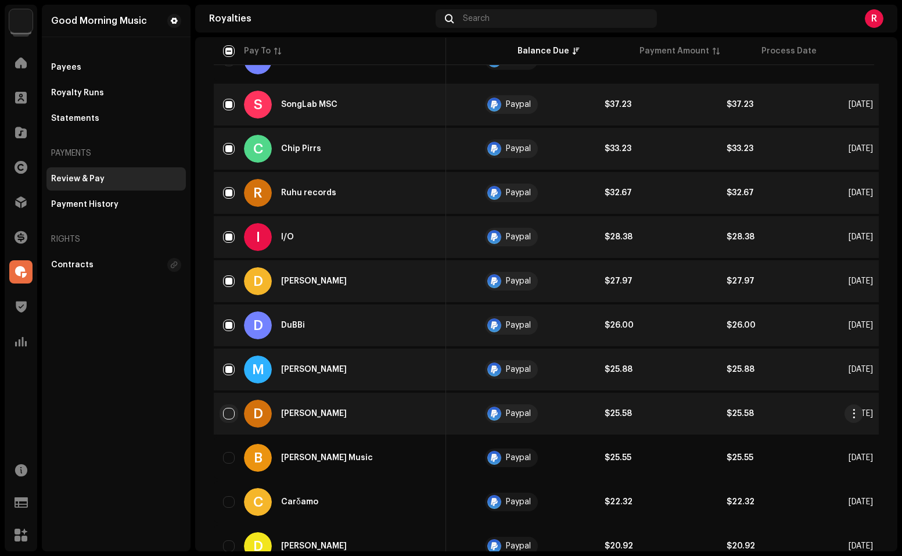
click at [228, 410] on input "Row Unselected" at bounding box center [229, 414] width 12 height 12
checkbox input "true"
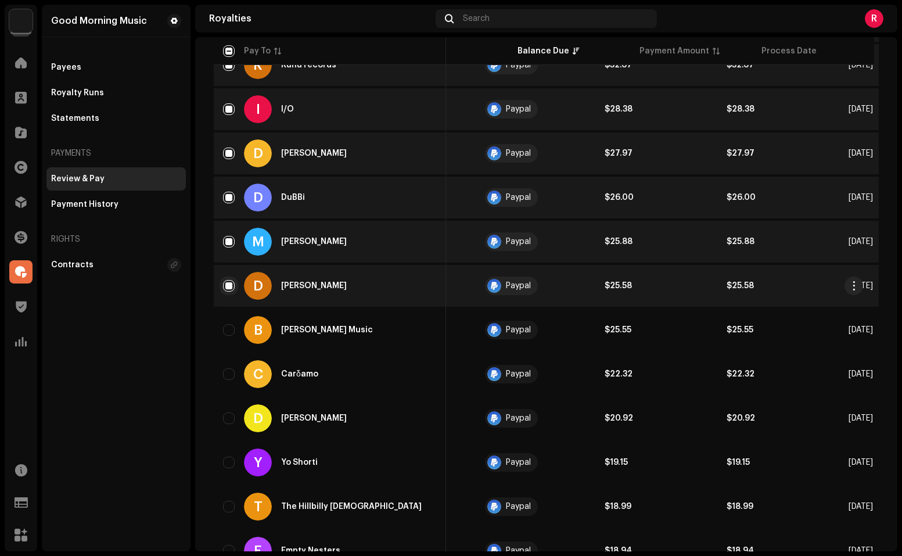
scroll to position [455, 0]
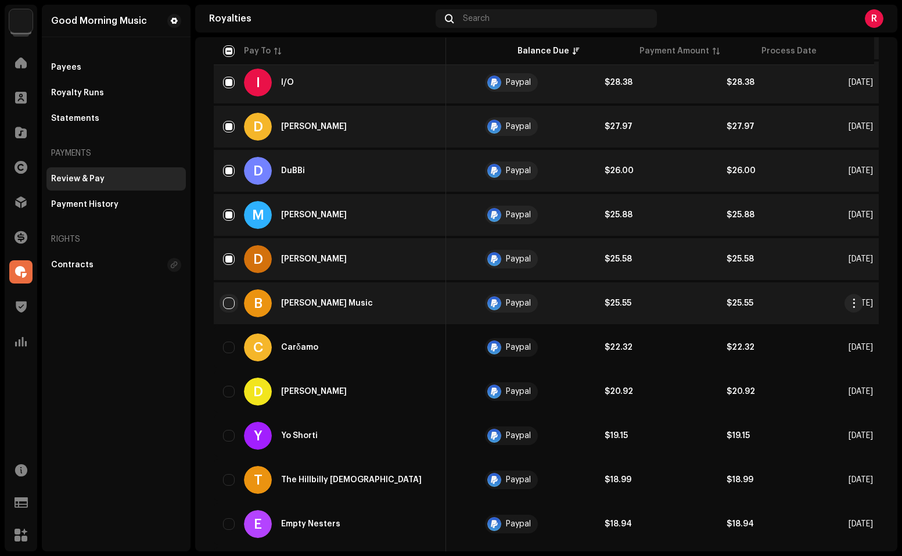
click at [227, 304] on input "Row Unselected" at bounding box center [229, 303] width 12 height 12
checkbox input "true"
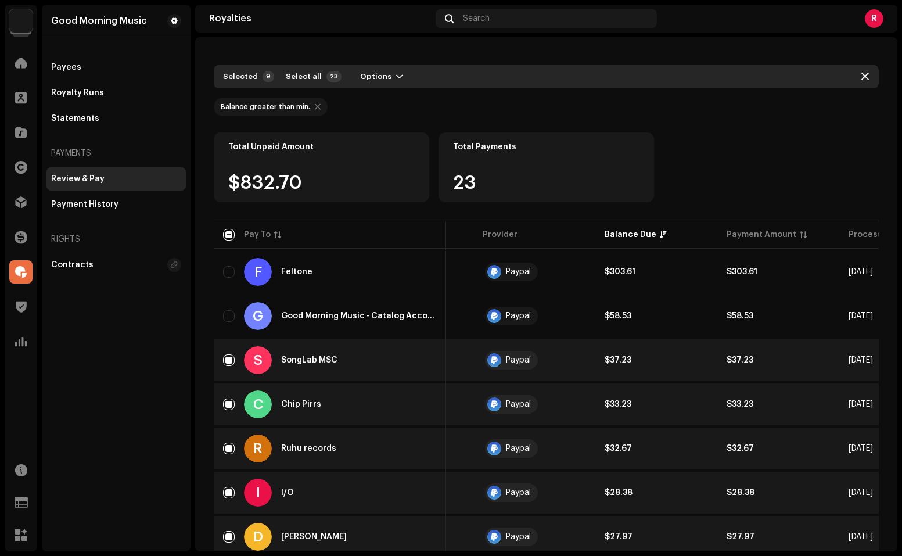
scroll to position [0, 0]
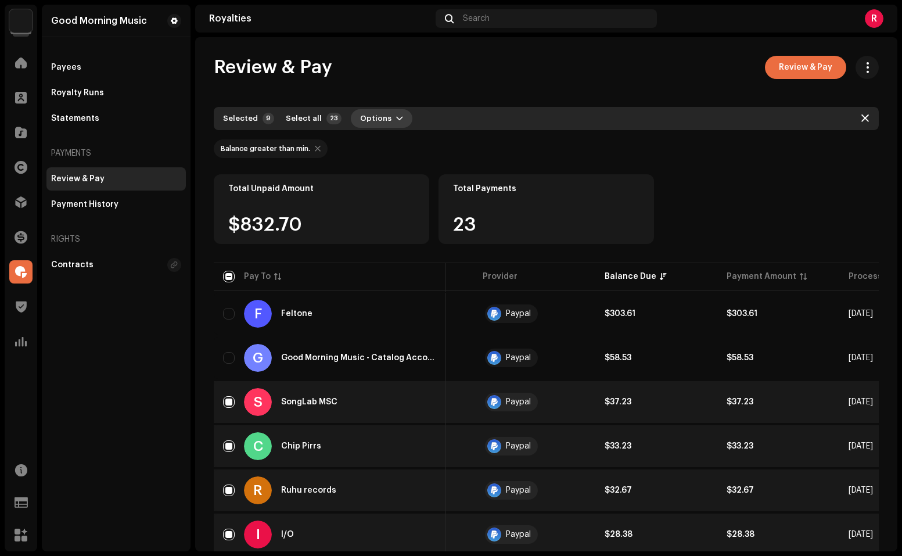
click at [396, 119] on span "button" at bounding box center [399, 118] width 7 height 9
click at [380, 138] on div "Review & Pay" at bounding box center [407, 144] width 117 height 23
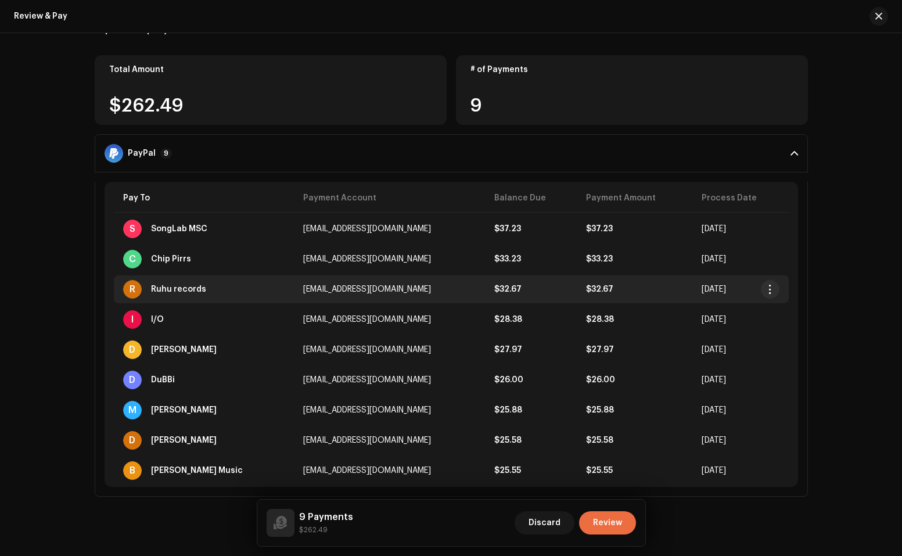
scroll to position [137, 0]
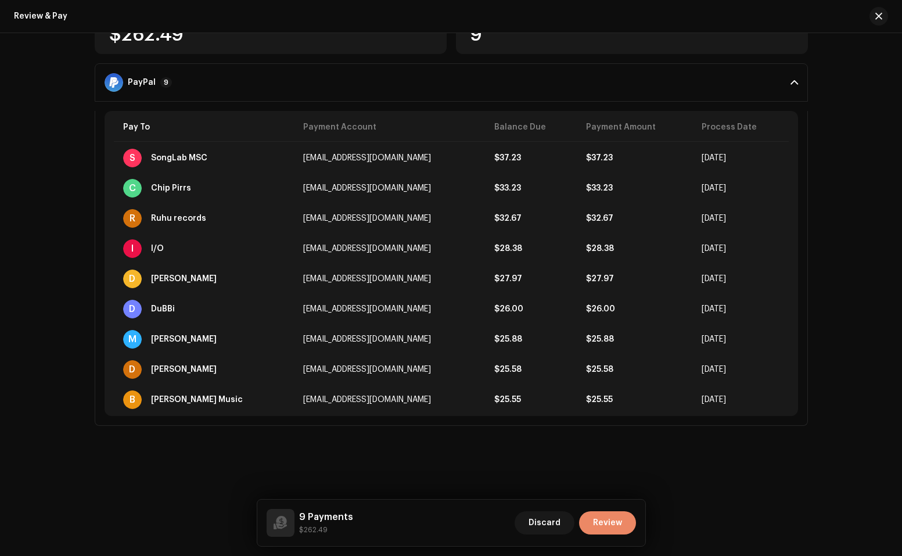
click at [609, 521] on span "Review" at bounding box center [607, 522] width 29 height 23
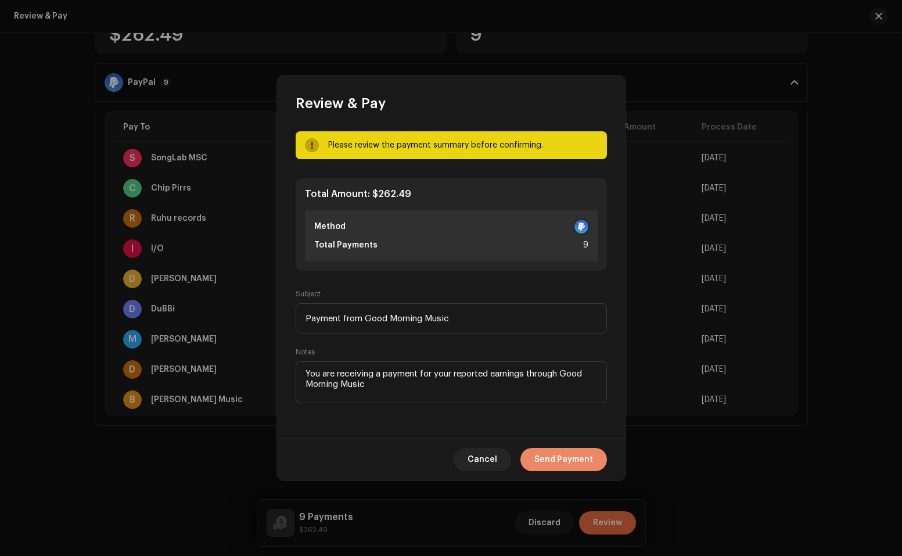
click at [574, 466] on span "Send Payment" at bounding box center [563, 459] width 59 height 23
checkbox input "false"
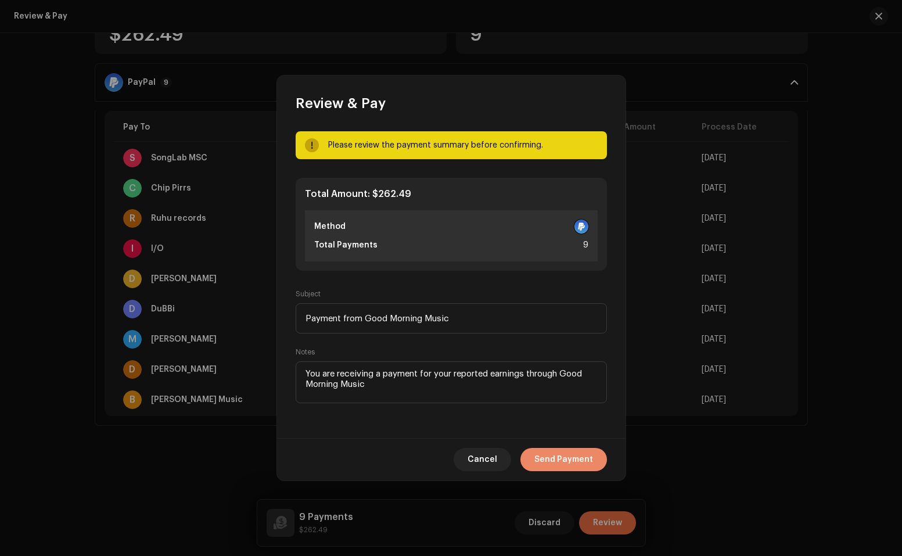
checkbox input "false"
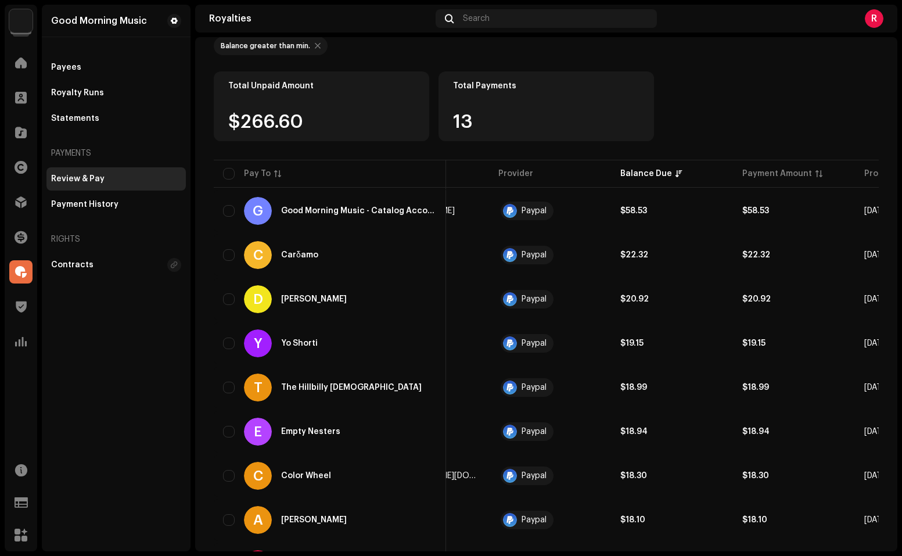
scroll to position [0, 0]
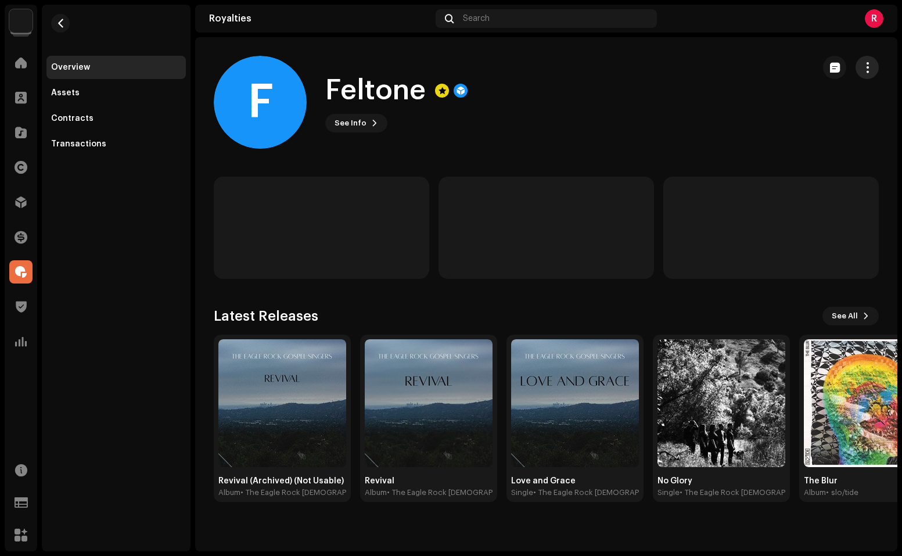
click at [870, 64] on span "button" at bounding box center [867, 67] width 11 height 9
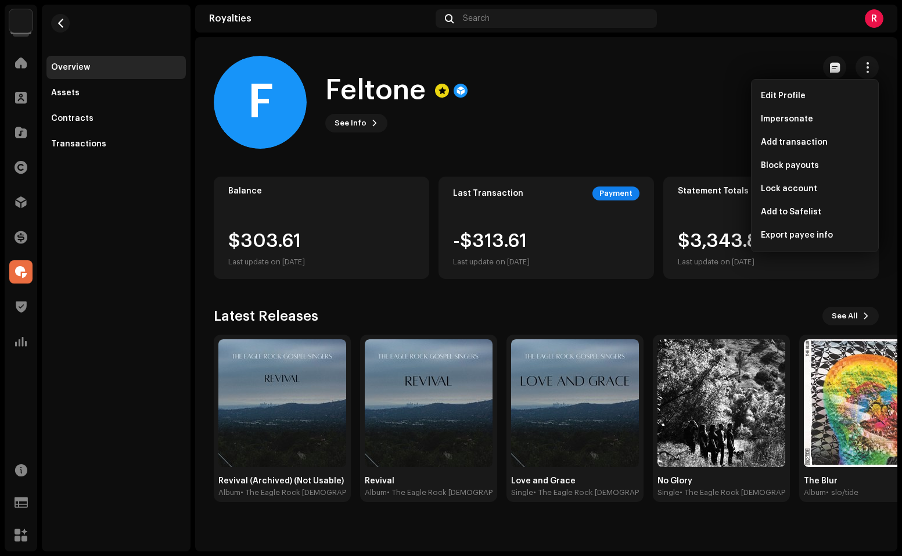
click at [98, 130] on div "Overview Assets Contracts Transactions" at bounding box center [115, 106] width 139 height 100
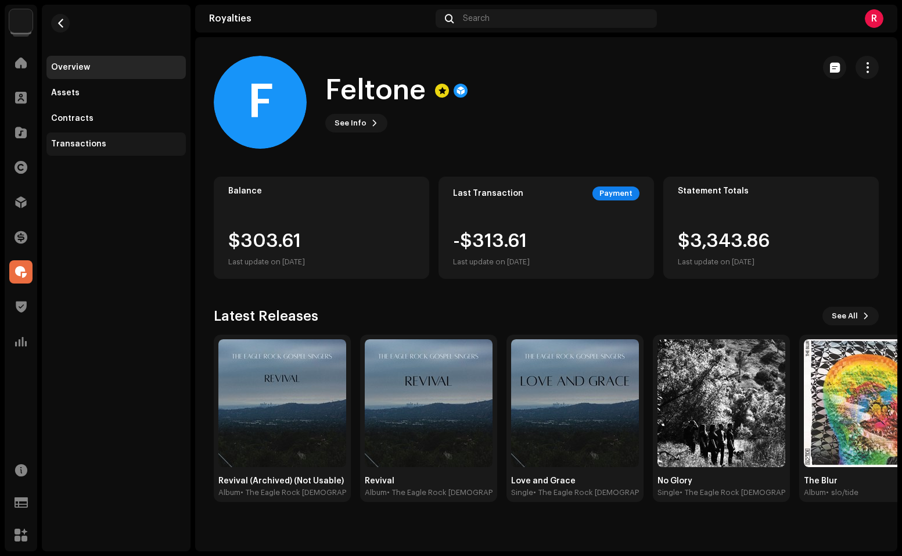
click at [98, 136] on div "Transactions" at bounding box center [115, 143] width 139 height 23
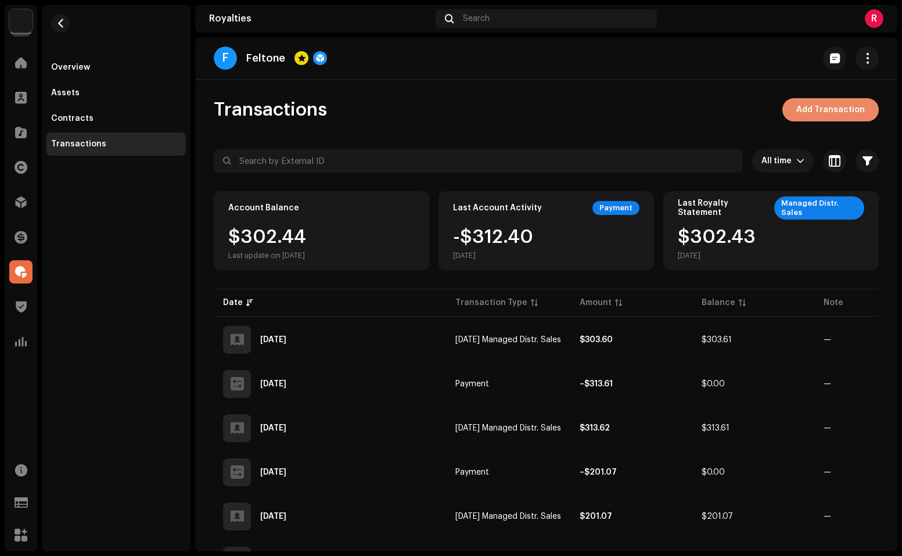
click at [839, 109] on span "Add Transaction" at bounding box center [830, 109] width 69 height 23
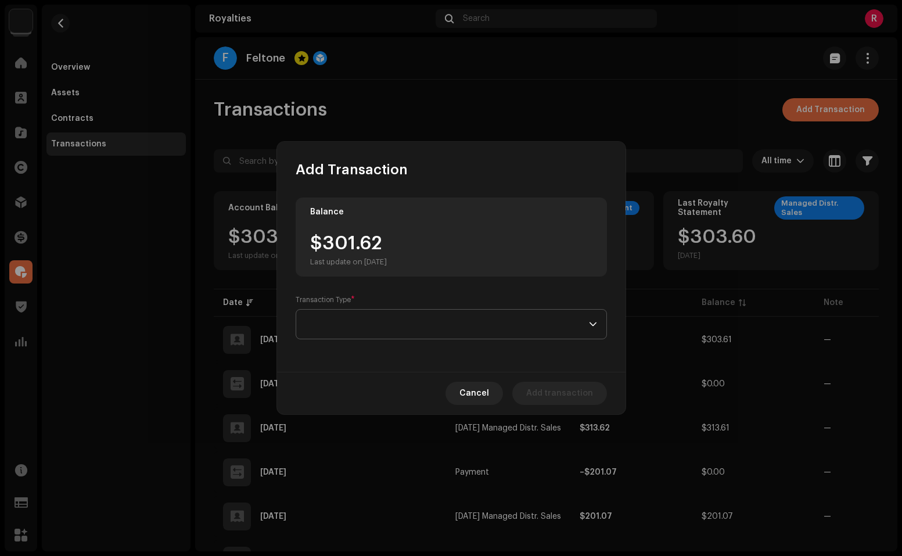
click at [408, 309] on p-select at bounding box center [450, 324] width 311 height 30
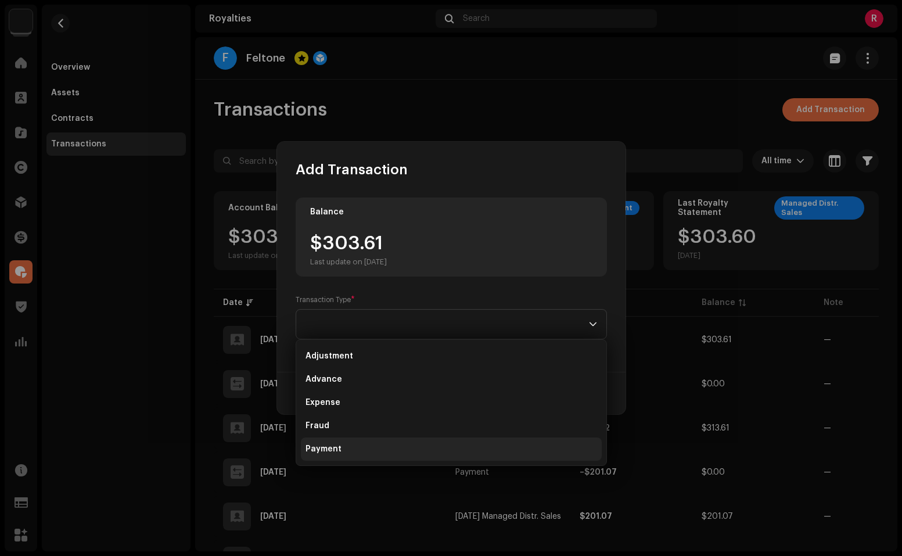
click at [349, 445] on li "Payment" at bounding box center [451, 448] width 301 height 23
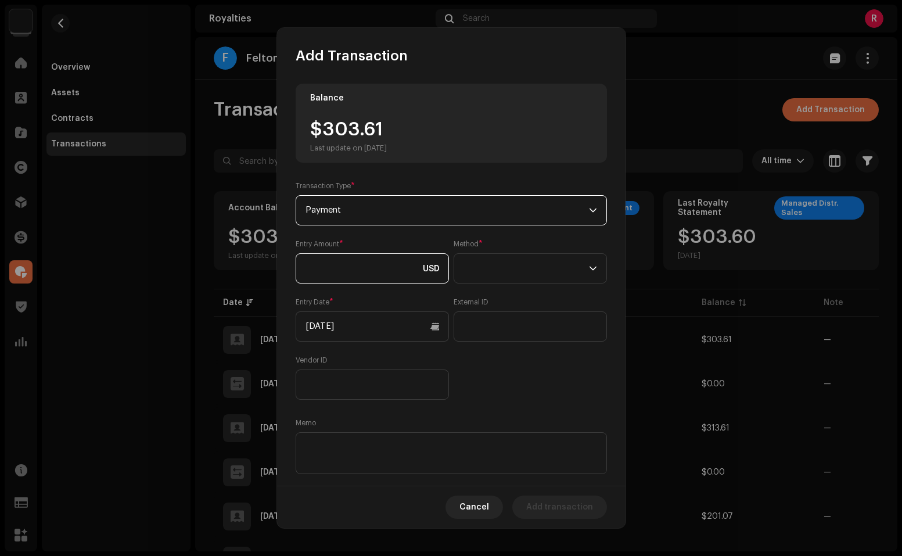
click at [390, 281] on input at bounding box center [371, 268] width 153 height 30
type input "303.61"
click at [530, 257] on span at bounding box center [525, 268] width 125 height 29
click at [511, 304] on li "Bank Wire" at bounding box center [526, 300] width 140 height 23
click at [373, 439] on textarea at bounding box center [450, 453] width 311 height 42
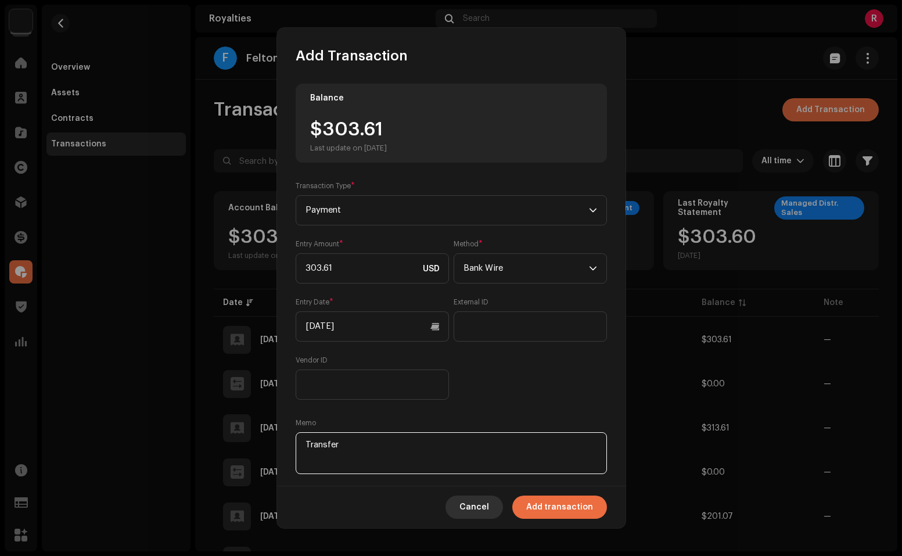
type textarea "Transfer"
click at [560, 513] on span "Add transaction" at bounding box center [559, 506] width 67 height 23
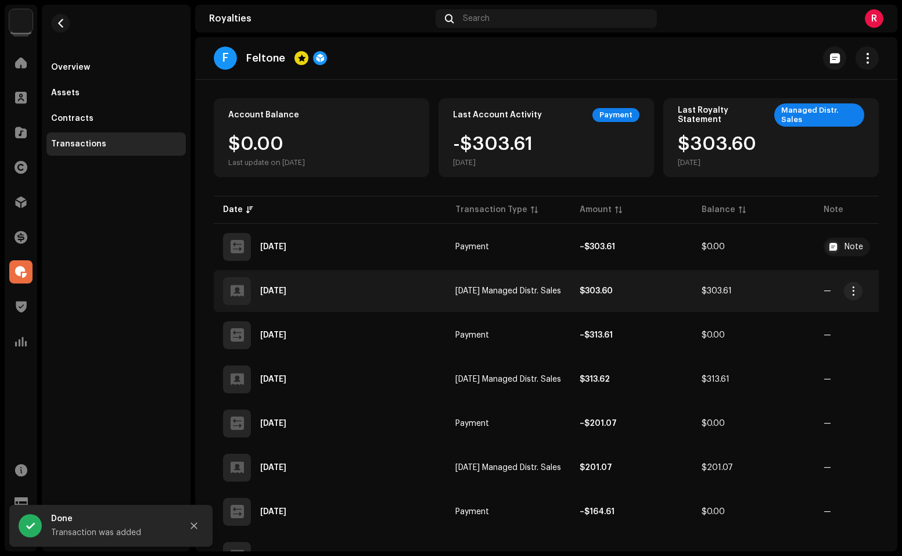
scroll to position [121, 0]
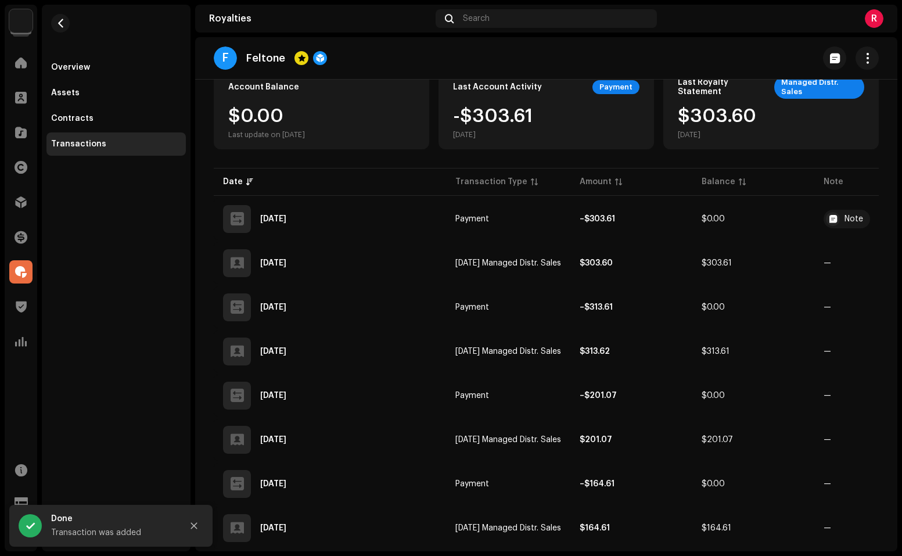
click at [481, 96] on div "Last Account Activity Payment -$303.61 Oct 10, 2025" at bounding box center [545, 109] width 215 height 79
